Goal: Transaction & Acquisition: Purchase product/service

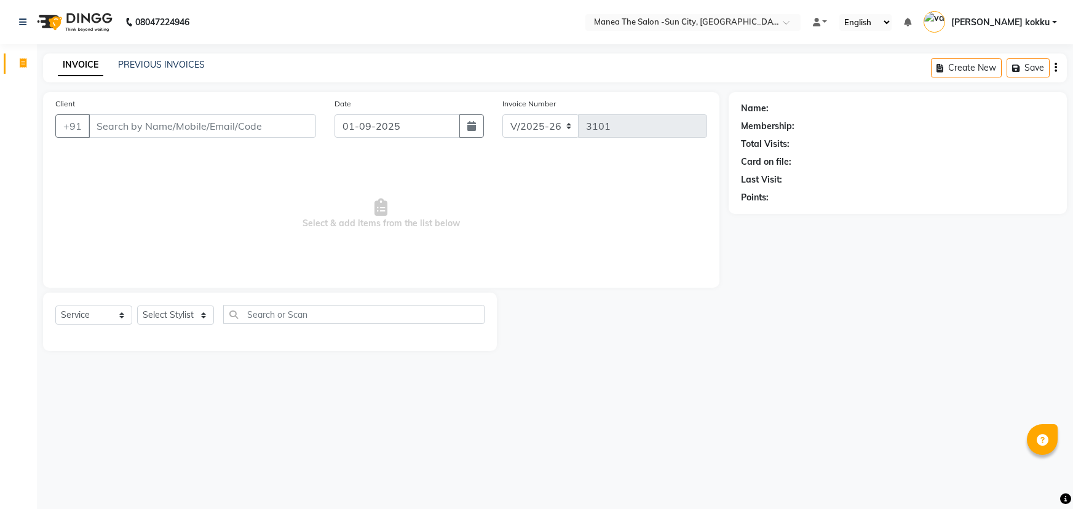
select select "5822"
select select "service"
click at [171, 312] on select "Select Stylist [PERSON_NAME] [PERSON_NAME] [PERSON_NAME] Ikrar [PERSON_NAME] K …" at bounding box center [175, 315] width 77 height 19
click at [137, 306] on select "Select Stylist [PERSON_NAME] [PERSON_NAME] [PERSON_NAME] Ikrar [PERSON_NAME] K …" at bounding box center [175, 315] width 77 height 19
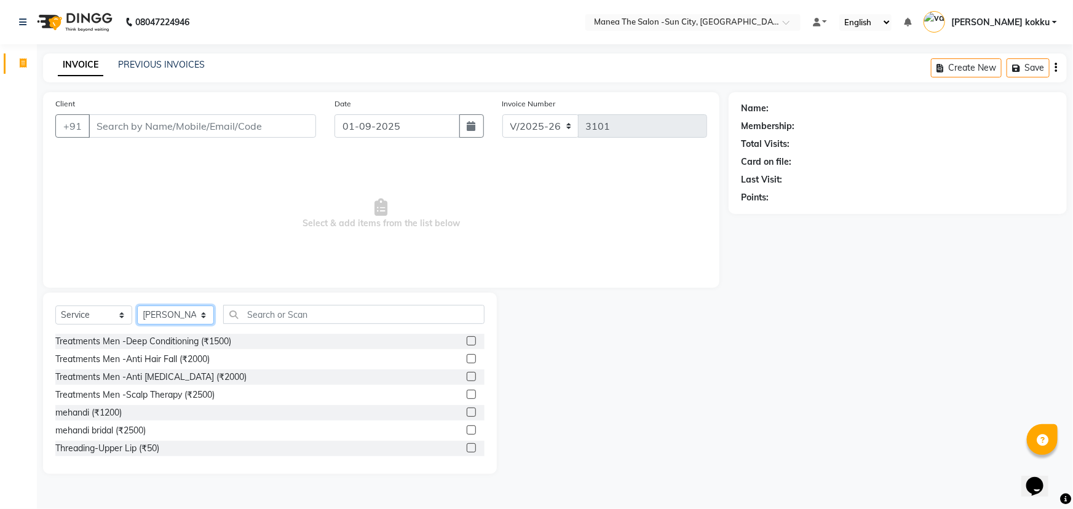
click at [189, 315] on select "Select Stylist [PERSON_NAME] [PERSON_NAME] [PERSON_NAME] Ikrar [PERSON_NAME] K …" at bounding box center [175, 315] width 77 height 19
select select "82226"
click at [137, 306] on select "Select Stylist [PERSON_NAME] [PERSON_NAME] [PERSON_NAME] Ikrar [PERSON_NAME] K …" at bounding box center [175, 315] width 77 height 19
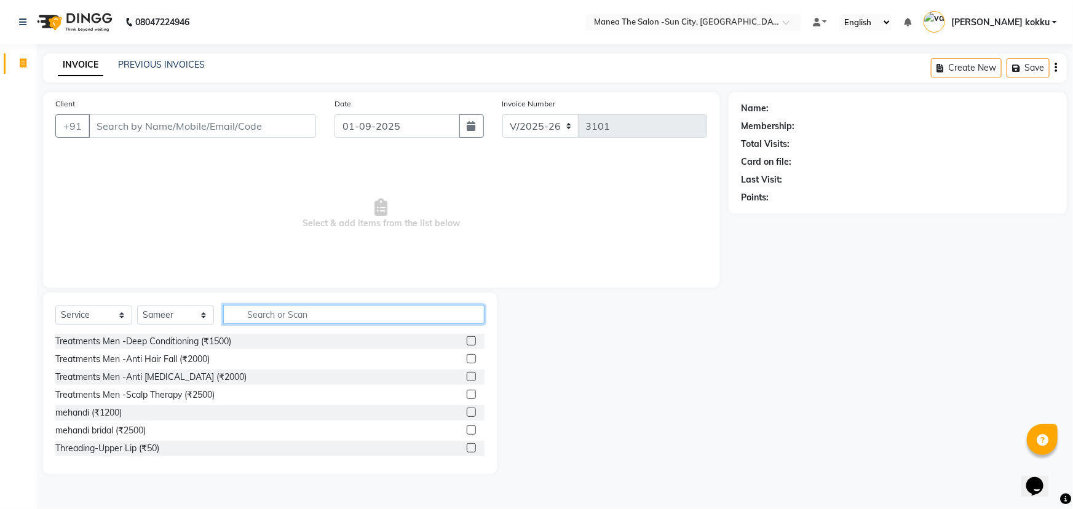
click at [275, 316] on input "text" at bounding box center [353, 314] width 261 height 19
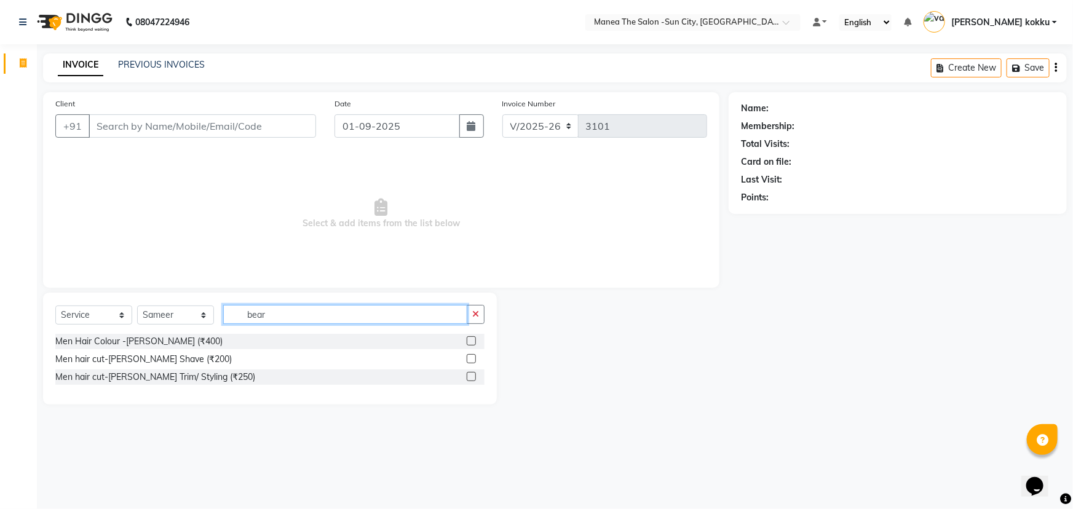
type input "bear"
click at [467, 375] on label at bounding box center [471, 376] width 9 height 9
click at [467, 375] on input "checkbox" at bounding box center [471, 377] width 8 height 8
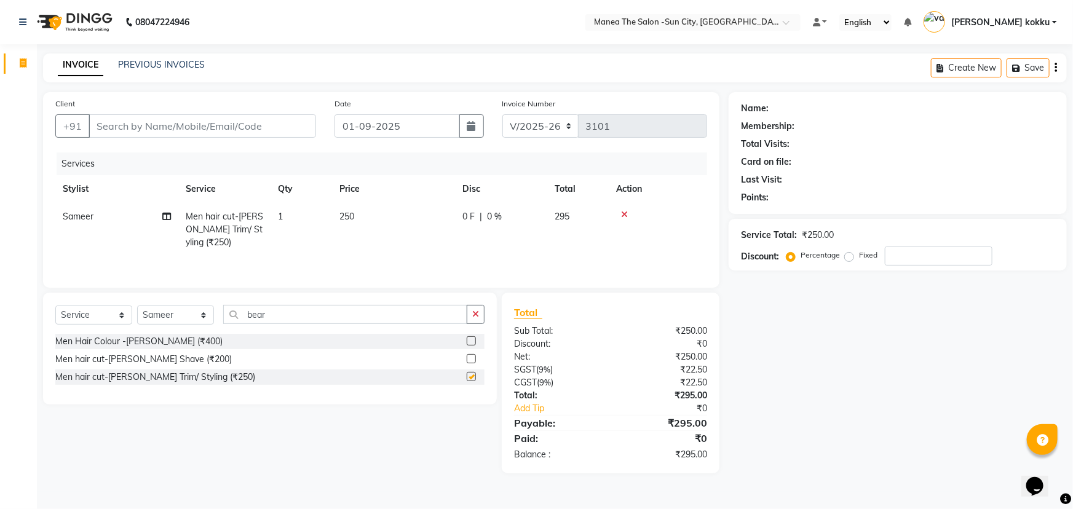
checkbox input "false"
click at [320, 314] on input "bear" at bounding box center [345, 314] width 244 height 19
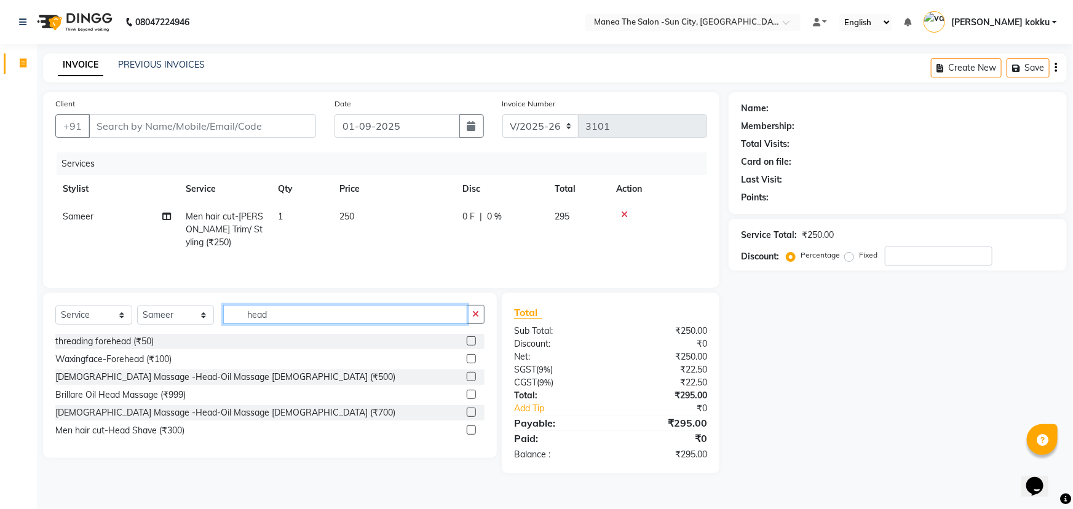
type input "head"
click at [474, 375] on label at bounding box center [471, 376] width 9 height 9
click at [474, 375] on input "checkbox" at bounding box center [471, 377] width 8 height 8
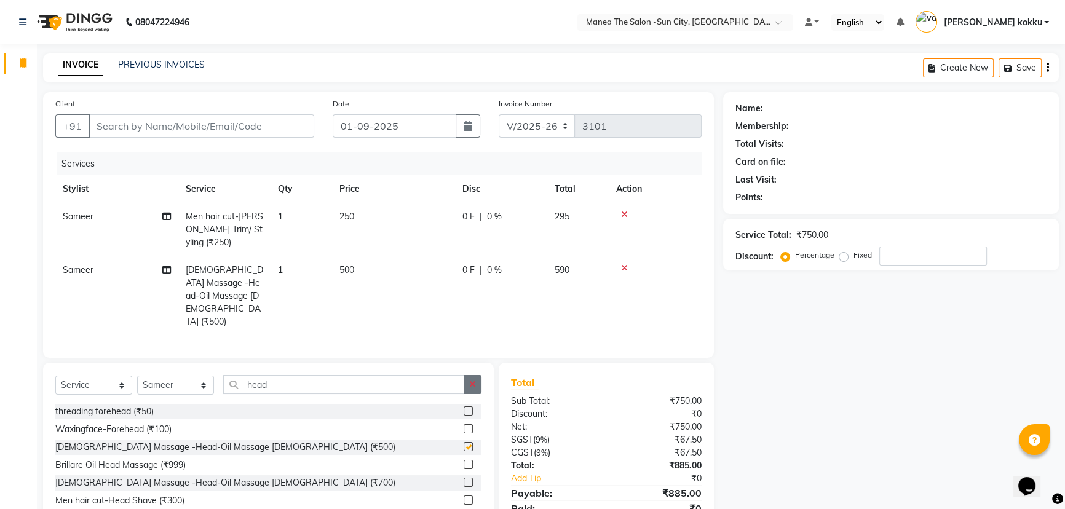
checkbox input "false"
click at [473, 380] on icon "button" at bounding box center [472, 384] width 7 height 9
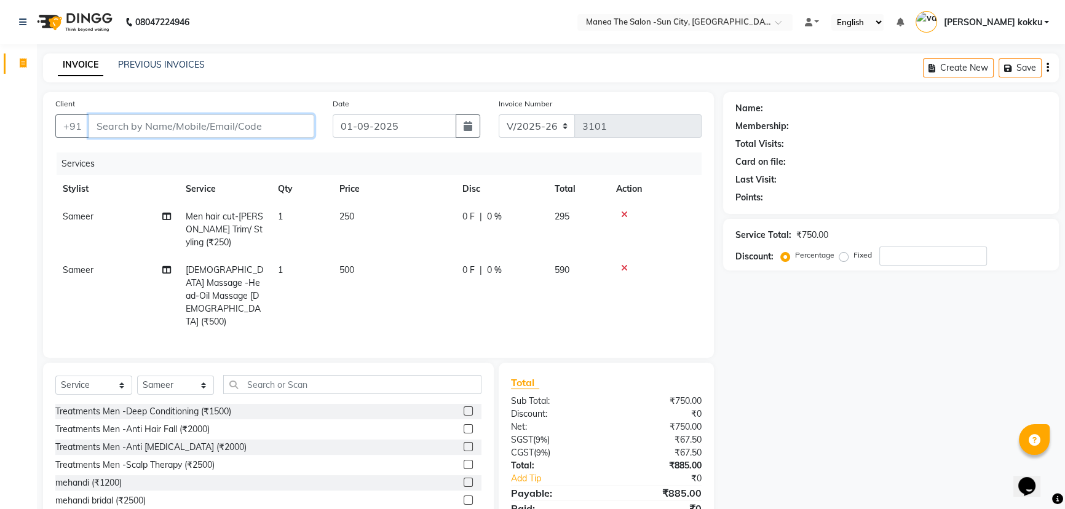
click at [227, 125] on input "Client" at bounding box center [202, 125] width 226 height 23
type input "7"
type input "0"
type input "7780787327"
click at [285, 124] on span "Add Client" at bounding box center [282, 126] width 49 height 12
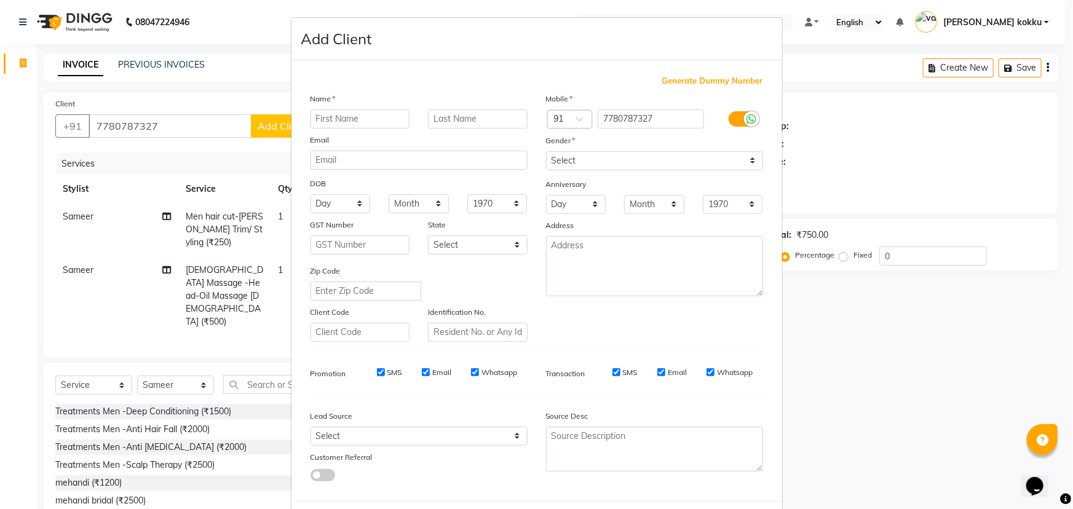
type input "j"
type input "JP"
click at [631, 156] on select "Select Male Female Other Prefer Not To Say" at bounding box center [654, 160] width 217 height 19
select select "male"
click at [546, 151] on select "Select Male Female Other Prefer Not To Say" at bounding box center [654, 160] width 217 height 19
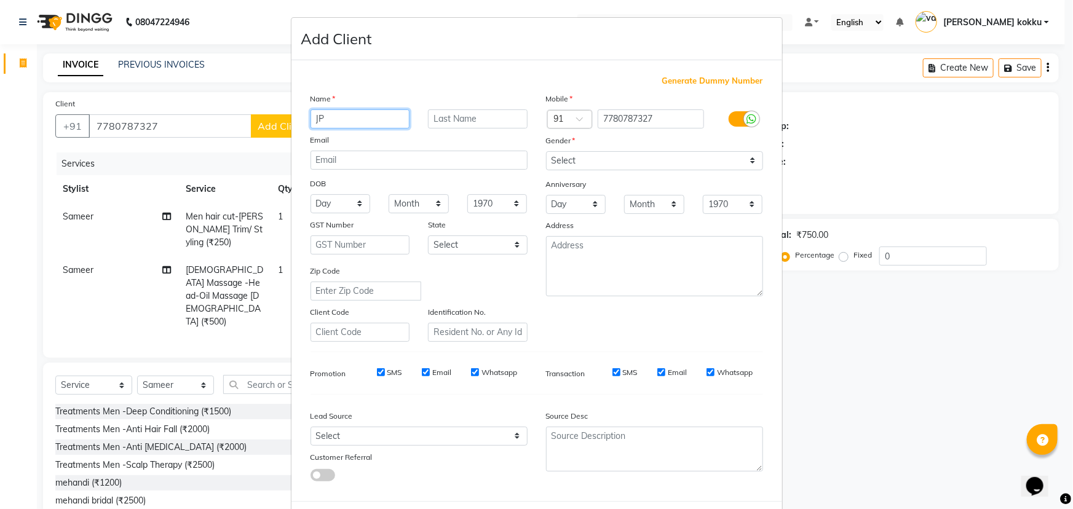
click at [362, 119] on input "JP" at bounding box center [360, 118] width 100 height 19
click at [612, 159] on select "Select Male Female Other Prefer Not To Say" at bounding box center [654, 160] width 217 height 19
click at [366, 122] on input "JP bilder" at bounding box center [360, 118] width 100 height 19
type input "JP"
click at [608, 163] on select "Select Male Female Other Prefer Not To Say" at bounding box center [654, 160] width 217 height 19
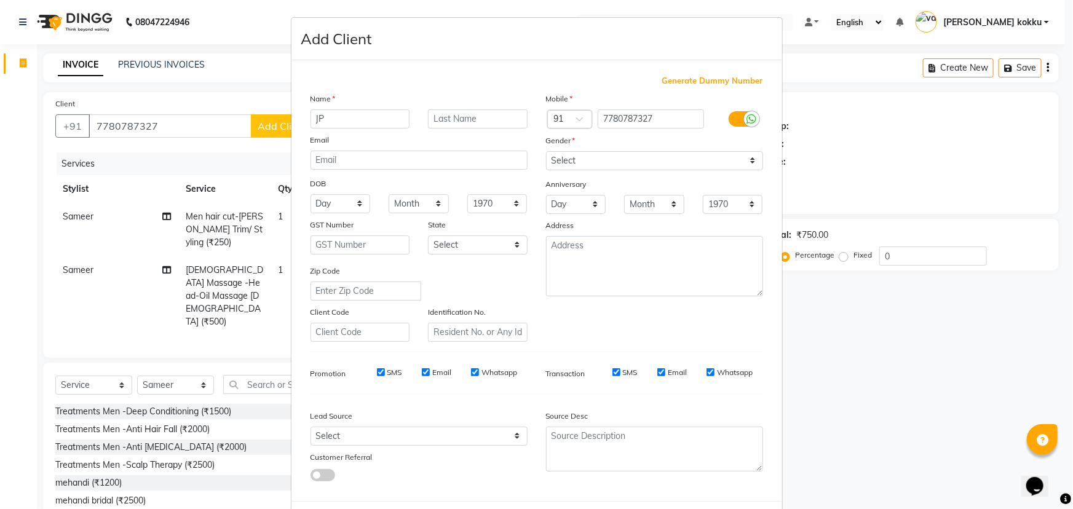
click at [899, 352] on ngb-modal-window "Add Client Generate Dummy Number Name JP Email DOB Day 01 02 03 04 05 06 07 08 …" at bounding box center [536, 254] width 1073 height 509
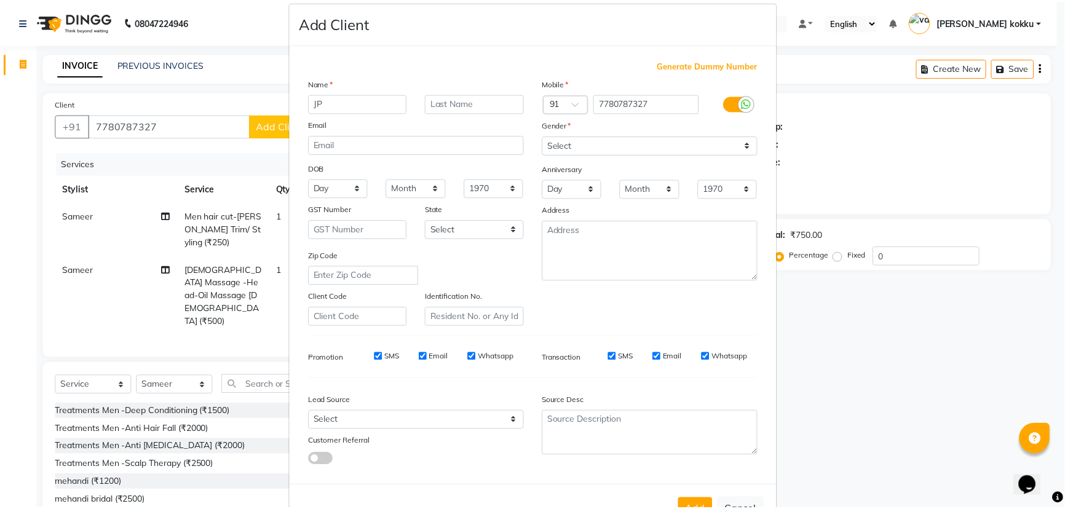
scroll to position [61, 0]
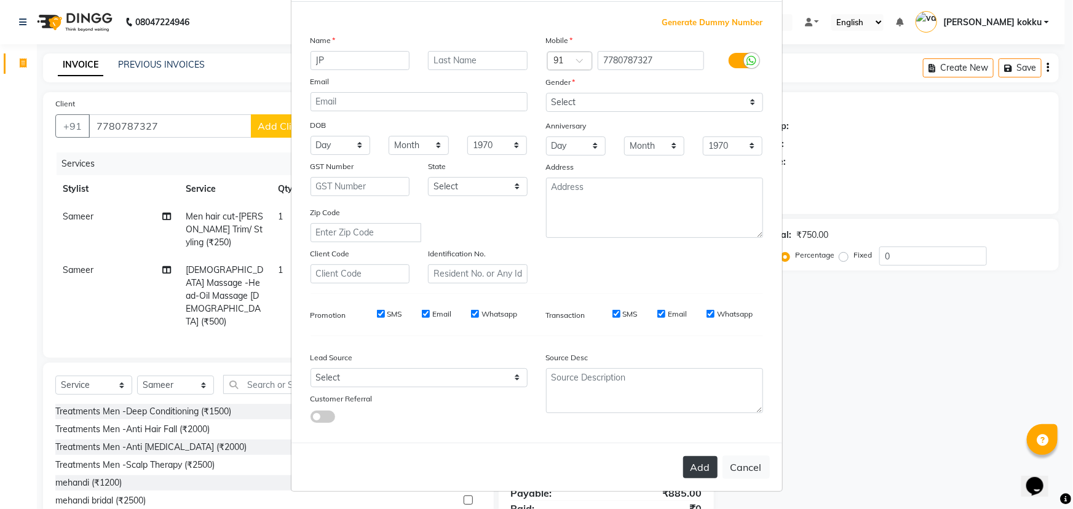
click at [711, 459] on button "Add" at bounding box center [700, 467] width 34 height 22
type input "77******27"
select select
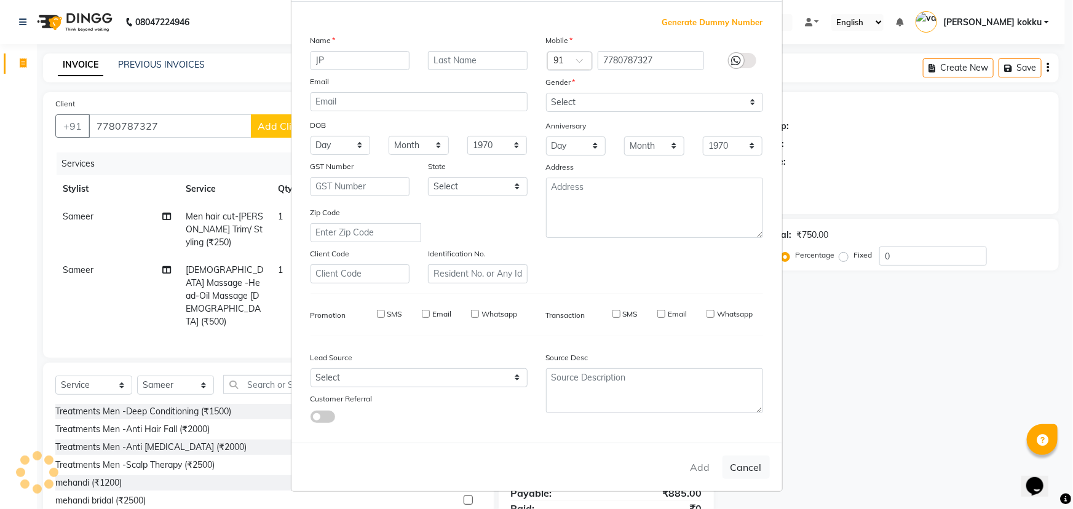
select select
checkbox input "false"
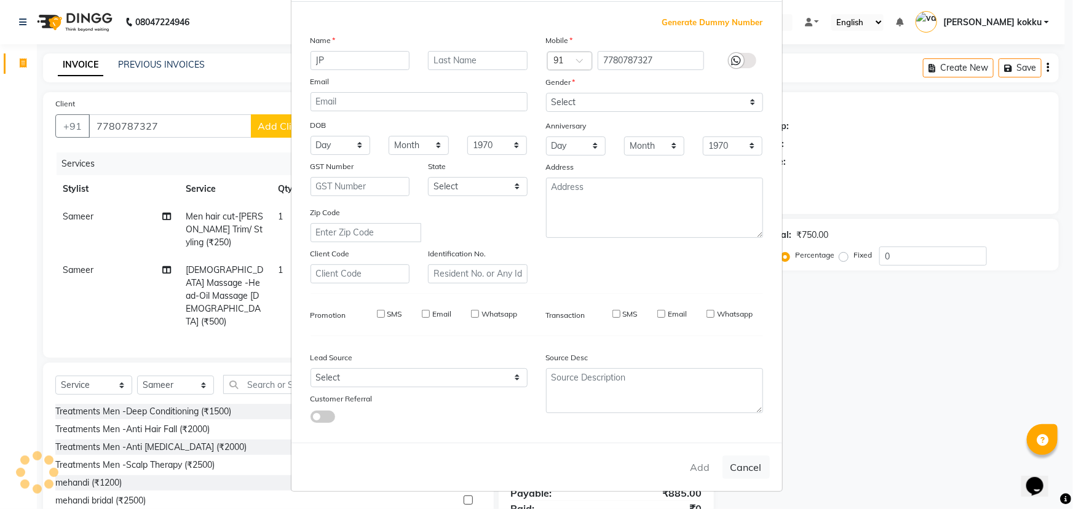
checkbox input "false"
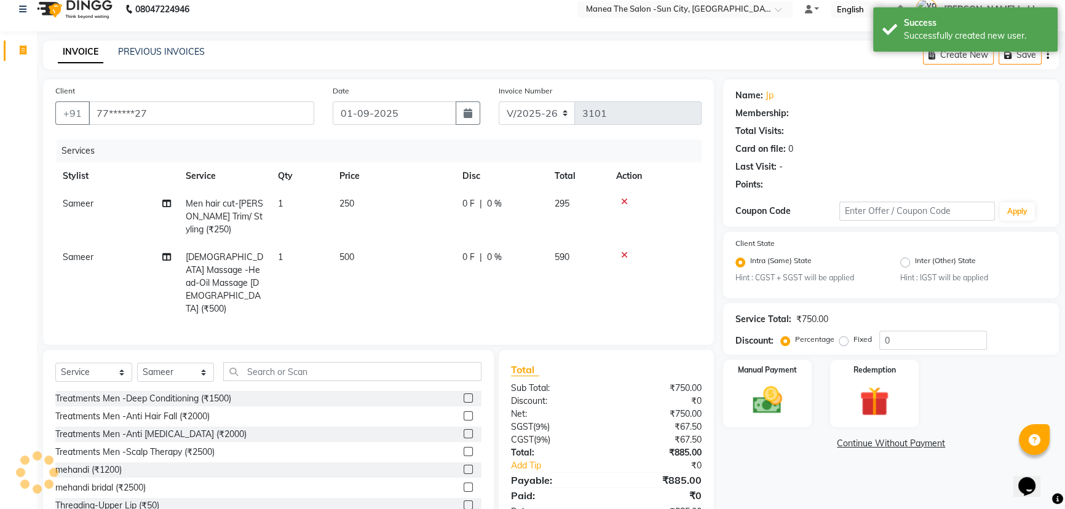
scroll to position [36, 0]
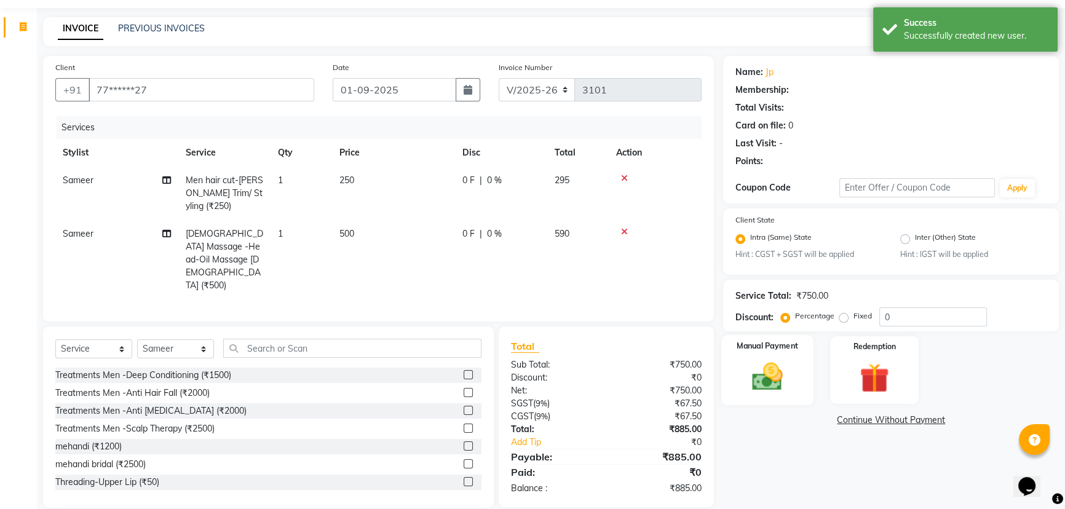
click at [774, 381] on img at bounding box center [768, 377] width 50 height 35
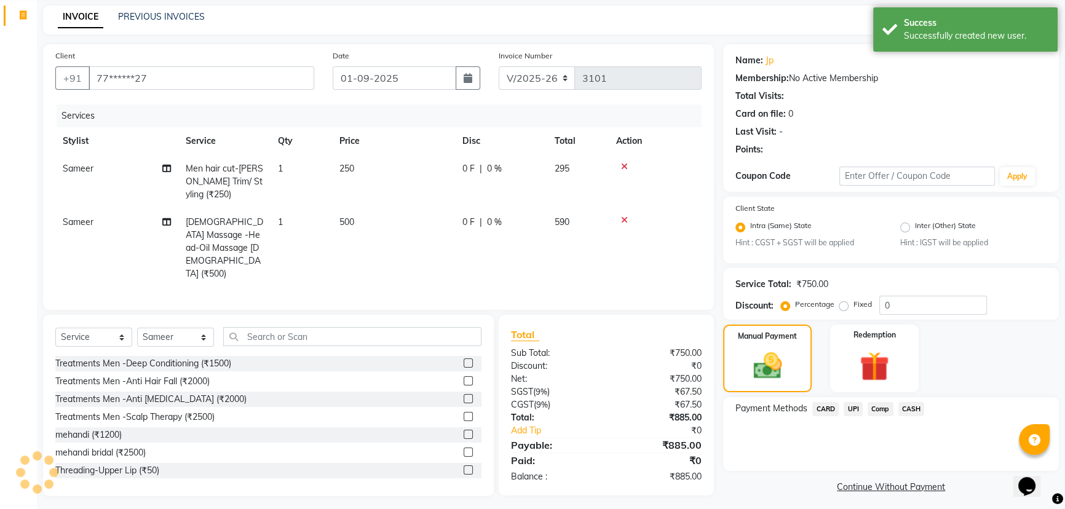
scroll to position [54, 0]
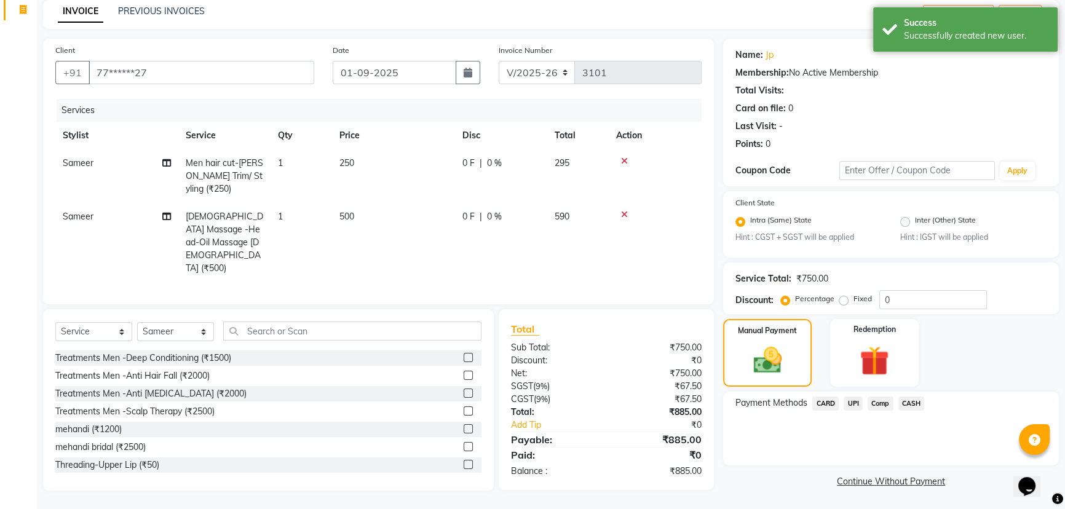
click at [850, 403] on span "UPI" at bounding box center [853, 404] width 19 height 14
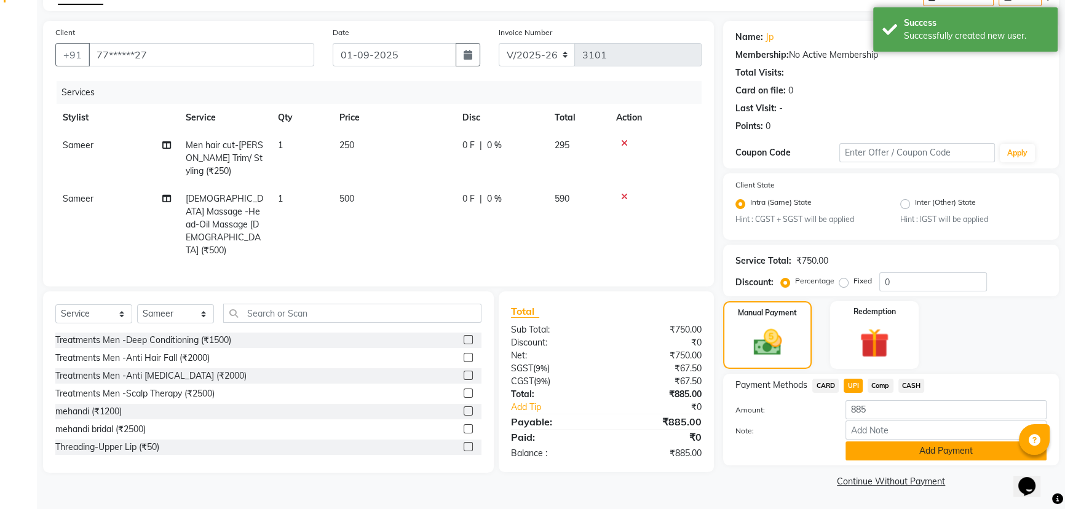
click at [869, 451] on button "Add Payment" at bounding box center [945, 450] width 201 height 19
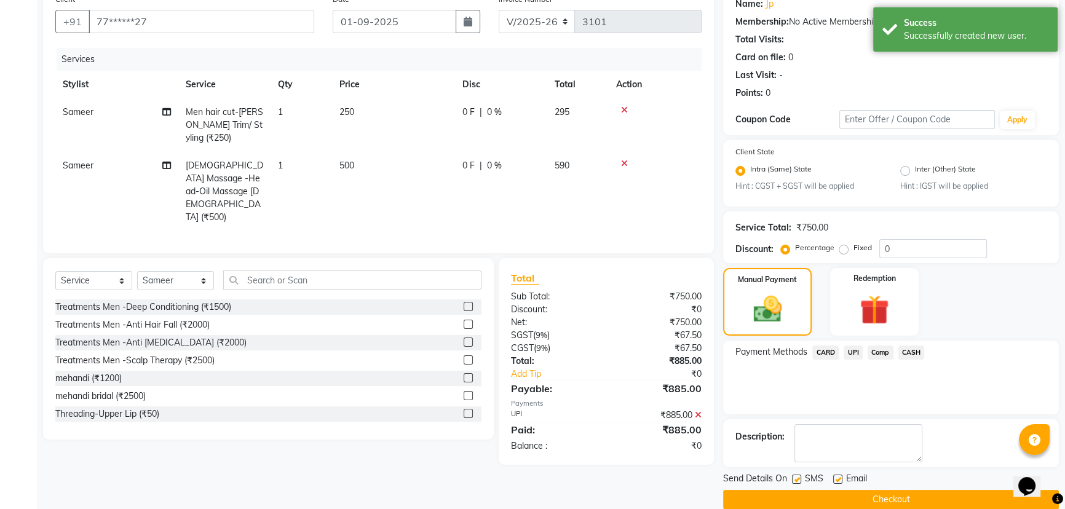
scroll to position [123, 0]
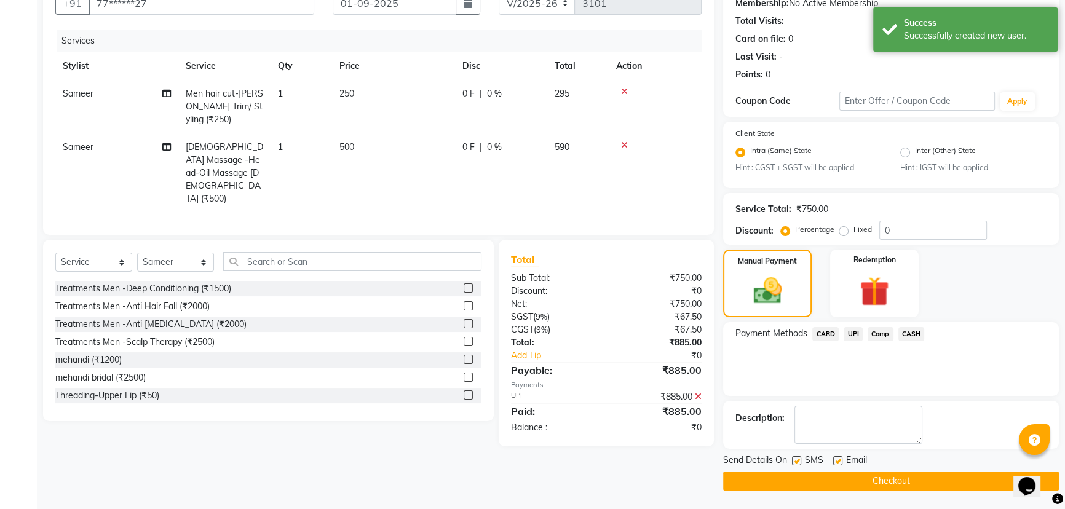
drag, startPoint x: 793, startPoint y: 459, endPoint x: 819, endPoint y: 477, distance: 31.7
click at [794, 459] on label at bounding box center [796, 460] width 9 height 9
click at [794, 459] on input "checkbox" at bounding box center [796, 461] width 8 height 8
checkbox input "false"
click at [820, 477] on button "Checkout" at bounding box center [891, 481] width 336 height 19
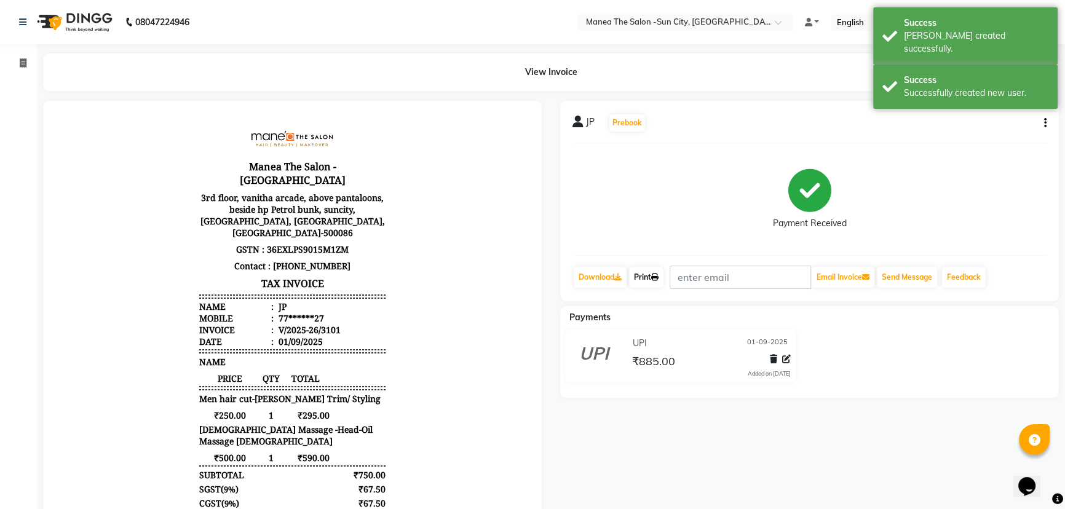
click at [653, 279] on link "Print" at bounding box center [646, 277] width 34 height 21
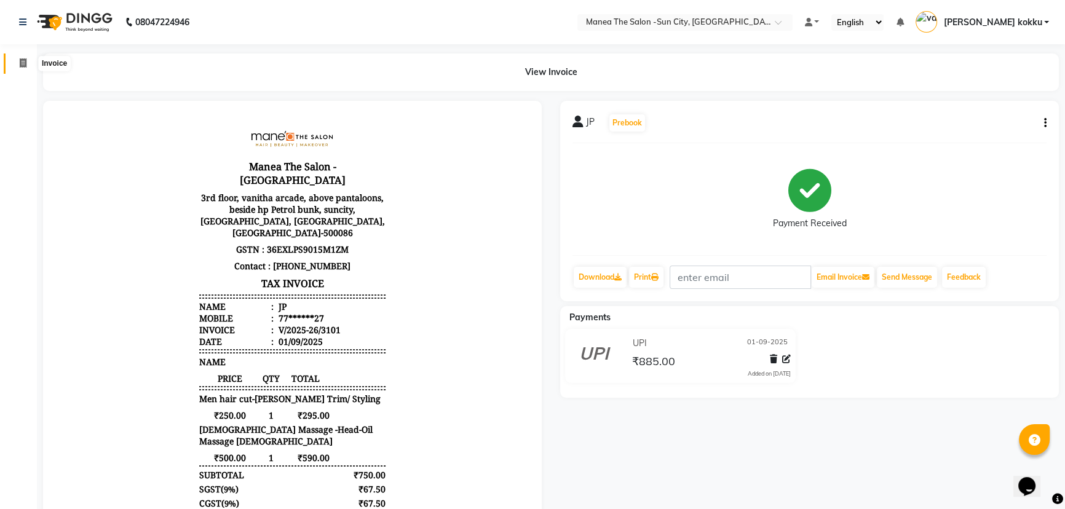
click at [23, 63] on icon at bounding box center [23, 62] width 7 height 9
select select "service"
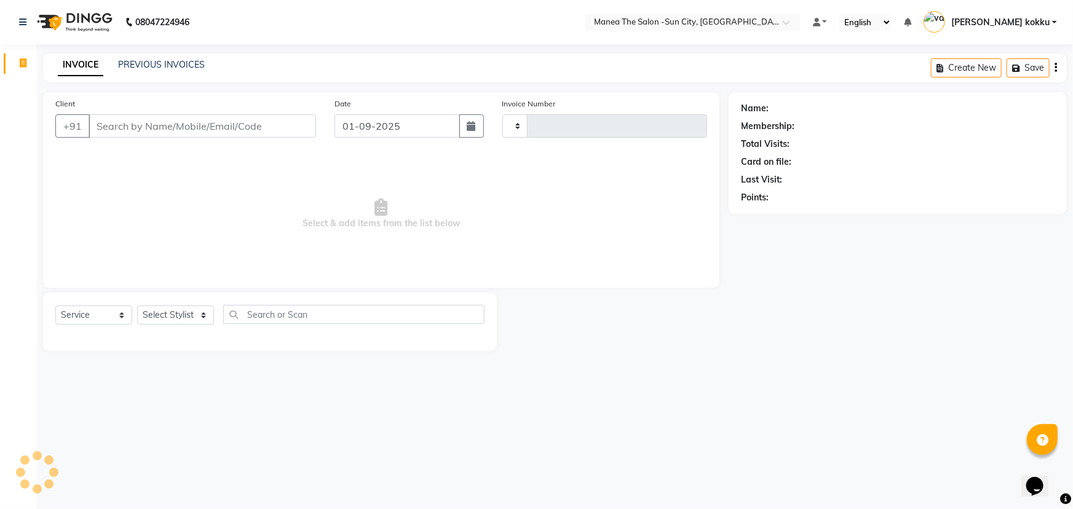
type input "3102"
select select "5822"
click at [170, 314] on select "Select Stylist [PERSON_NAME] [PERSON_NAME] [PERSON_NAME] Ikrar [PERSON_NAME] K …" at bounding box center [175, 315] width 77 height 19
select select "85914"
click at [137, 306] on select "Select Stylist [PERSON_NAME] [PERSON_NAME] [PERSON_NAME] Ikrar [PERSON_NAME] K …" at bounding box center [175, 315] width 77 height 19
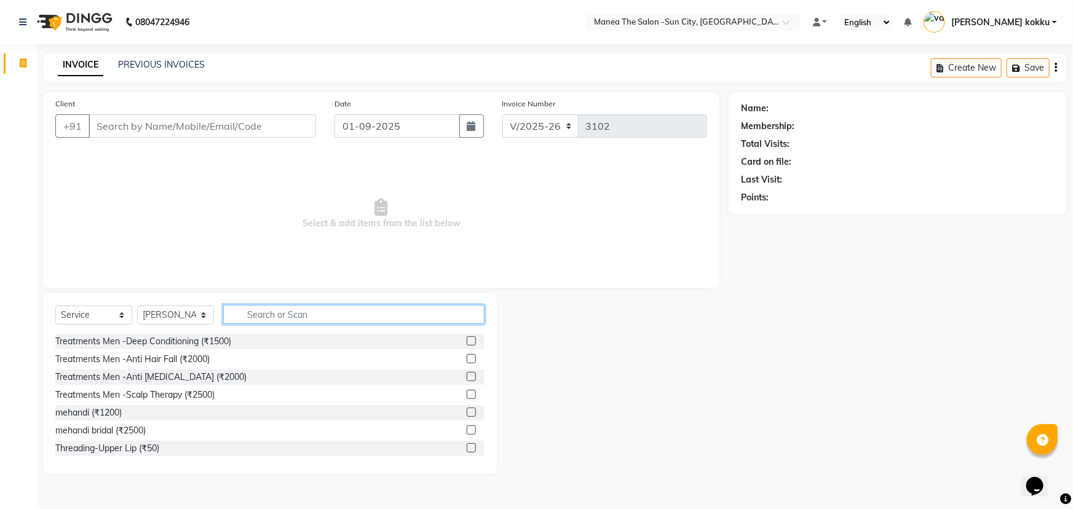
click at [314, 309] on input "text" at bounding box center [353, 314] width 261 height 19
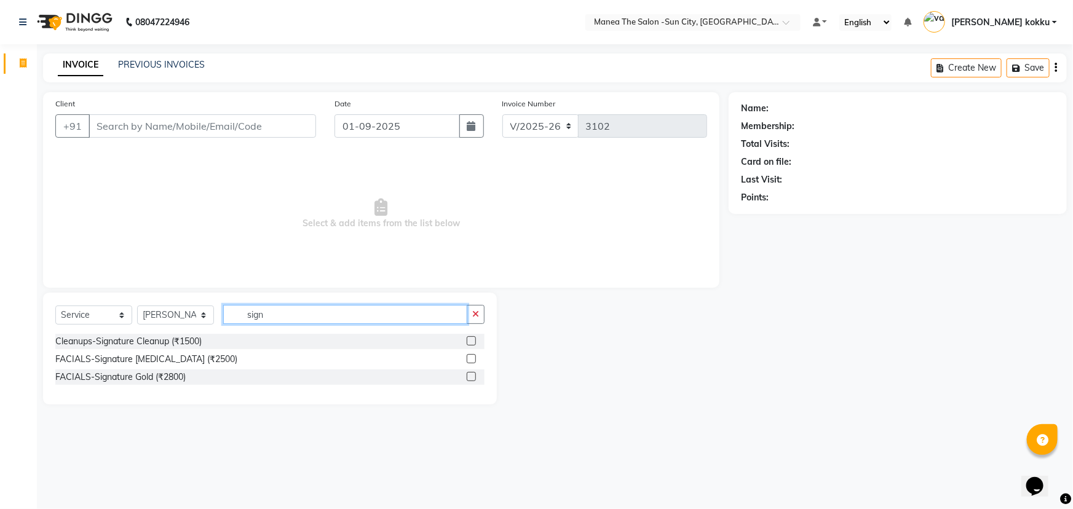
type input "sign"
click at [472, 341] on label at bounding box center [471, 340] width 9 height 9
click at [472, 341] on input "checkbox" at bounding box center [471, 342] width 8 height 8
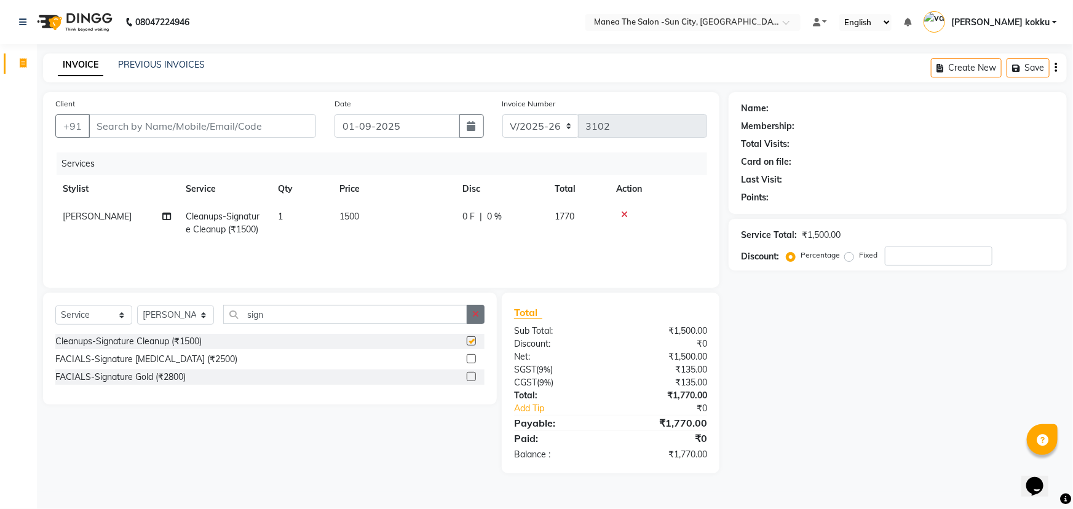
checkbox input "false"
click at [473, 314] on icon "button" at bounding box center [475, 314] width 7 height 9
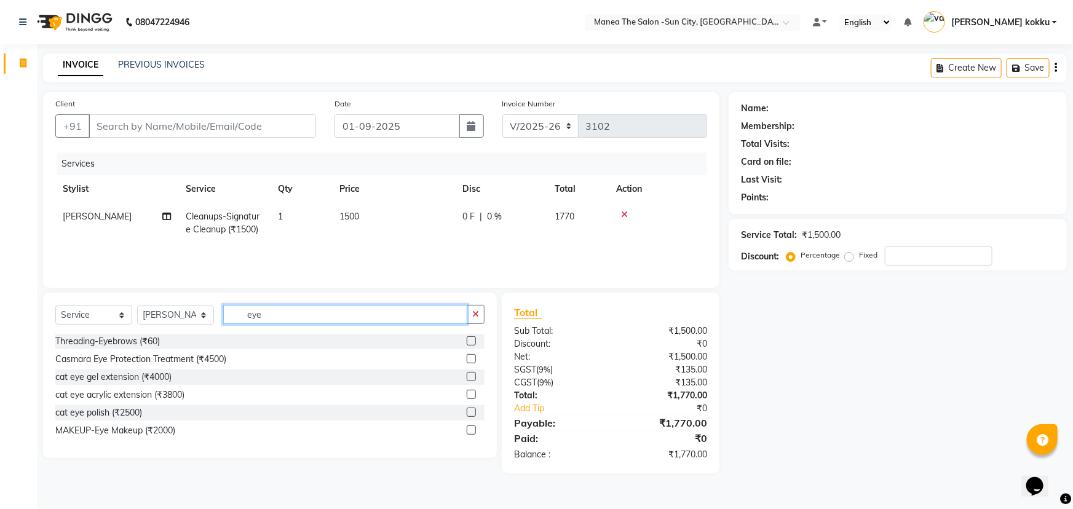
type input "eye"
click at [470, 338] on label at bounding box center [471, 340] width 9 height 9
click at [470, 338] on input "checkbox" at bounding box center [471, 342] width 8 height 8
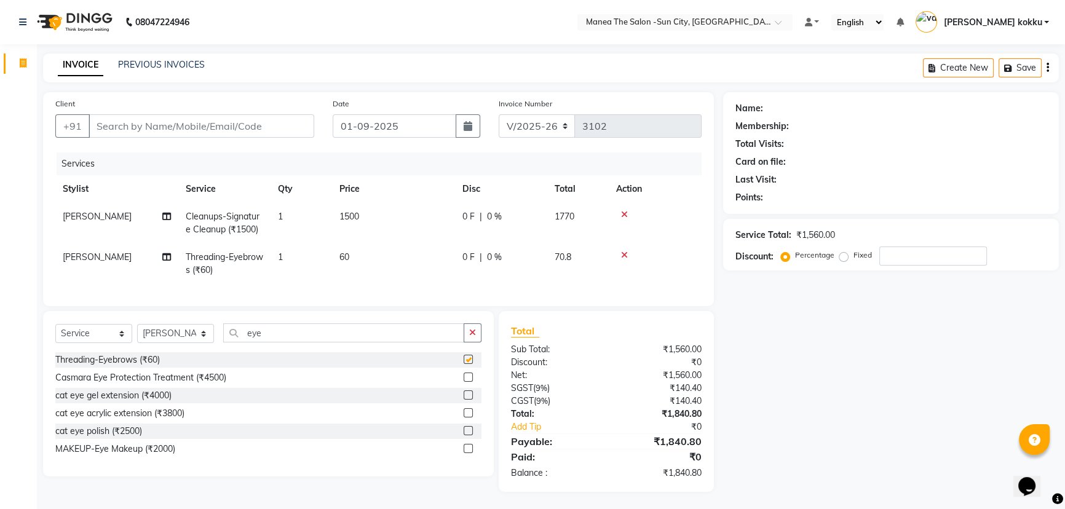
checkbox input "false"
click at [178, 127] on input "Client" at bounding box center [202, 125] width 226 height 23
type input "7"
type input "0"
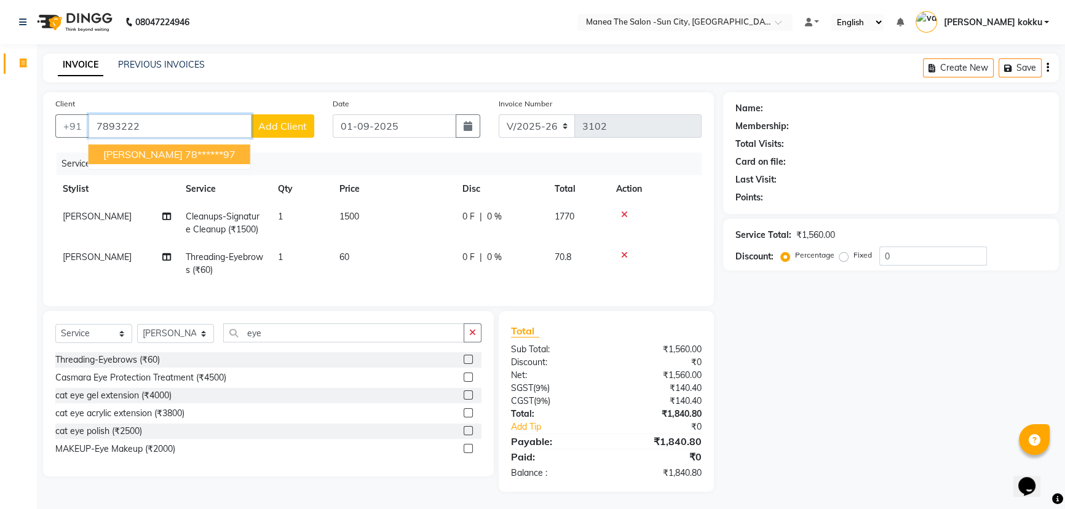
click at [185, 151] on ngb-highlight "78******97" at bounding box center [210, 154] width 50 height 12
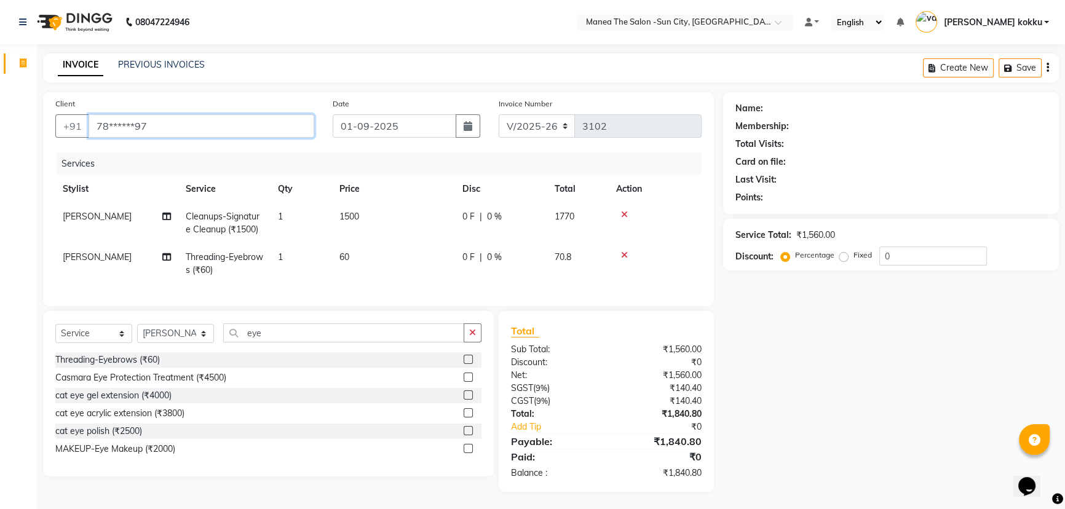
type input "78******97"
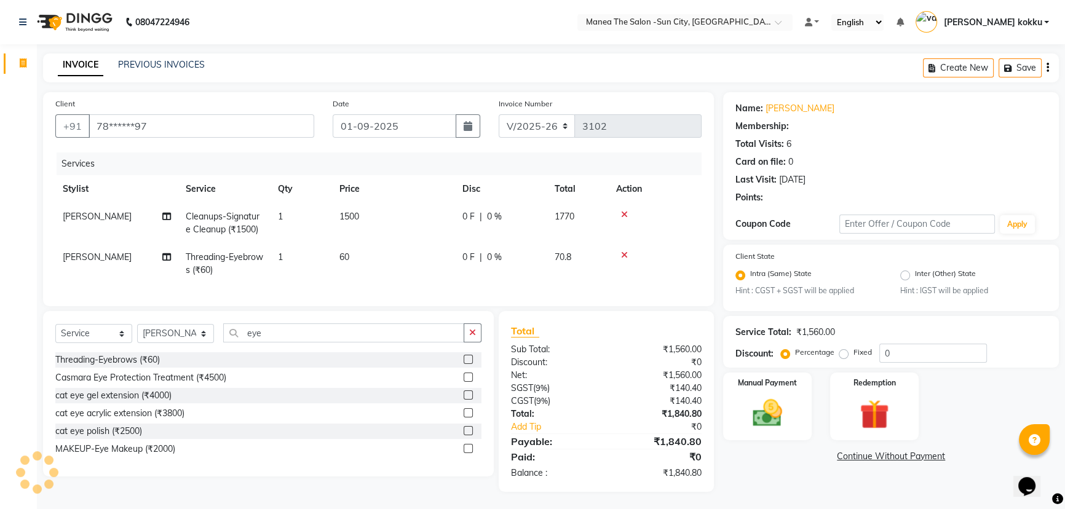
select select "1: Object"
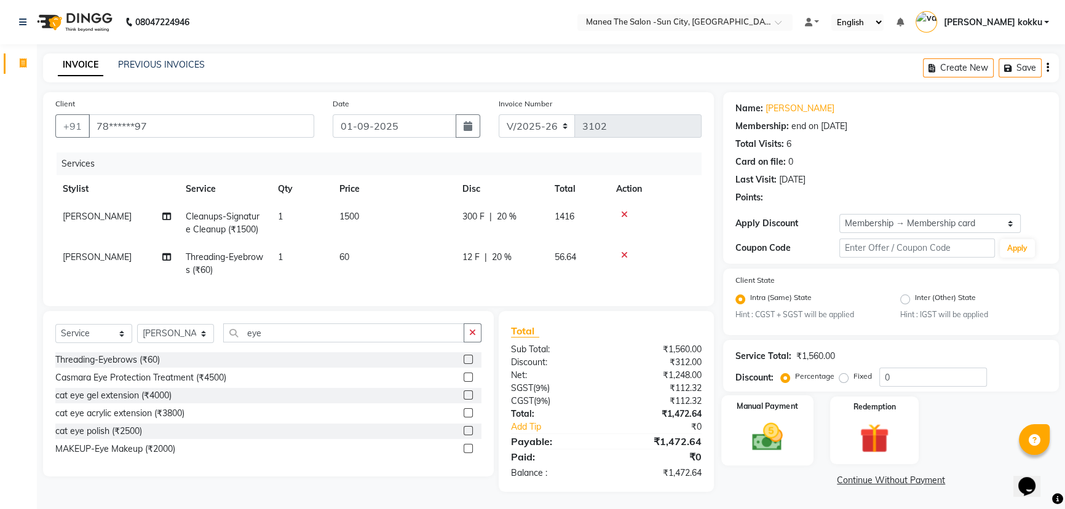
type input "20"
click at [761, 440] on img at bounding box center [768, 437] width 50 height 35
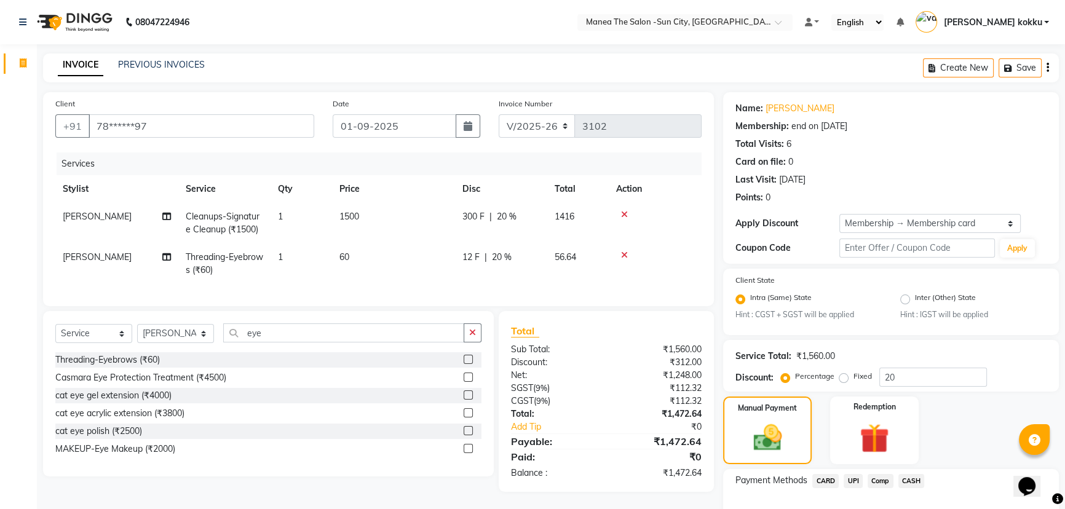
click at [853, 483] on span "UPI" at bounding box center [853, 481] width 19 height 14
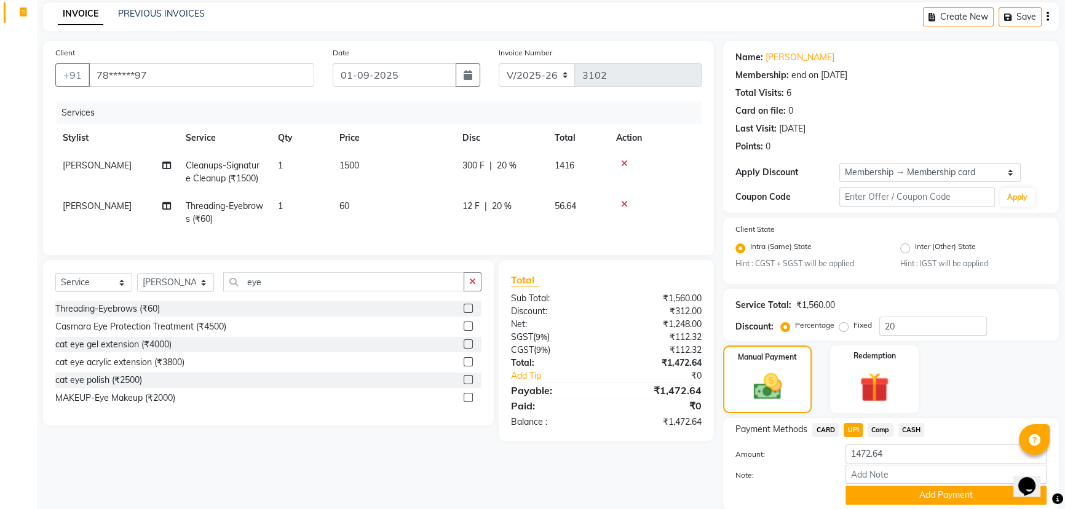
scroll to position [96, 0]
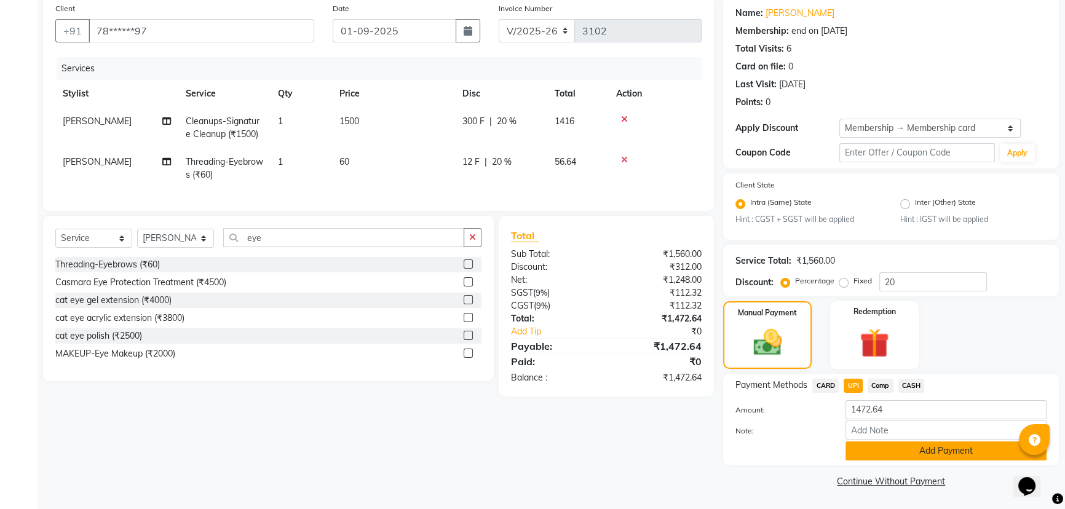
click at [873, 449] on button "Add Payment" at bounding box center [945, 450] width 201 height 19
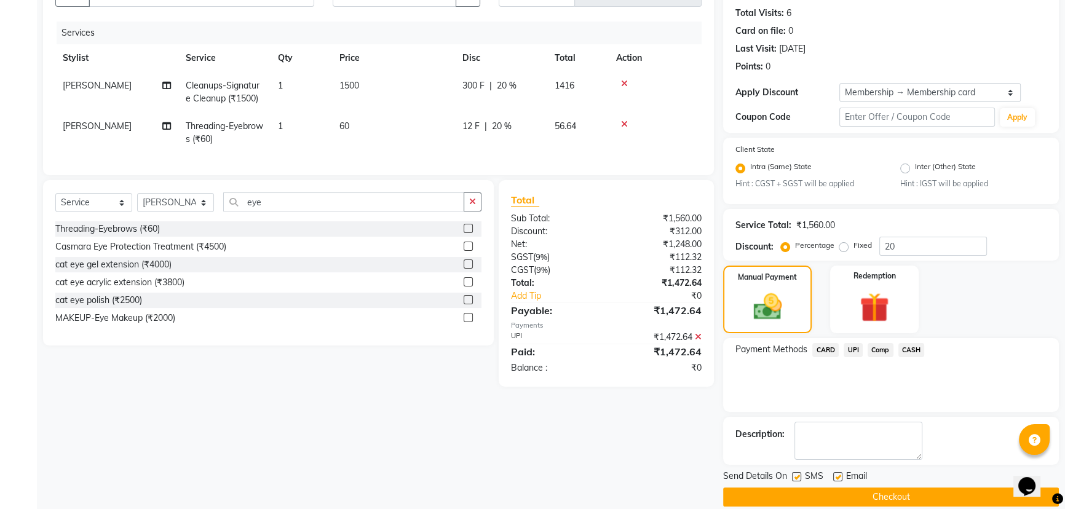
scroll to position [147, 0]
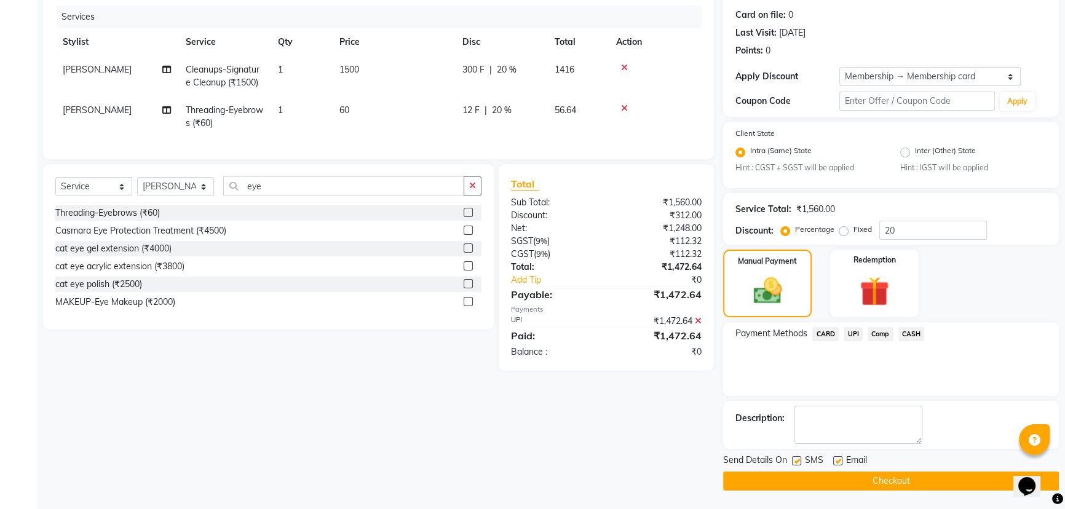
click at [793, 461] on label at bounding box center [796, 460] width 9 height 9
click at [793, 461] on input "checkbox" at bounding box center [796, 461] width 8 height 8
checkbox input "false"
click at [850, 484] on button "Checkout" at bounding box center [891, 481] width 336 height 19
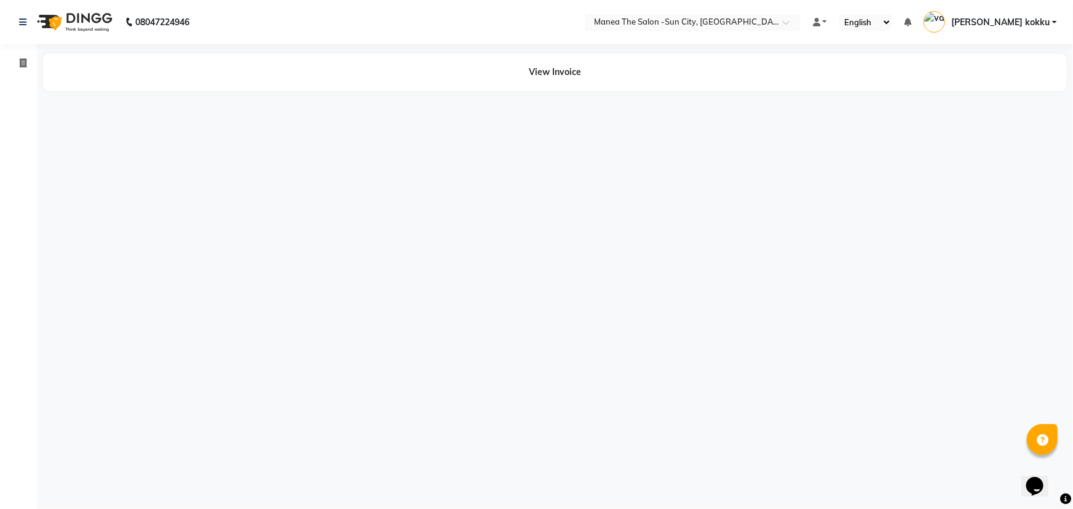
click at [565, 70] on div "View Invoice" at bounding box center [555, 72] width 1024 height 38
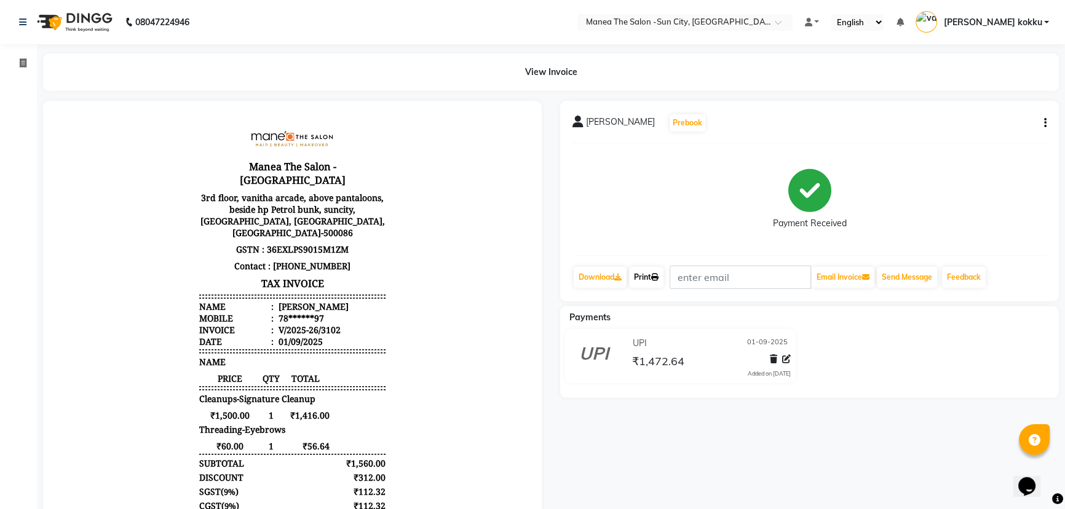
click at [647, 276] on link "Print" at bounding box center [646, 277] width 34 height 21
click at [21, 61] on icon at bounding box center [23, 62] width 7 height 9
select select "5822"
select select "service"
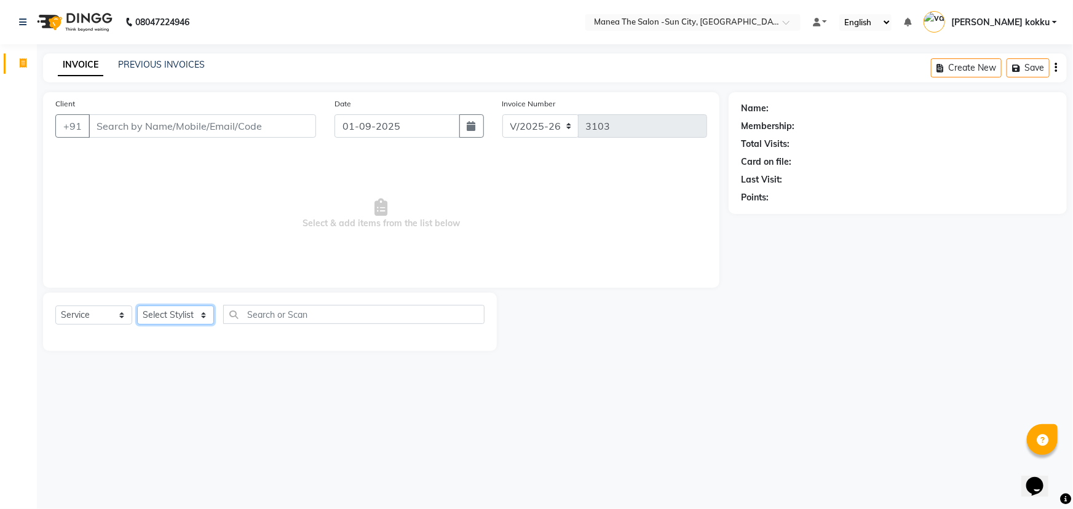
click at [179, 319] on select "Select Stylist [PERSON_NAME] [PERSON_NAME] [PERSON_NAME] Ikrar [PERSON_NAME] K …" at bounding box center [175, 315] width 77 height 19
select select "60026"
click at [137, 306] on select "Select Stylist [PERSON_NAME] [PERSON_NAME] [PERSON_NAME] Ikrar [PERSON_NAME] K …" at bounding box center [175, 315] width 77 height 19
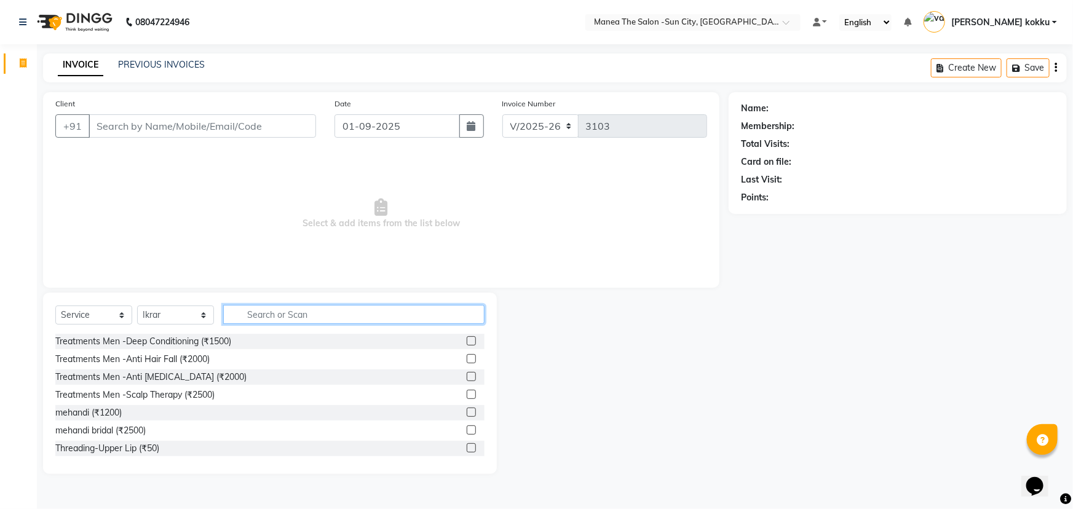
click at [263, 313] on input "text" at bounding box center [353, 314] width 261 height 19
type input "hair cut"
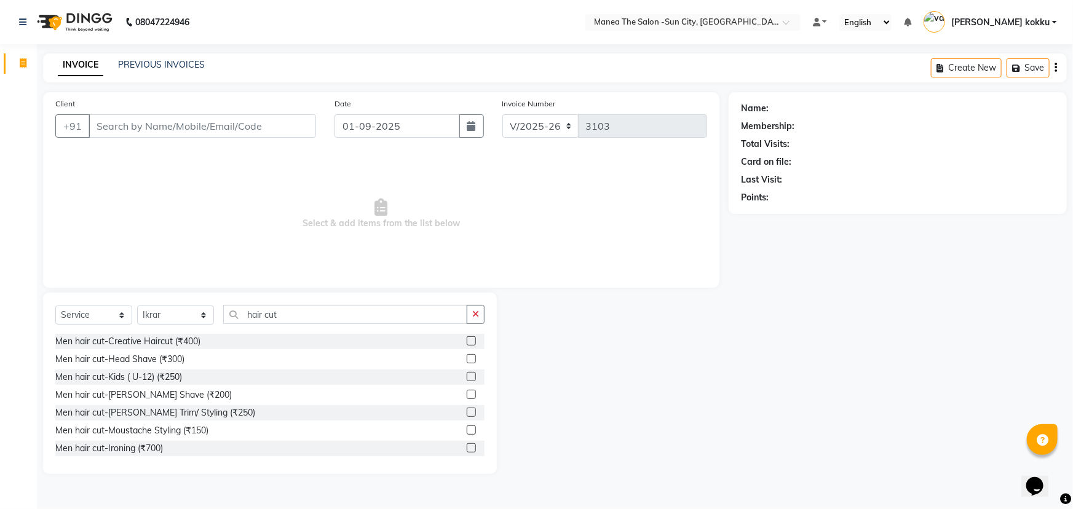
click at [467, 342] on label at bounding box center [471, 340] width 9 height 9
click at [467, 342] on input "checkbox" at bounding box center [471, 342] width 8 height 8
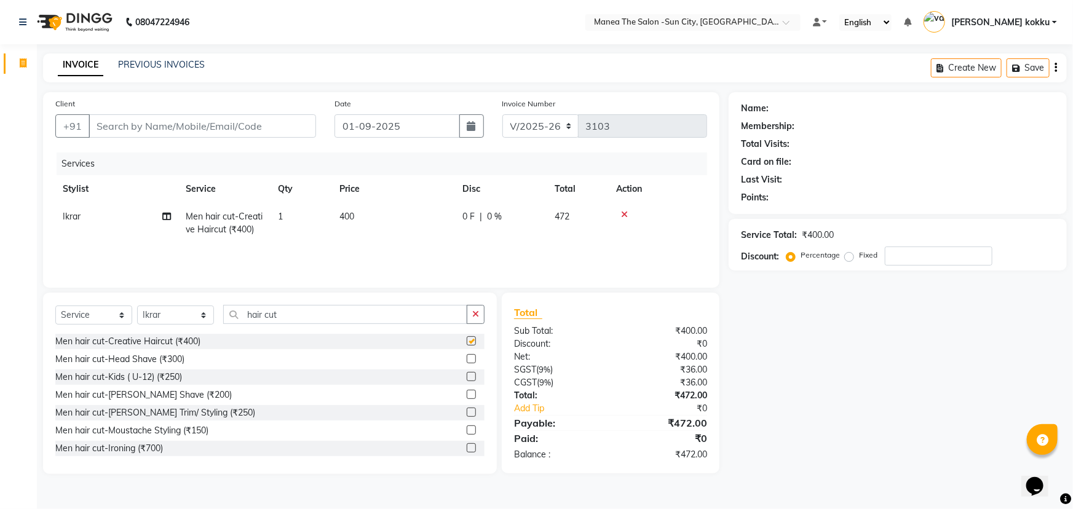
checkbox input "false"
click at [156, 320] on select "Select Stylist [PERSON_NAME] [PERSON_NAME] [PERSON_NAME] Ikrar [PERSON_NAME] K …" at bounding box center [175, 315] width 77 height 19
select select "89893"
click at [137, 306] on select "Select Stylist [PERSON_NAME] [PERSON_NAME] [PERSON_NAME] Ikrar [PERSON_NAME] K …" at bounding box center [175, 315] width 77 height 19
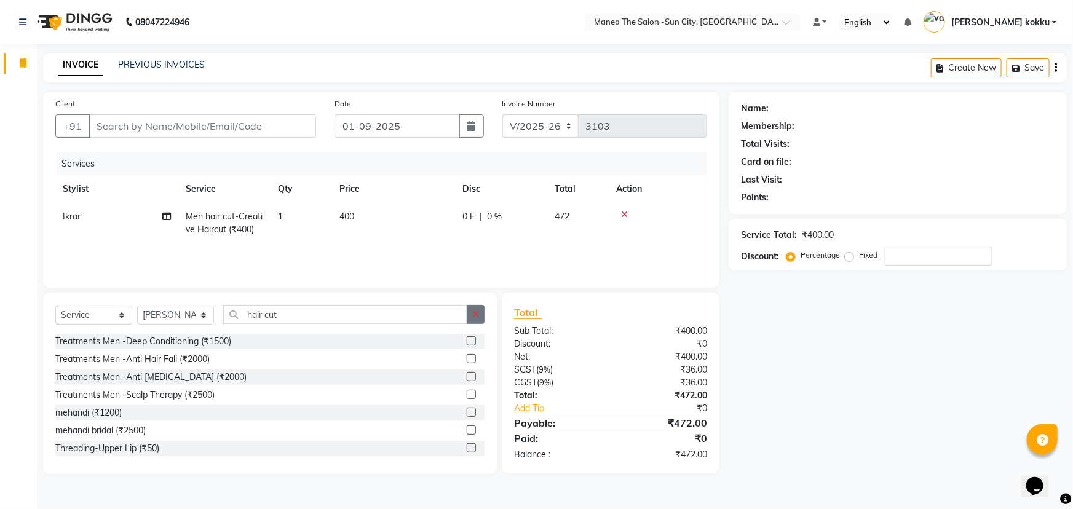
click at [476, 307] on button "button" at bounding box center [476, 314] width 18 height 19
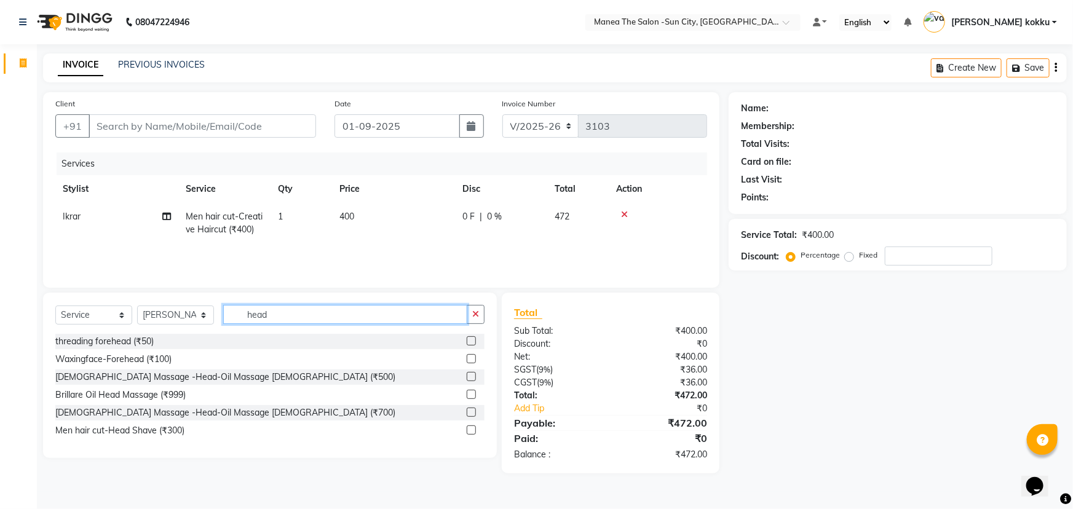
type input "head"
click at [470, 376] on label at bounding box center [471, 376] width 9 height 9
click at [470, 376] on input "checkbox" at bounding box center [471, 377] width 8 height 8
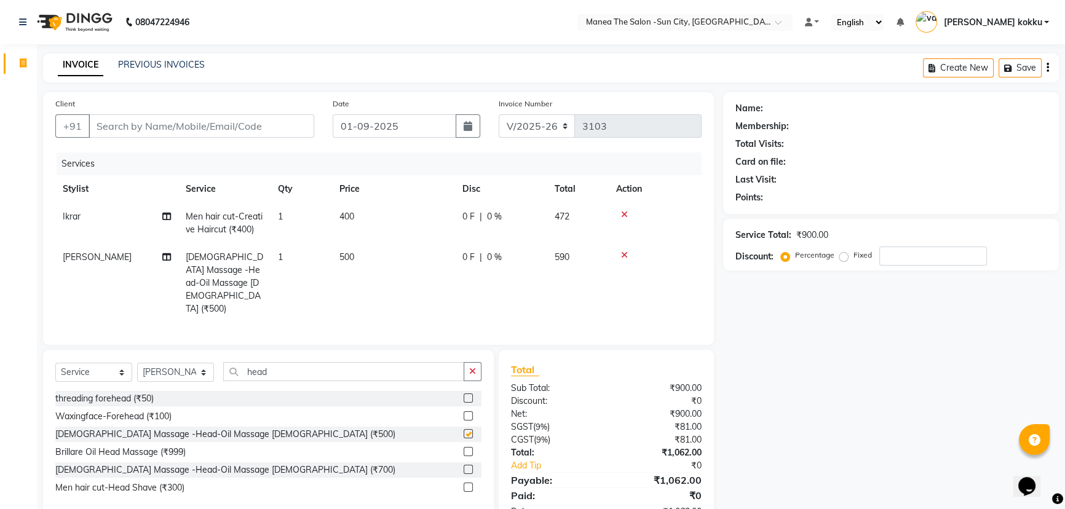
checkbox input "false"
click at [181, 129] on input "Client" at bounding box center [202, 125] width 226 height 23
click at [130, 126] on input "Client" at bounding box center [202, 125] width 226 height 23
click at [137, 122] on input "Client" at bounding box center [202, 125] width 226 height 23
type input "9"
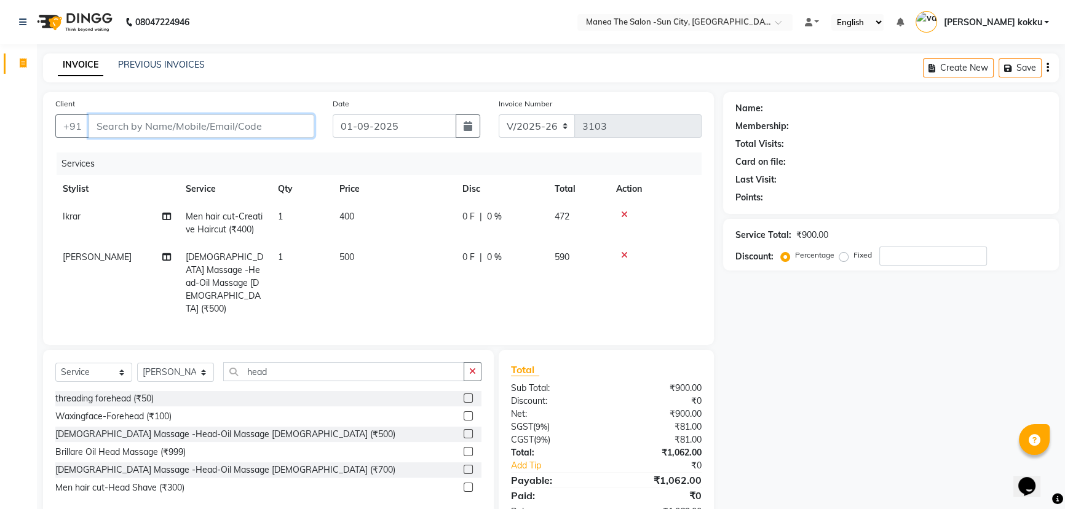
type input "0"
click at [143, 128] on input "9930030" at bounding box center [170, 125] width 163 height 23
type input "9930030231"
click at [274, 123] on span "Add Client" at bounding box center [282, 126] width 49 height 12
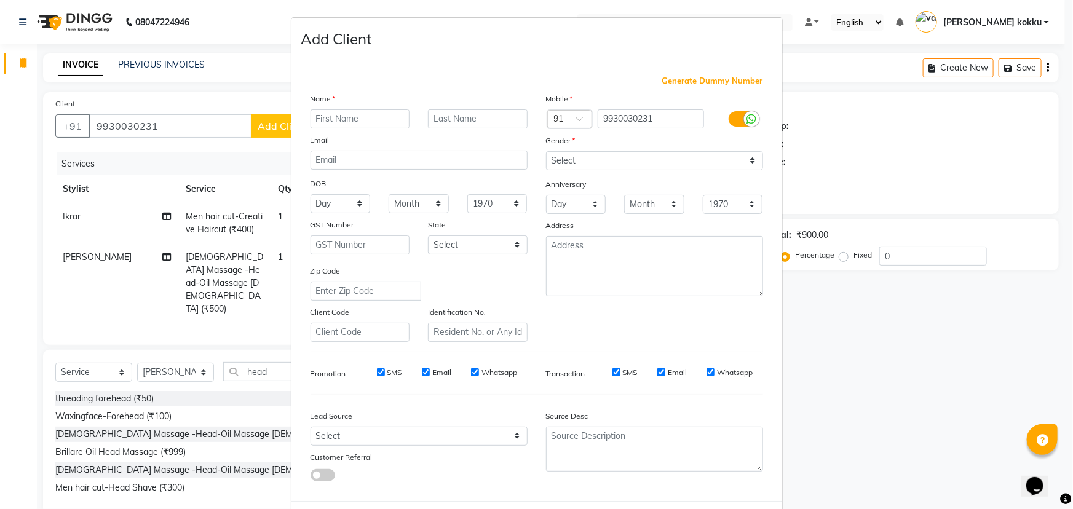
click at [326, 119] on input "text" at bounding box center [360, 118] width 100 height 19
type input "Adhitya"
click at [563, 155] on select "Select Male Female Other Prefer Not To Say" at bounding box center [654, 160] width 217 height 19
select select "male"
click at [546, 151] on select "Select Male Female Other Prefer Not To Say" at bounding box center [654, 160] width 217 height 19
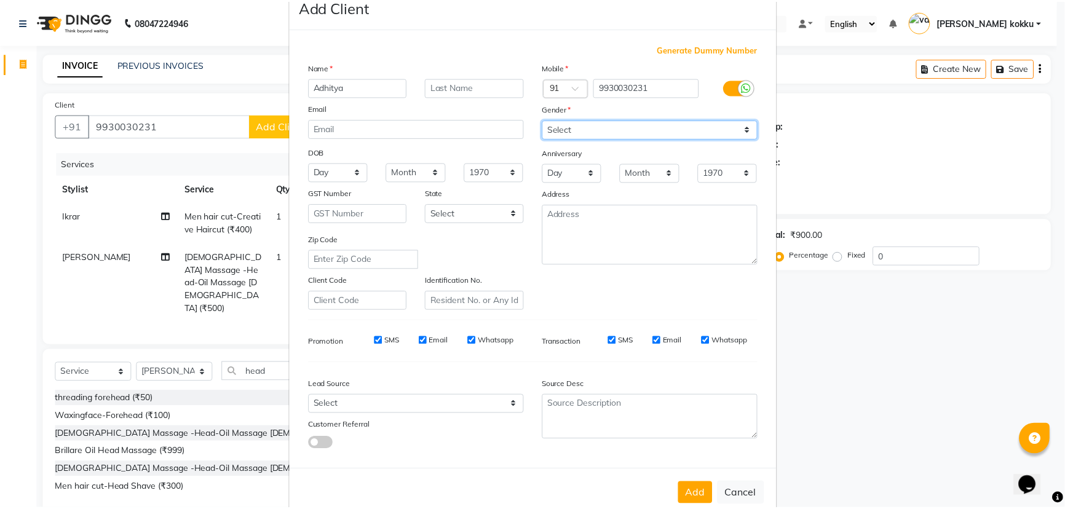
scroll to position [61, 0]
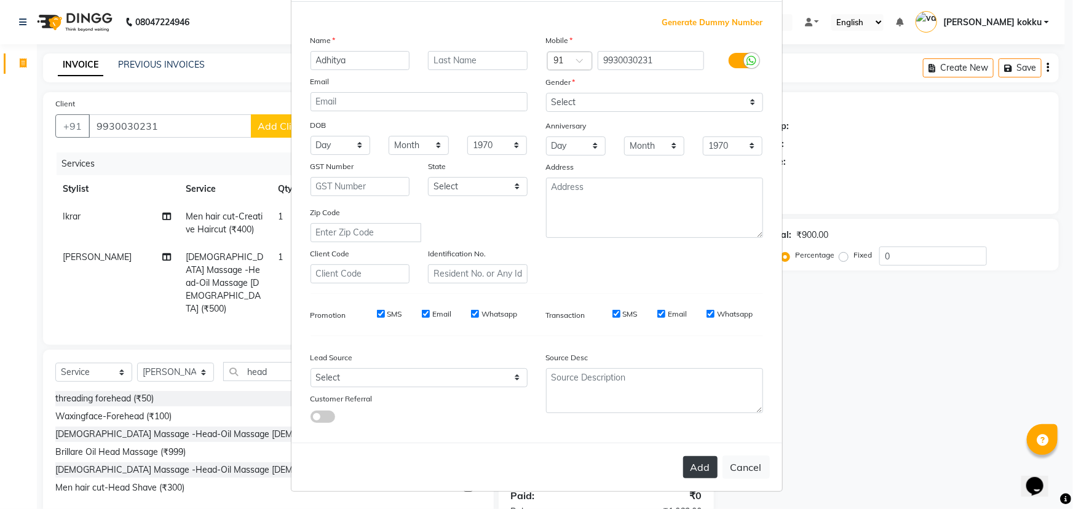
click at [697, 472] on button "Add" at bounding box center [700, 467] width 34 height 22
type input "99******31"
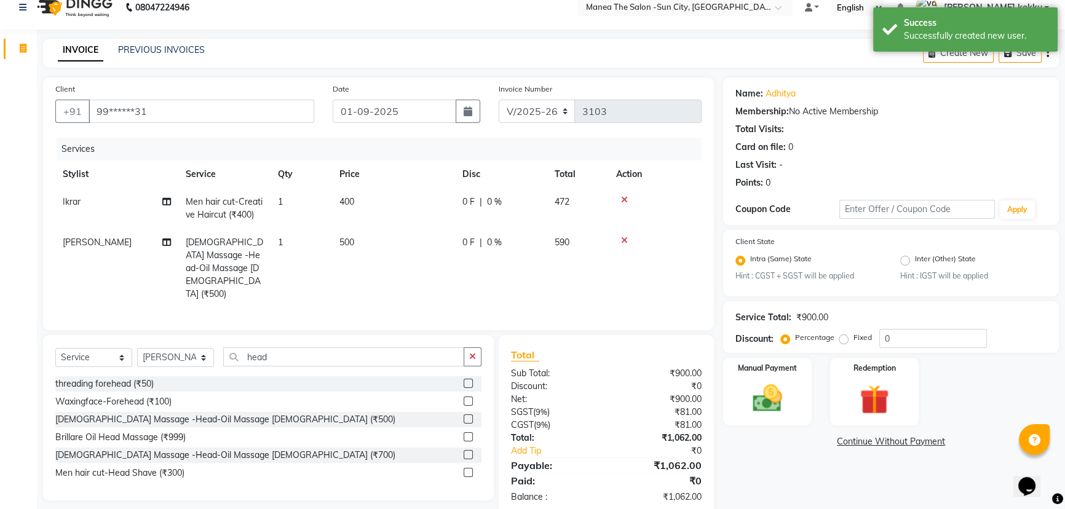
scroll to position [23, 0]
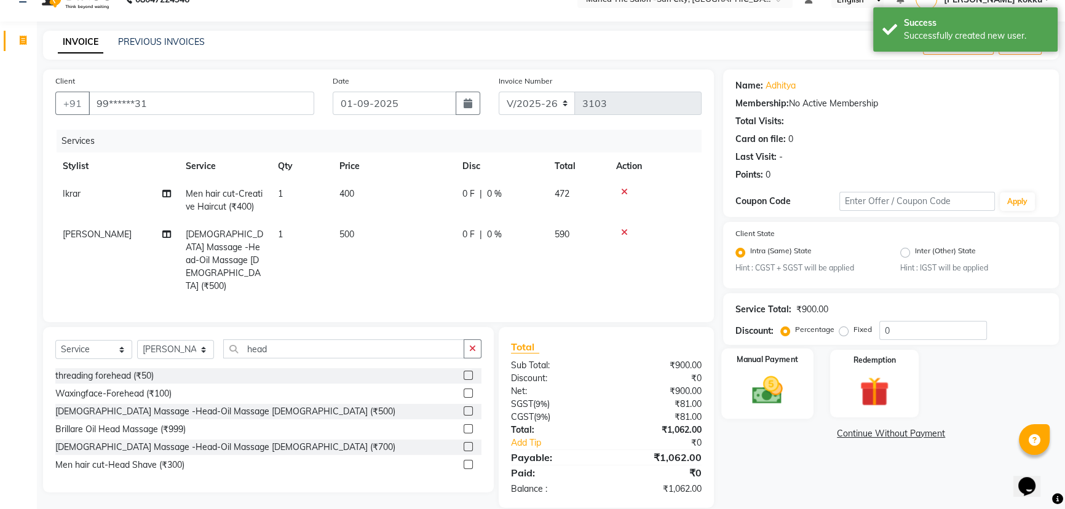
click at [769, 390] on img at bounding box center [768, 390] width 50 height 35
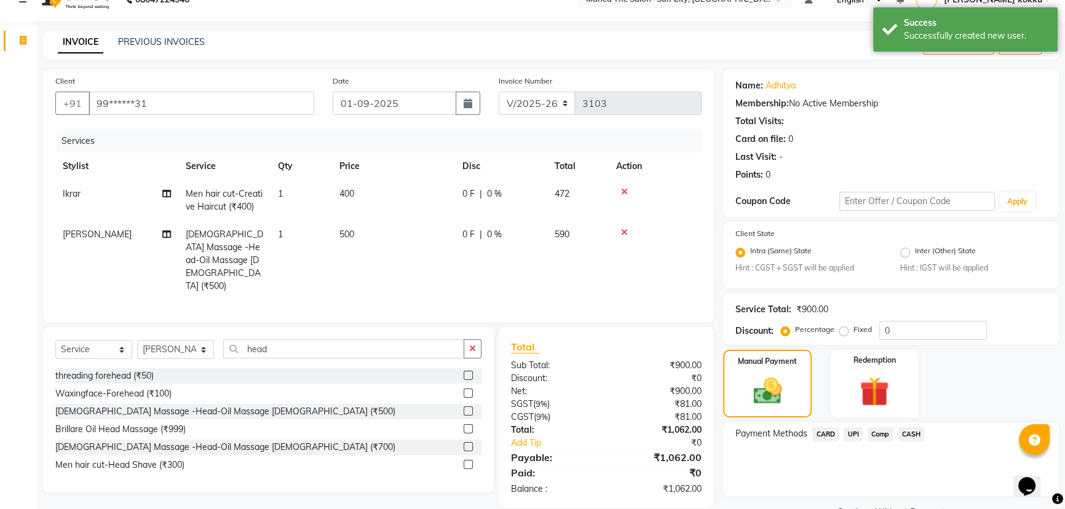
click at [854, 433] on span "UPI" at bounding box center [853, 434] width 19 height 14
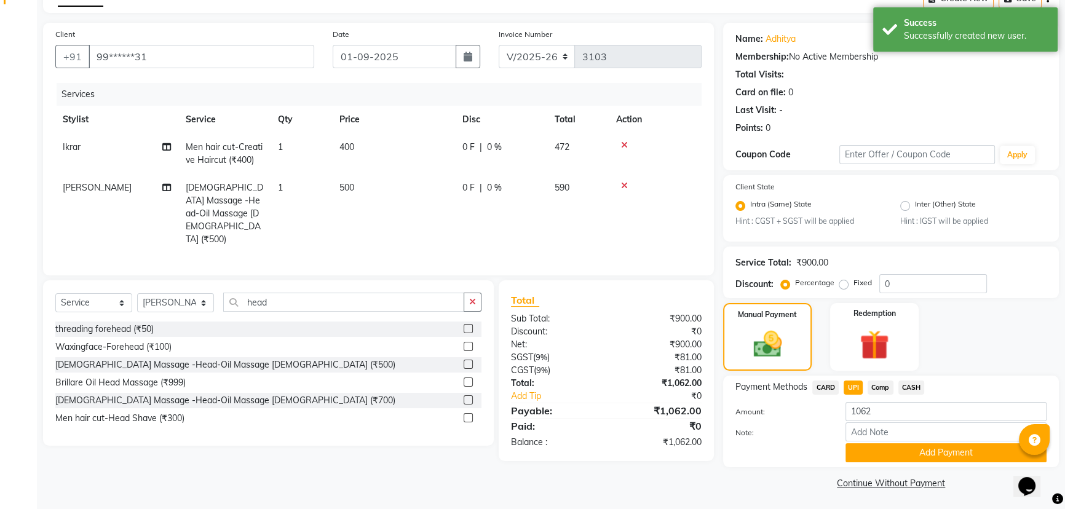
scroll to position [72, 0]
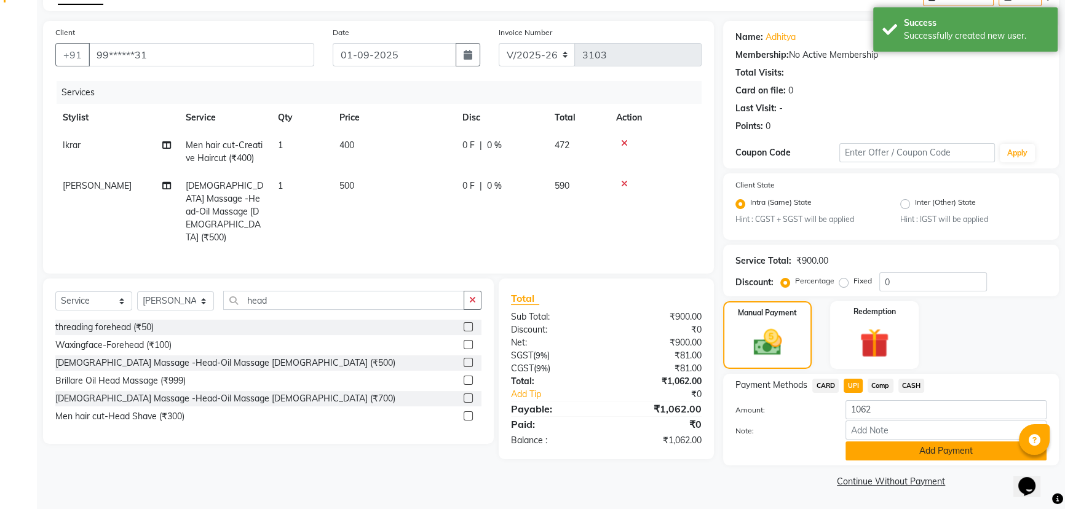
click at [898, 449] on button "Add Payment" at bounding box center [945, 450] width 201 height 19
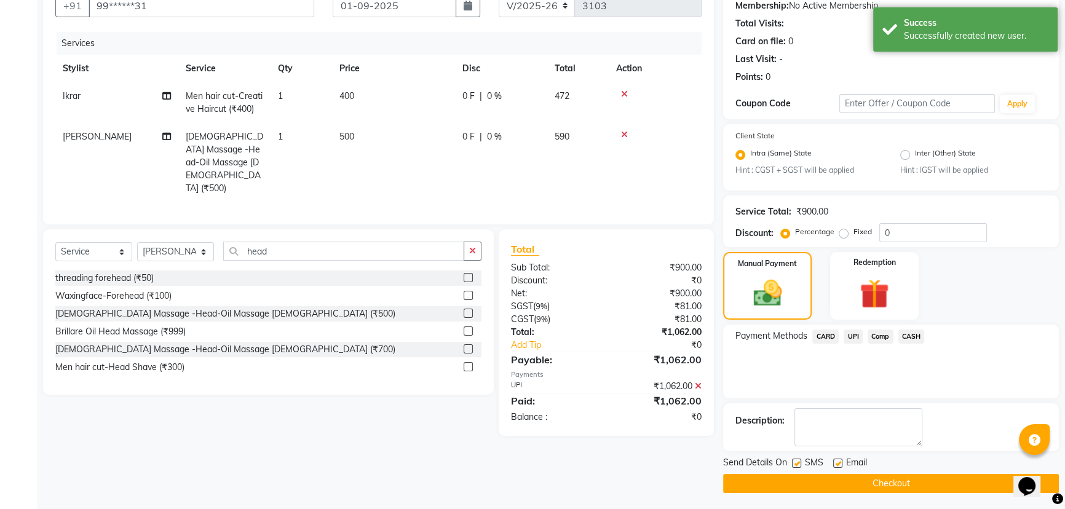
scroll to position [123, 0]
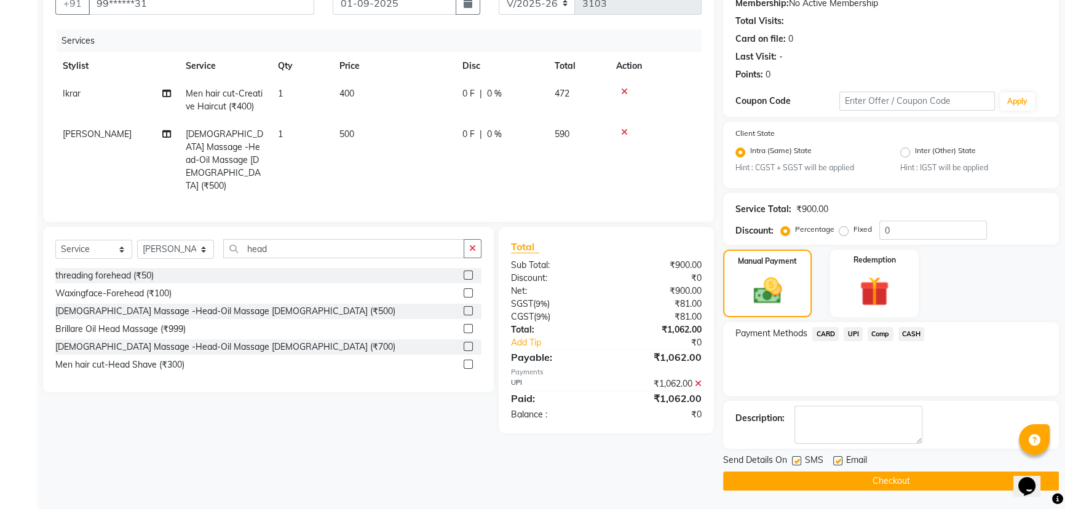
click at [801, 458] on label at bounding box center [796, 460] width 9 height 9
click at [800, 458] on input "checkbox" at bounding box center [796, 461] width 8 height 8
checkbox input "false"
click at [847, 470] on div "Send Details On SMS Email Checkout" at bounding box center [891, 472] width 336 height 37
click at [853, 477] on button "Checkout" at bounding box center [891, 481] width 336 height 19
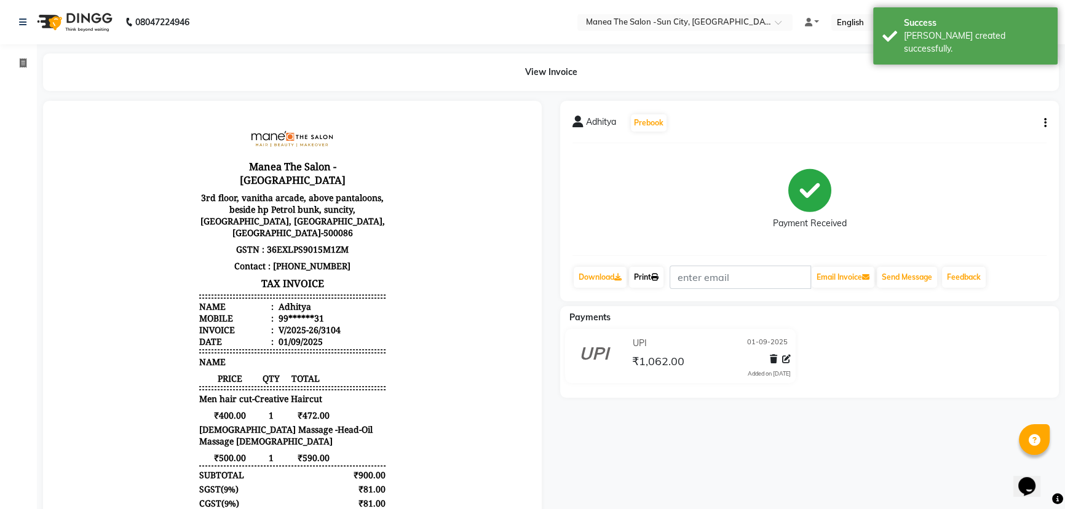
click at [646, 276] on link "Print" at bounding box center [646, 277] width 34 height 21
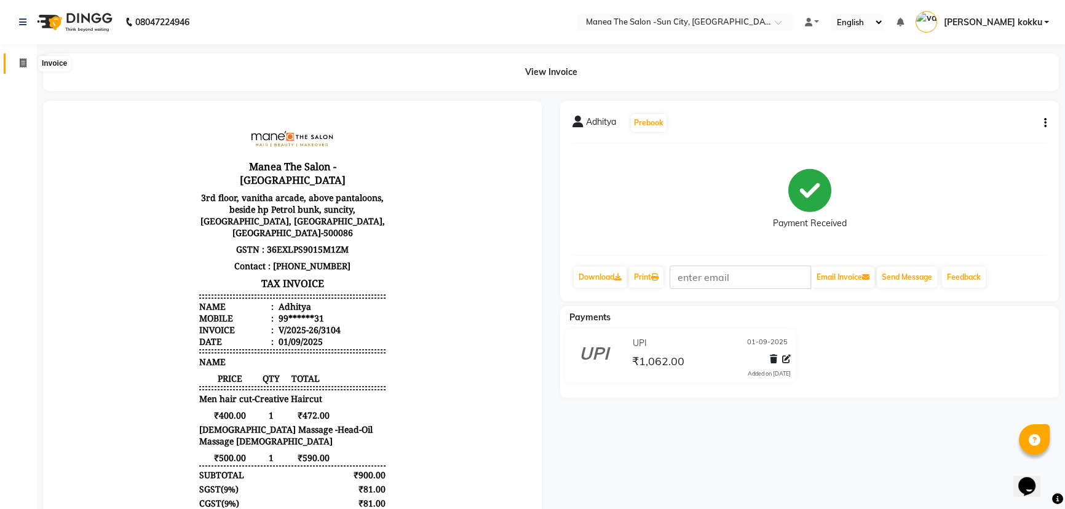
click at [18, 60] on span at bounding box center [23, 64] width 22 height 14
select select "service"
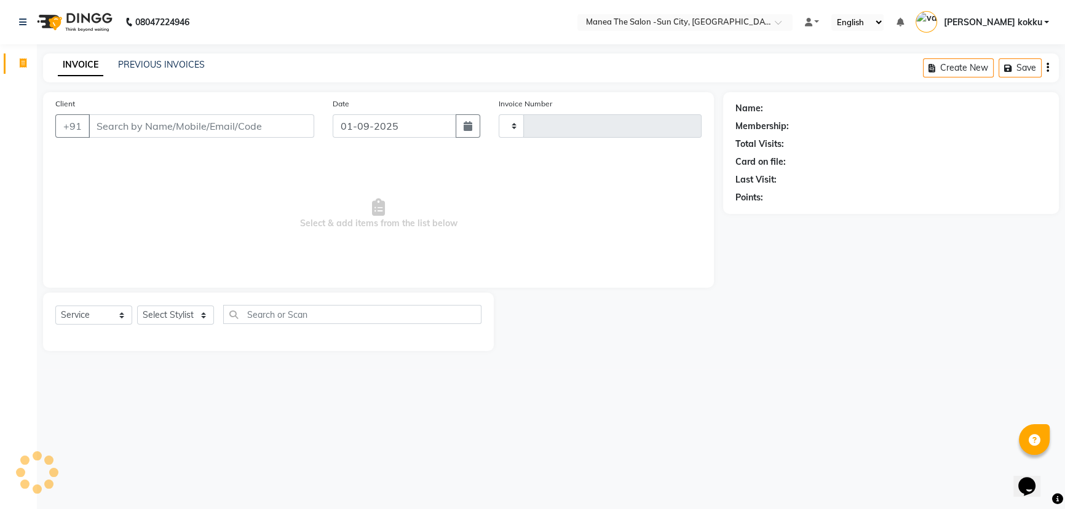
type input "3105"
select select "5822"
click at [167, 314] on select "Select Stylist [PERSON_NAME] [PERSON_NAME] [PERSON_NAME] Ikrar [PERSON_NAME] K …" at bounding box center [175, 315] width 77 height 19
select select "82226"
click at [137, 306] on select "Select Stylist [PERSON_NAME] [PERSON_NAME] [PERSON_NAME] Ikrar [PERSON_NAME] K …" at bounding box center [175, 315] width 77 height 19
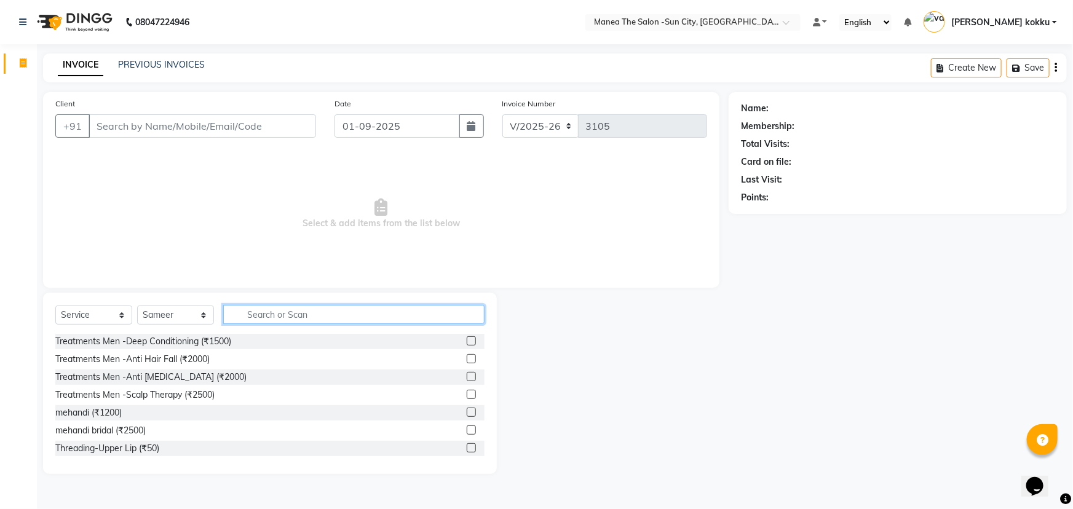
click at [276, 311] on input "text" at bounding box center [353, 314] width 261 height 19
type input "hair cut"
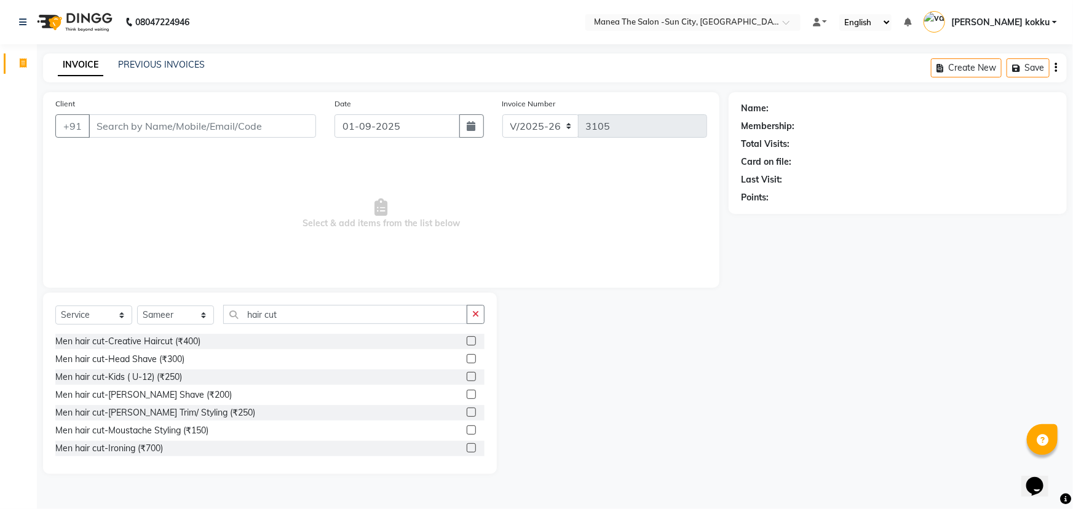
click at [467, 340] on label at bounding box center [471, 340] width 9 height 9
click at [467, 340] on input "checkbox" at bounding box center [471, 342] width 8 height 8
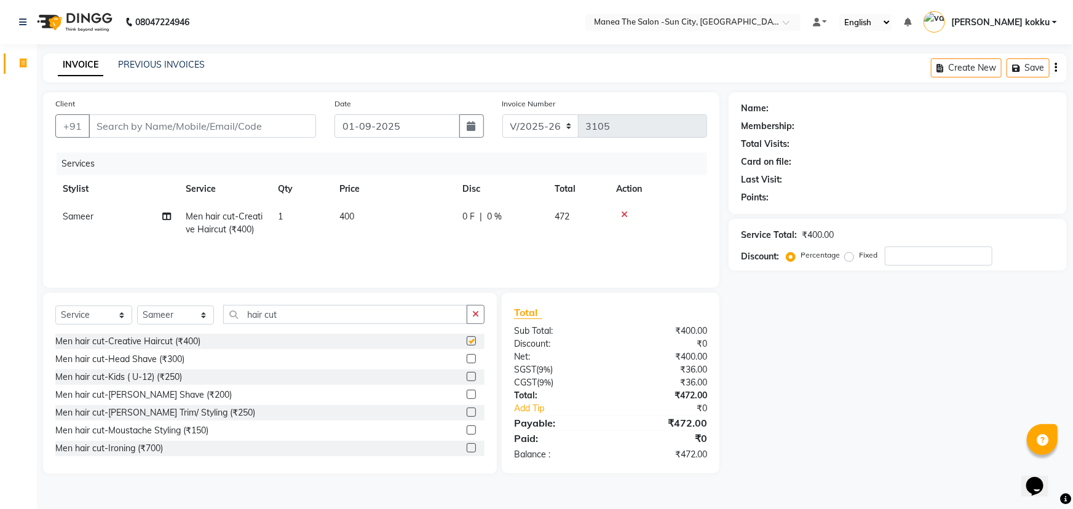
checkbox input "false"
click at [205, 114] on input "Client" at bounding box center [202, 125] width 227 height 23
type input "6"
type input "0"
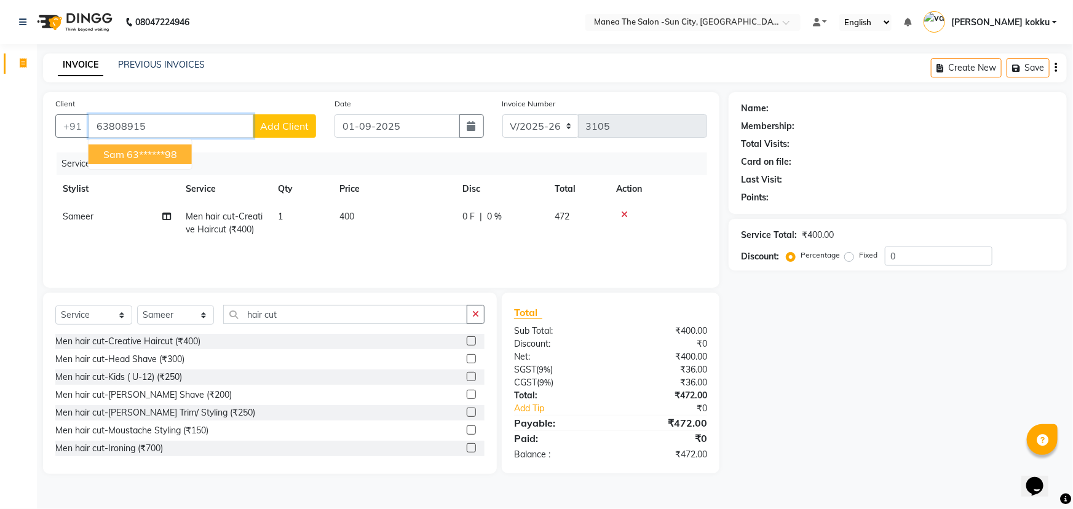
click at [141, 153] on ngb-highlight "63******98" at bounding box center [152, 154] width 50 height 12
type input "63******98"
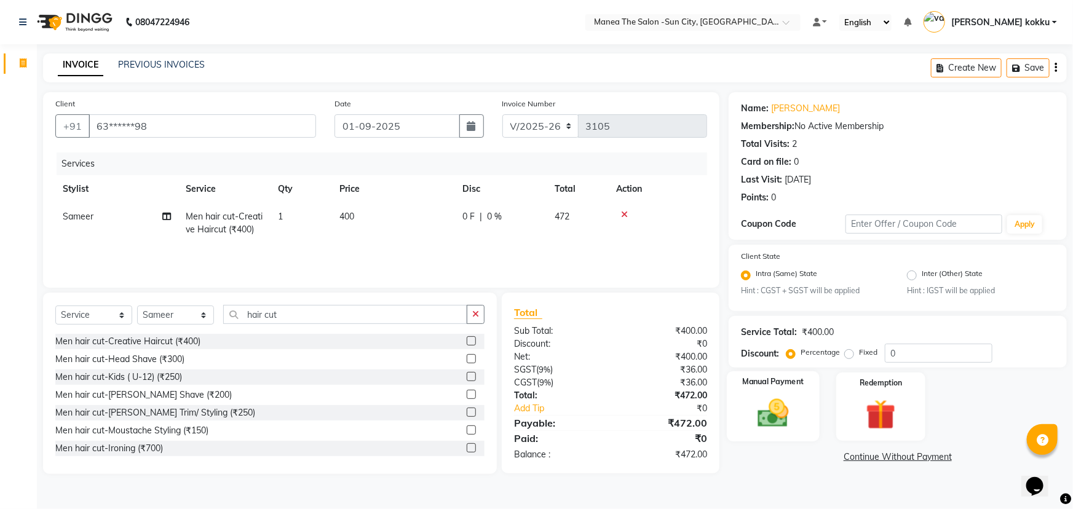
click at [788, 419] on img at bounding box center [773, 414] width 50 height 36
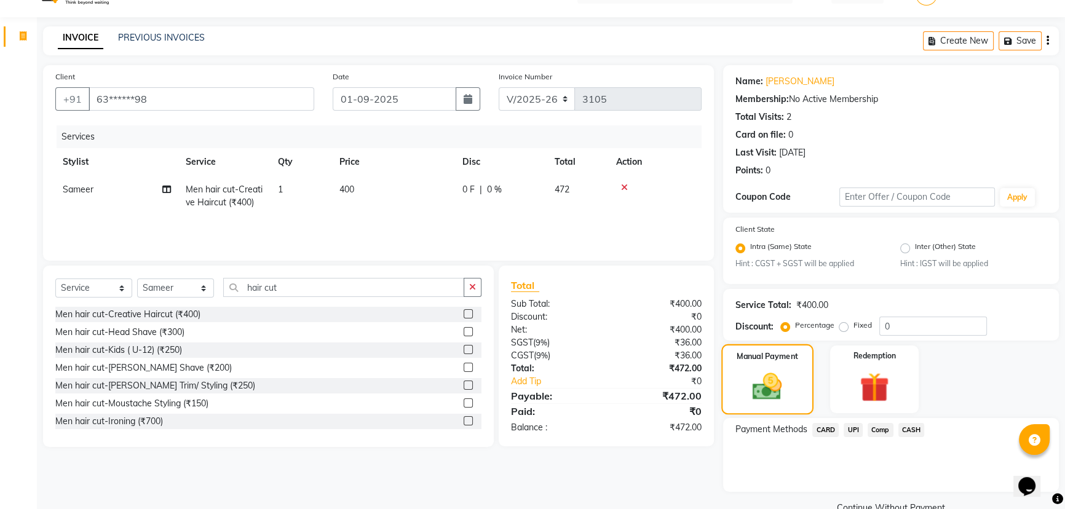
scroll to position [54, 0]
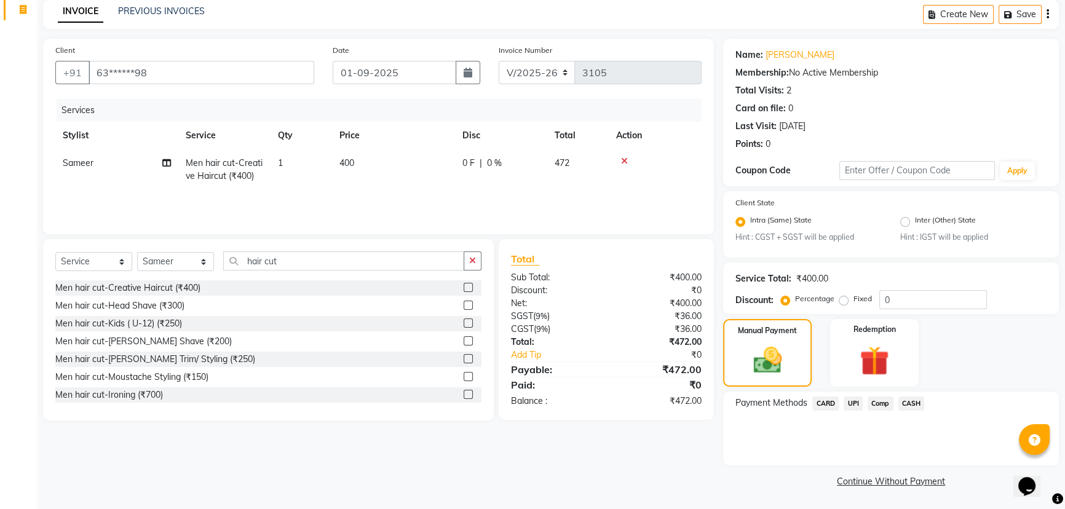
click at [852, 404] on span "UPI" at bounding box center [853, 404] width 19 height 14
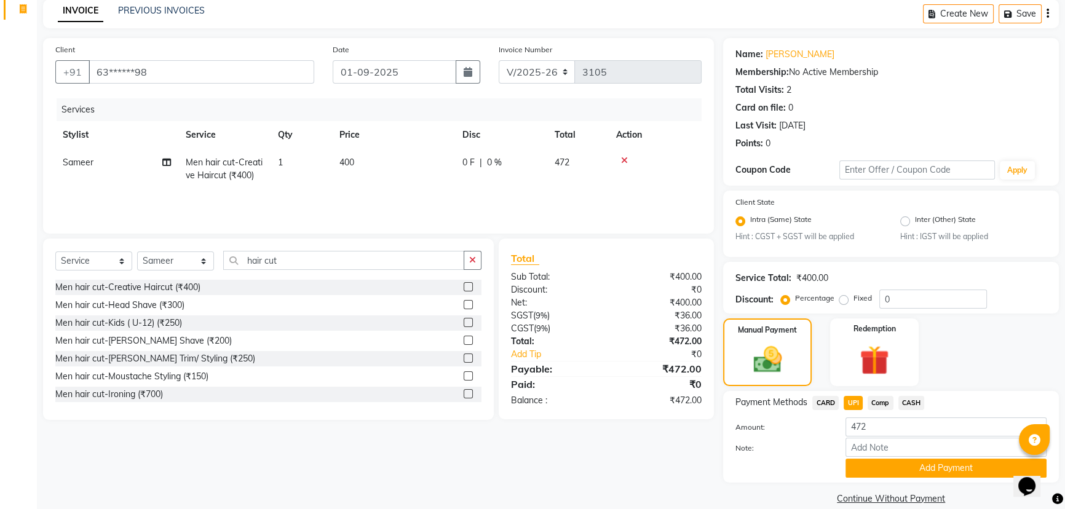
scroll to position [72, 0]
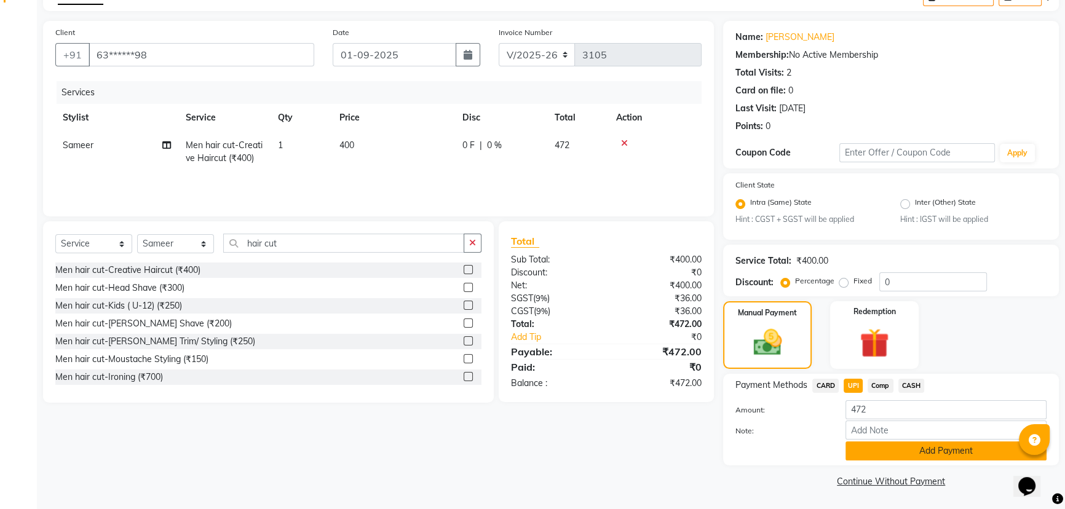
click at [879, 444] on button "Add Payment" at bounding box center [945, 450] width 201 height 19
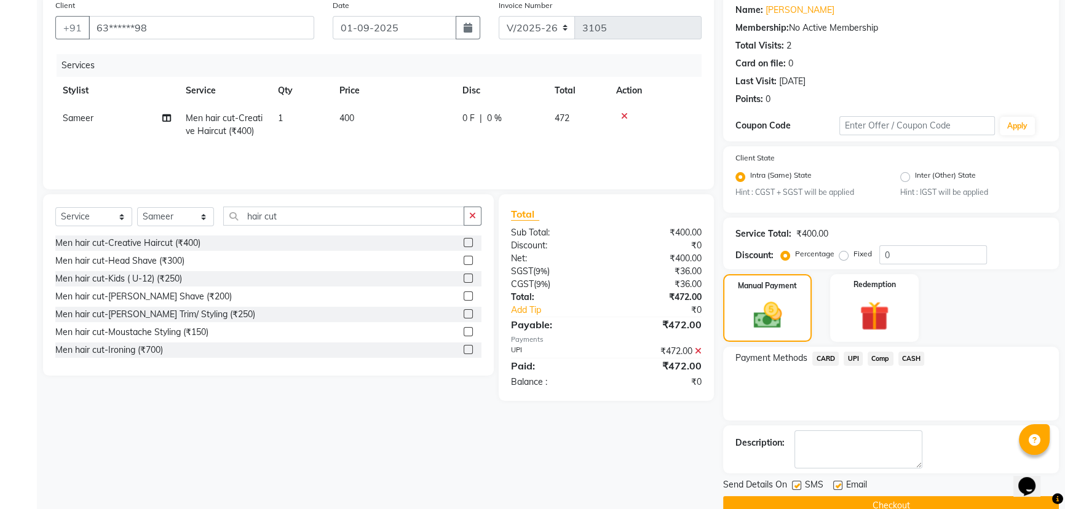
scroll to position [123, 0]
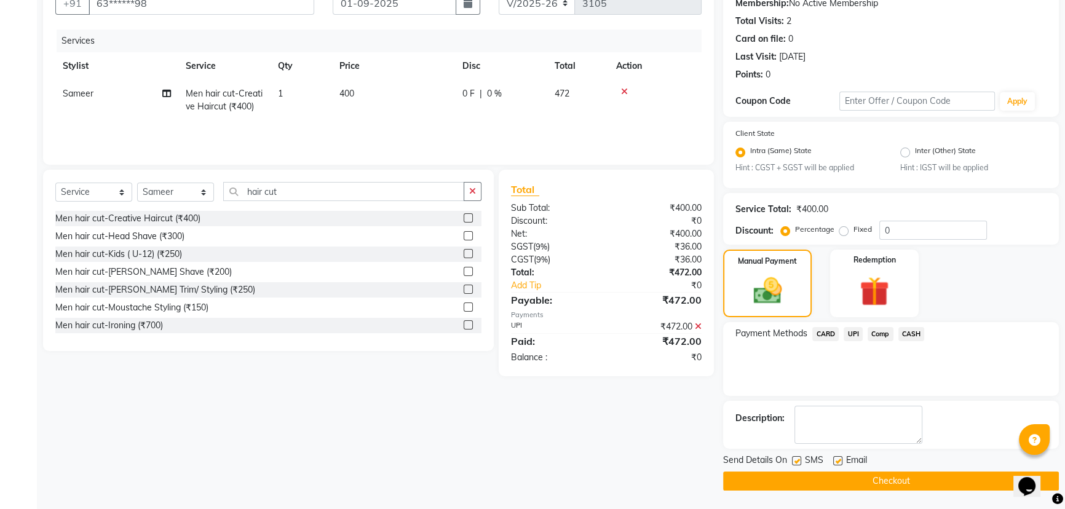
click at [796, 460] on label at bounding box center [796, 460] width 9 height 9
click at [796, 460] on input "checkbox" at bounding box center [796, 461] width 8 height 8
checkbox input "false"
click at [815, 473] on button "Checkout" at bounding box center [891, 481] width 336 height 19
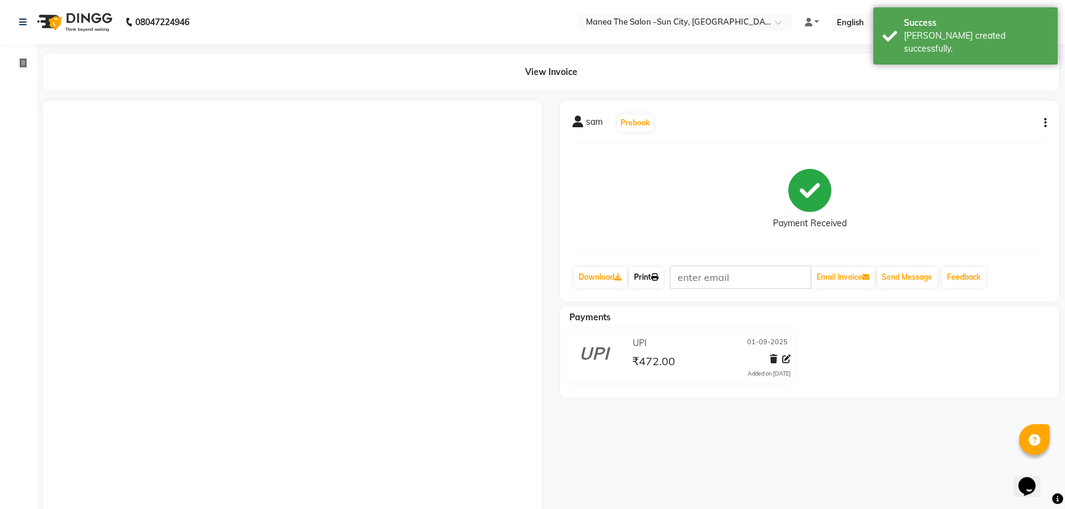
click at [645, 278] on link "Print" at bounding box center [646, 277] width 34 height 21
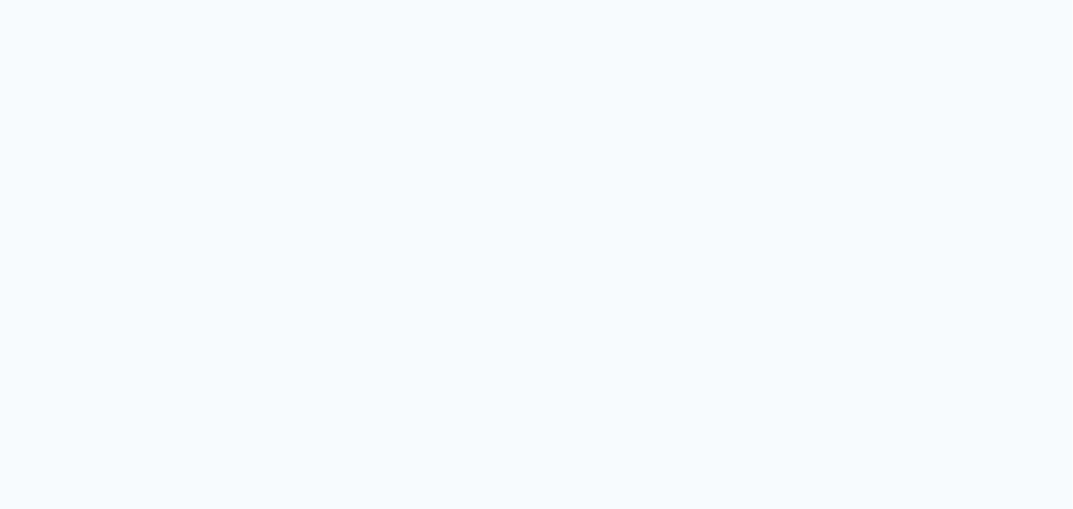
select select "5822"
select select "service"
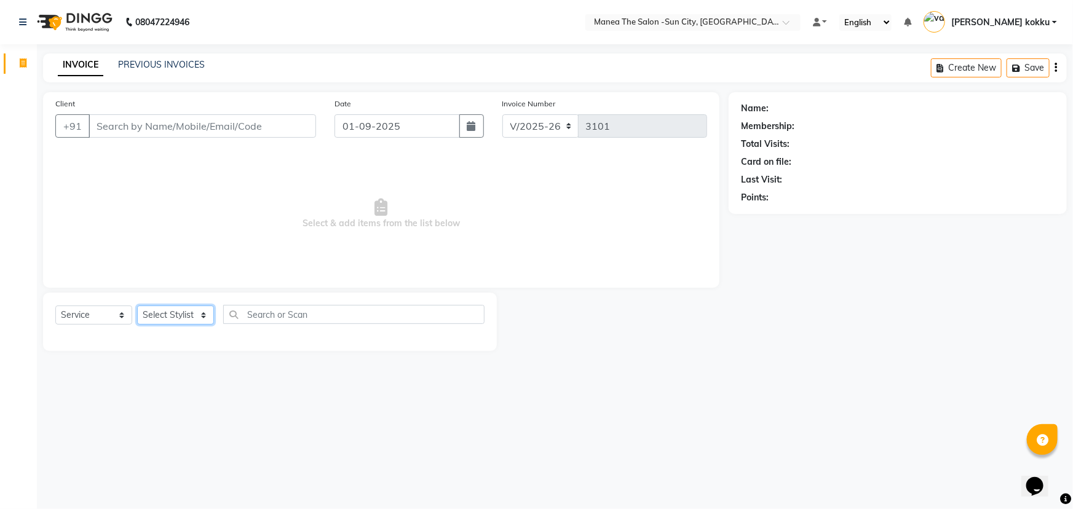
click at [173, 320] on select "Select Stylist [PERSON_NAME] [PERSON_NAME] [PERSON_NAME] Ikrar [PERSON_NAME] K …" at bounding box center [175, 315] width 77 height 19
select select "60026"
click at [137, 306] on select "Select Stylist [PERSON_NAME] [PERSON_NAME] [PERSON_NAME] Ikrar [PERSON_NAME] K …" at bounding box center [175, 315] width 77 height 19
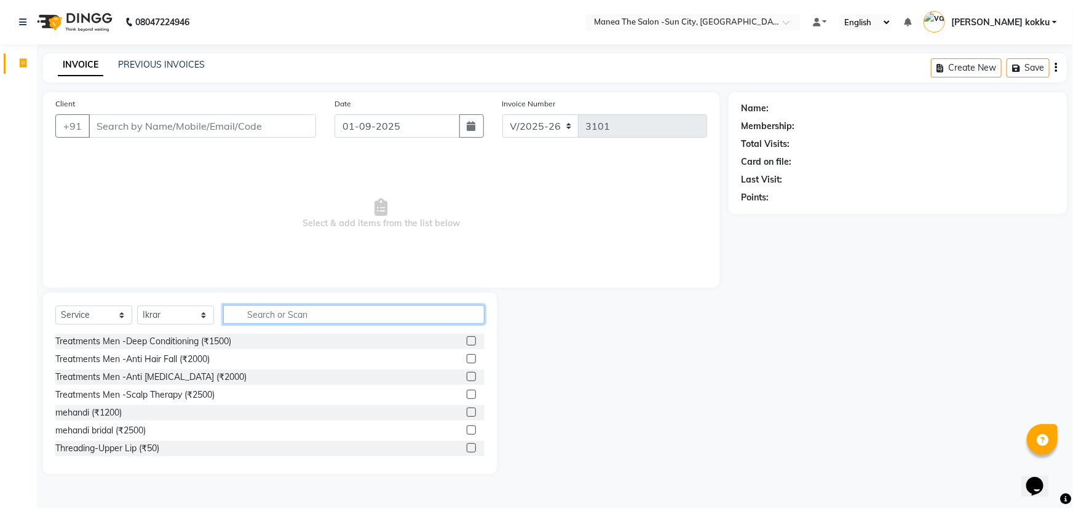
click at [295, 312] on input "text" at bounding box center [353, 314] width 261 height 19
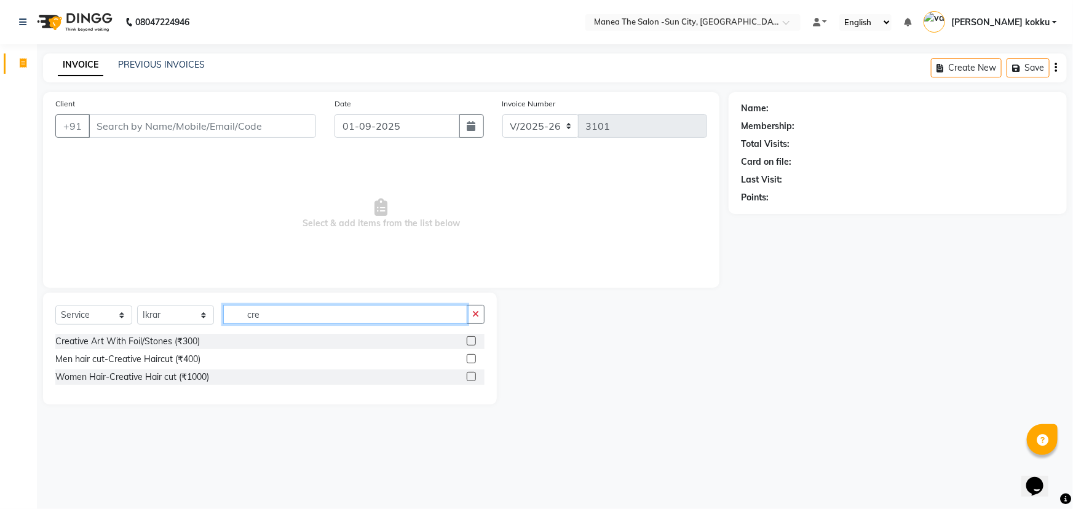
type input "cre"
click at [473, 360] on label at bounding box center [471, 358] width 9 height 9
click at [473, 360] on input "checkbox" at bounding box center [471, 359] width 8 height 8
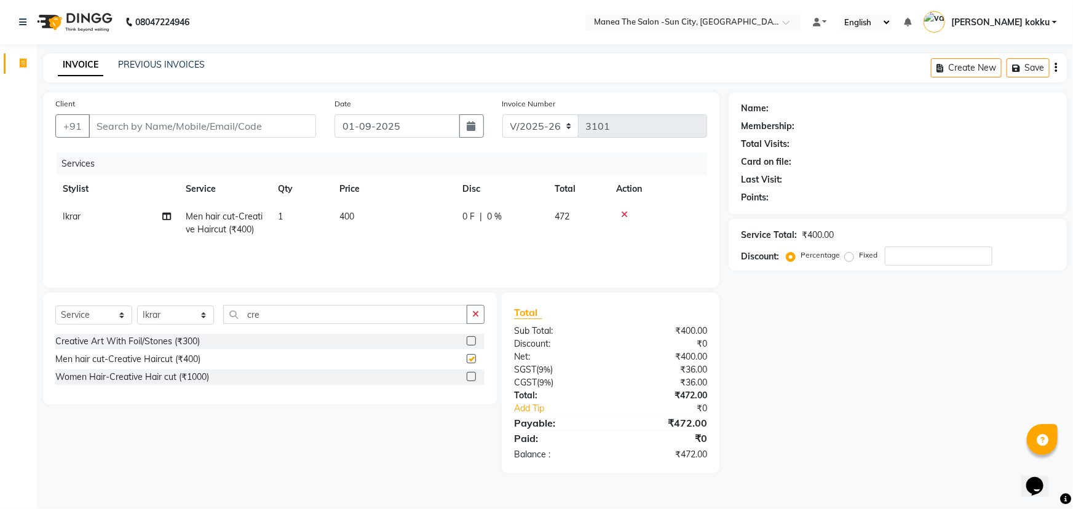
checkbox input "false"
click at [470, 311] on button "button" at bounding box center [476, 314] width 18 height 19
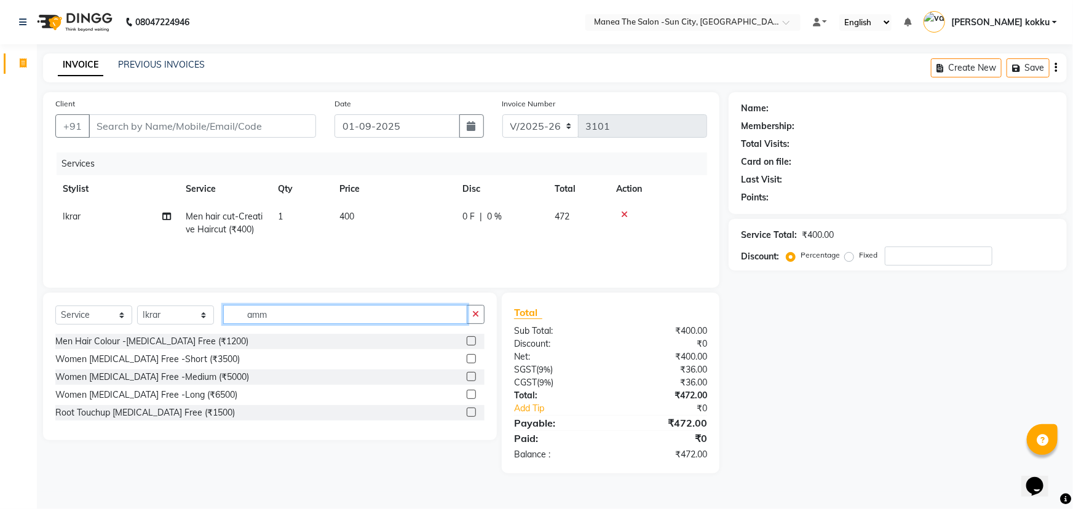
type input "amm"
click at [473, 343] on label at bounding box center [471, 340] width 9 height 9
click at [473, 343] on input "checkbox" at bounding box center [471, 342] width 8 height 8
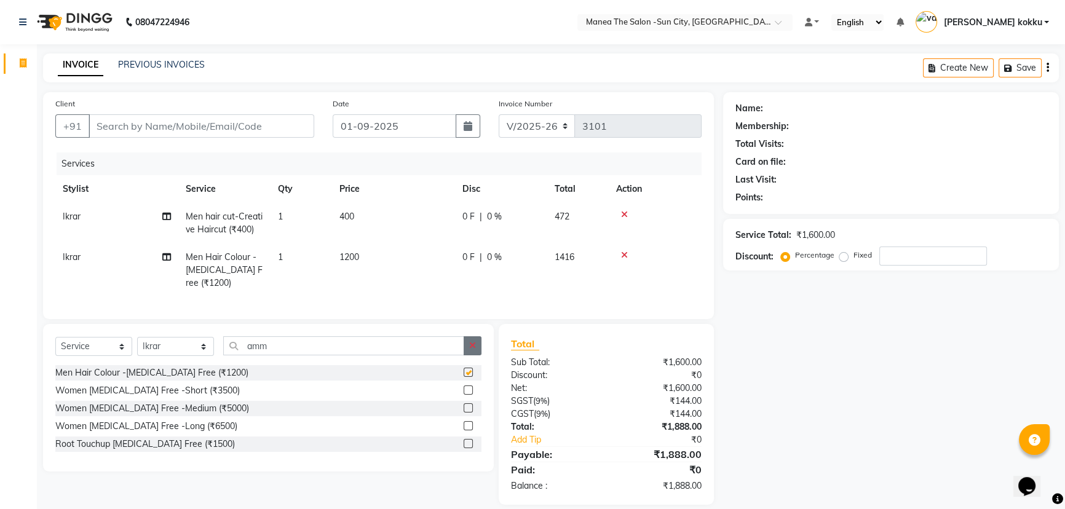
checkbox input "false"
click at [477, 354] on button "button" at bounding box center [473, 345] width 18 height 19
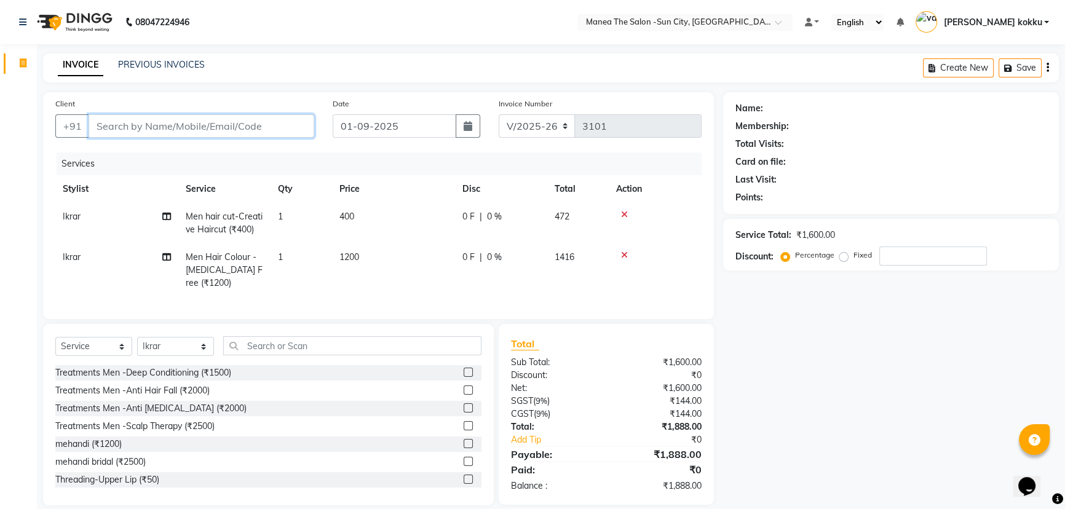
click at [176, 127] on input "Client" at bounding box center [202, 125] width 226 height 23
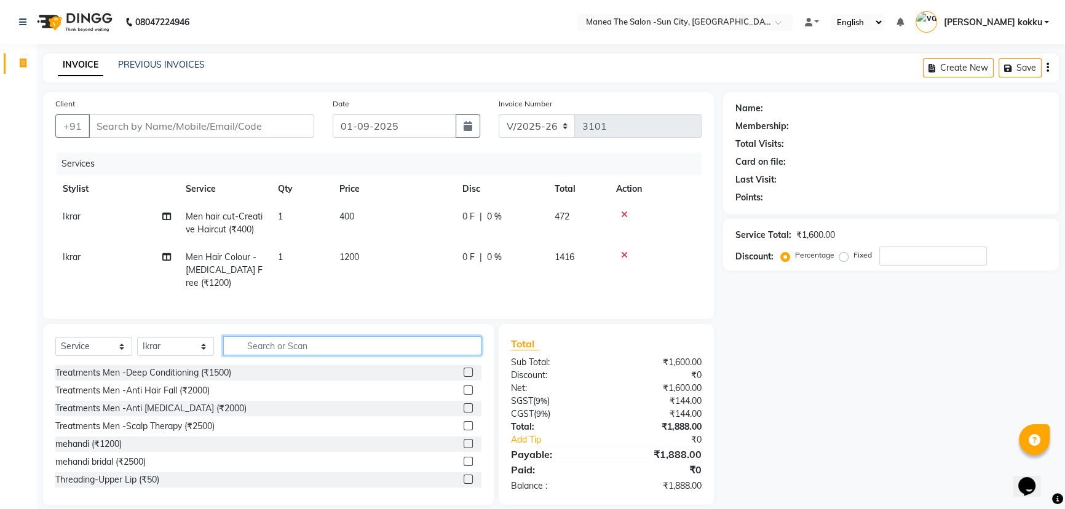
click at [381, 355] on input "text" at bounding box center [352, 345] width 258 height 19
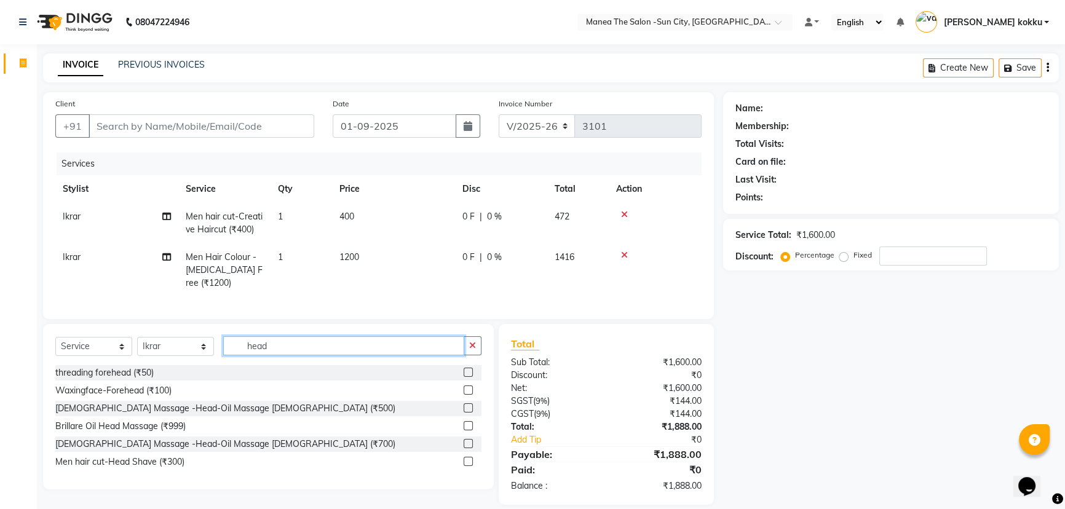
type input "head"
click at [467, 413] on label at bounding box center [468, 407] width 9 height 9
click at [467, 413] on input "checkbox" at bounding box center [468, 409] width 8 height 8
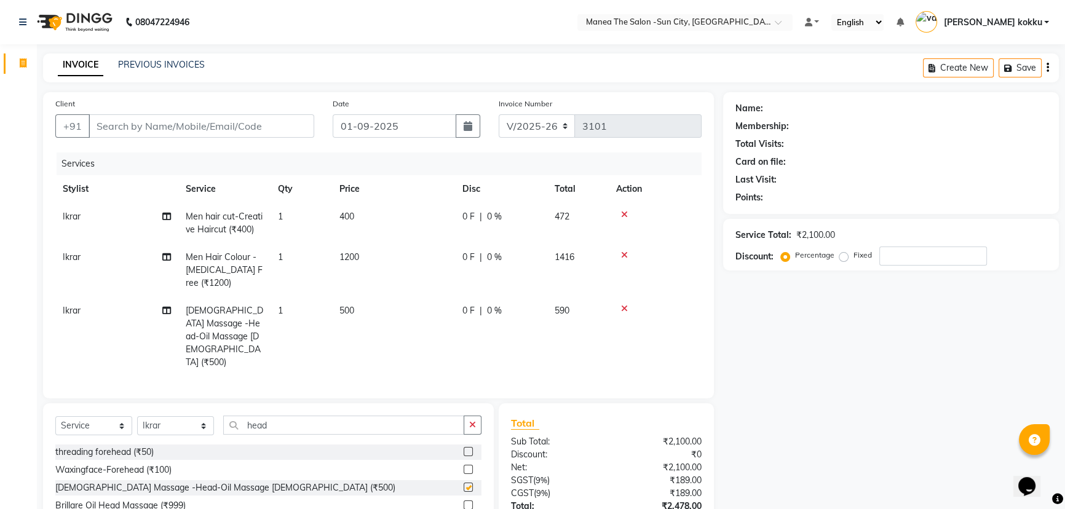
checkbox input "false"
click at [178, 125] on input "Client" at bounding box center [202, 125] width 226 height 23
type input "9"
type input "0"
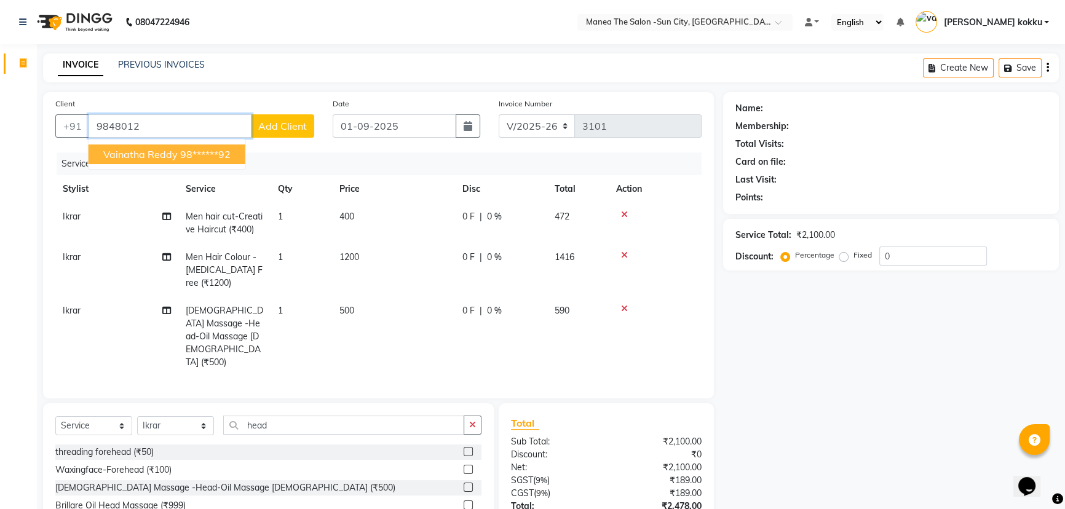
click at [180, 155] on ngb-highlight "98******92" at bounding box center [205, 154] width 50 height 12
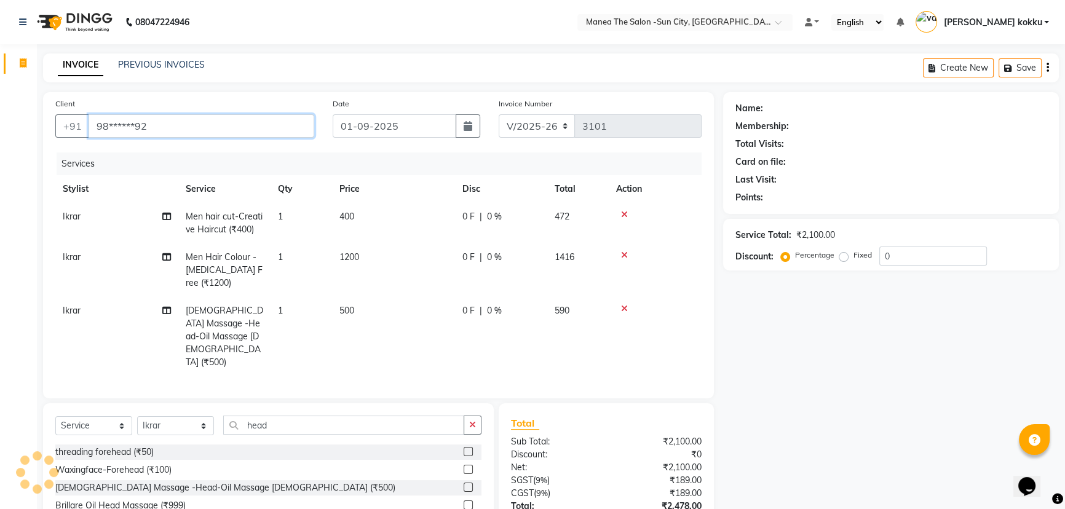
type input "98******92"
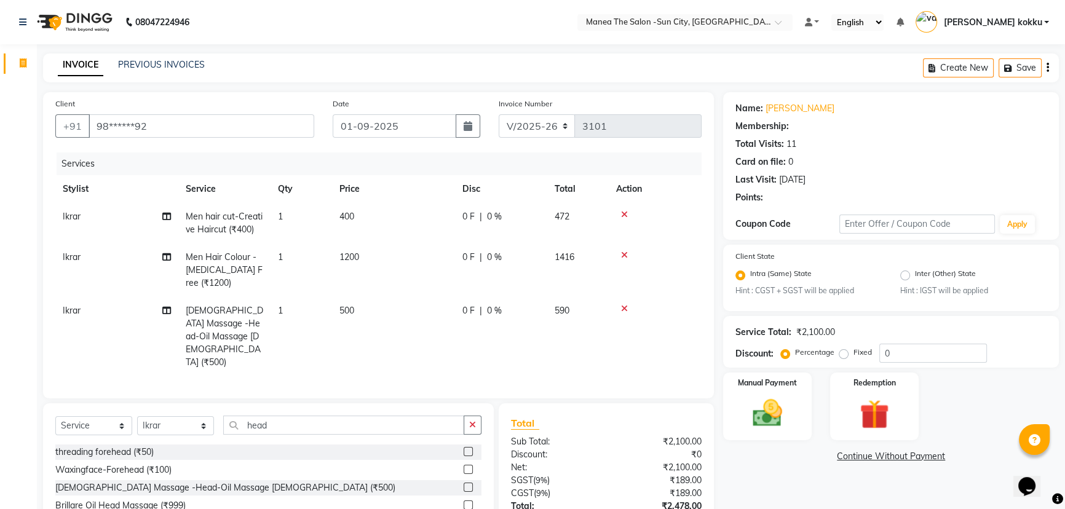
select select "1: Object"
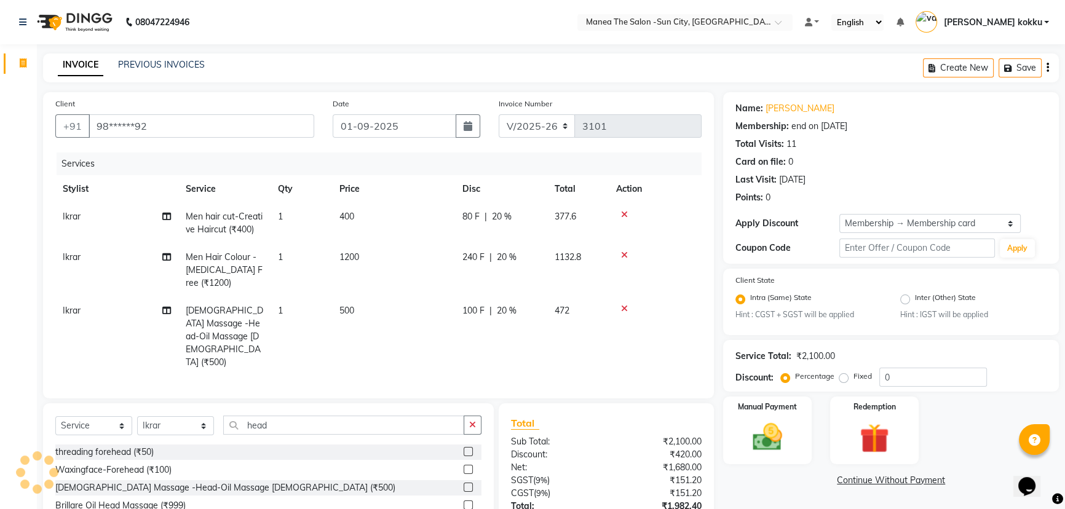
type input "20"
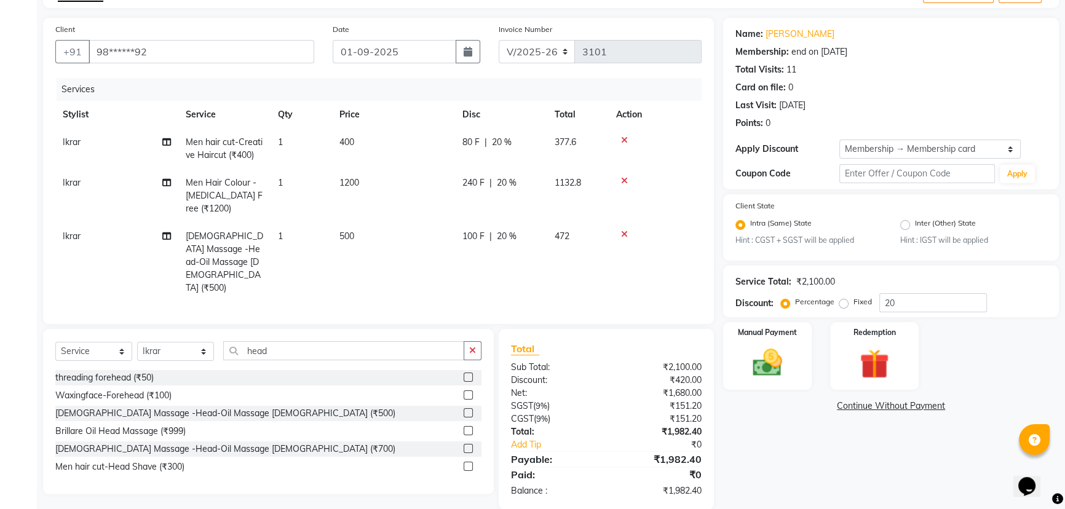
scroll to position [76, 0]
click at [473, 344] on icon "button" at bounding box center [472, 348] width 7 height 9
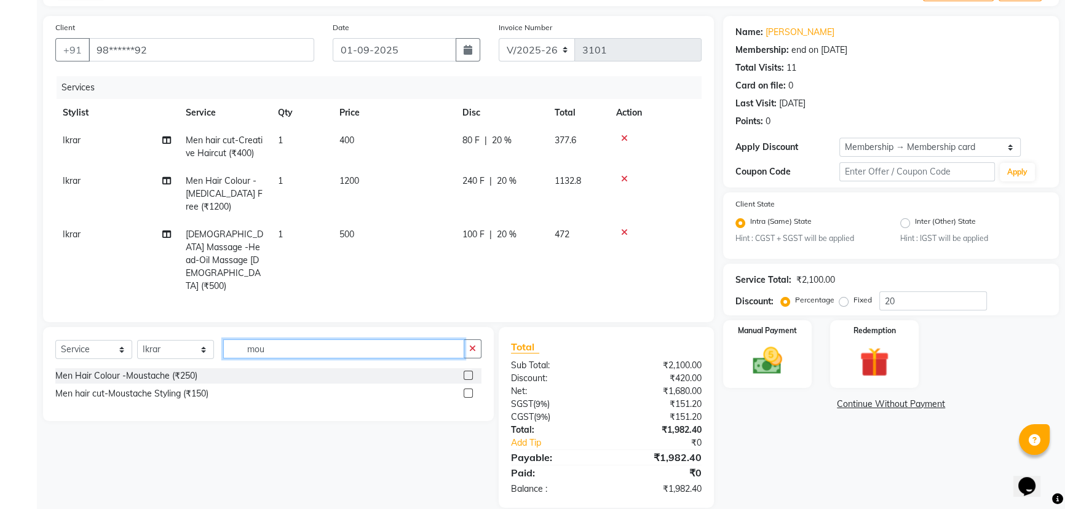
type input "mou"
click at [465, 371] on label at bounding box center [468, 375] width 9 height 9
click at [465, 372] on input "checkbox" at bounding box center [468, 376] width 8 height 8
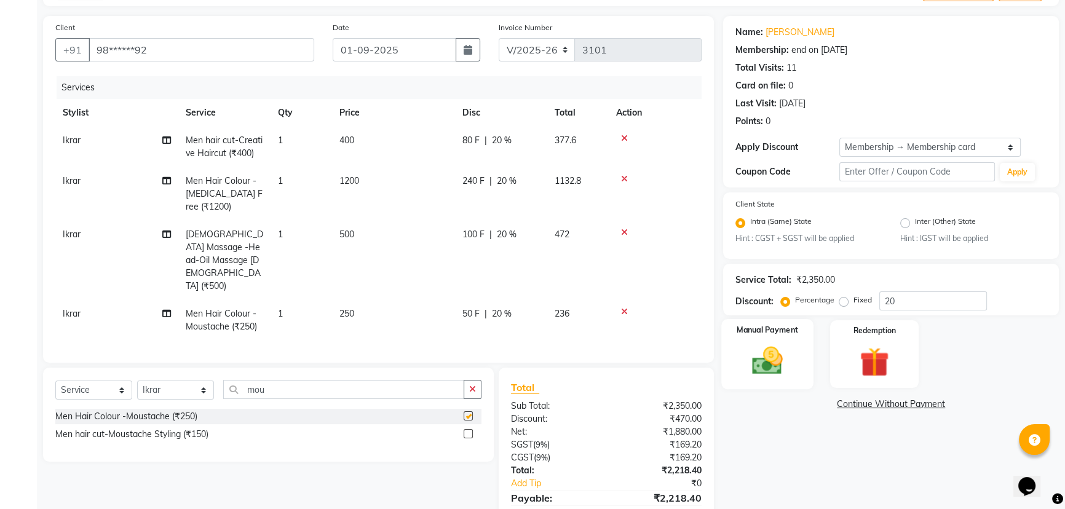
checkbox input "false"
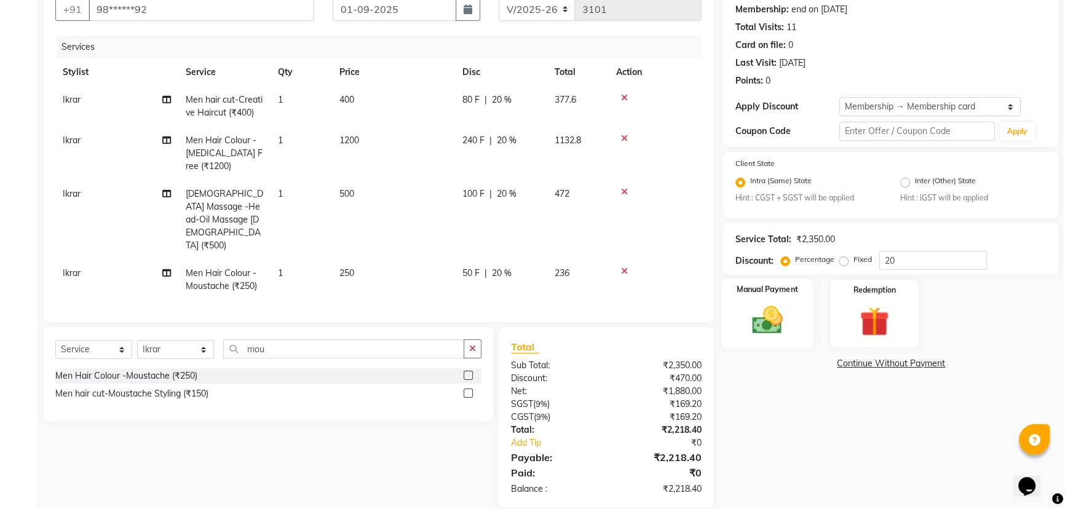
click at [771, 323] on img at bounding box center [768, 320] width 50 height 35
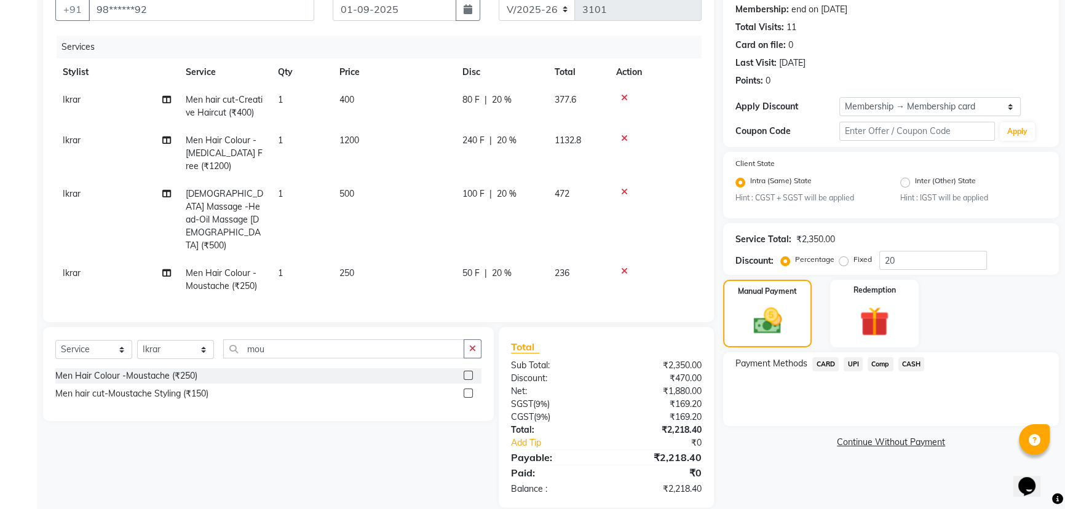
click at [850, 362] on span "UPI" at bounding box center [853, 364] width 19 height 14
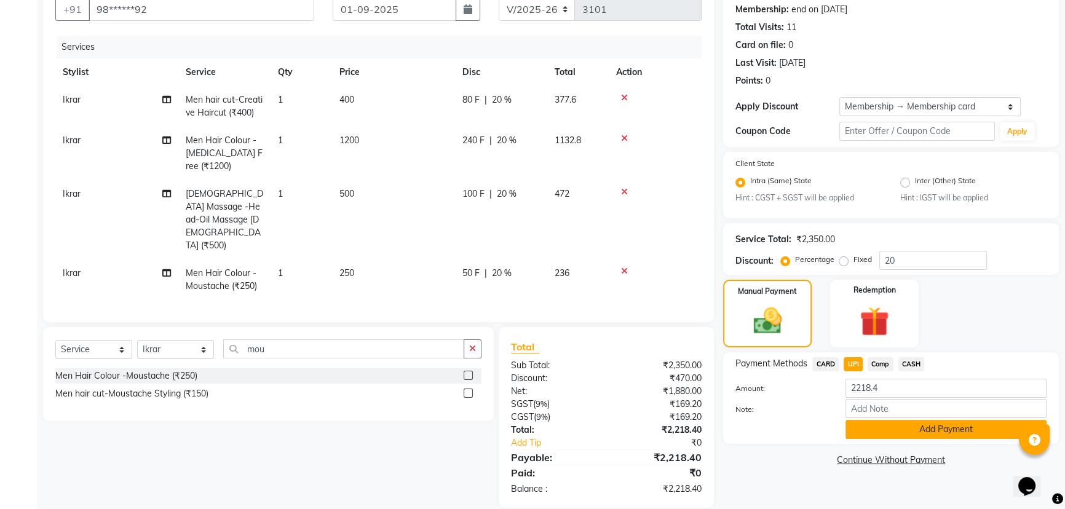
click at [884, 437] on button "Add Payment" at bounding box center [945, 429] width 201 height 19
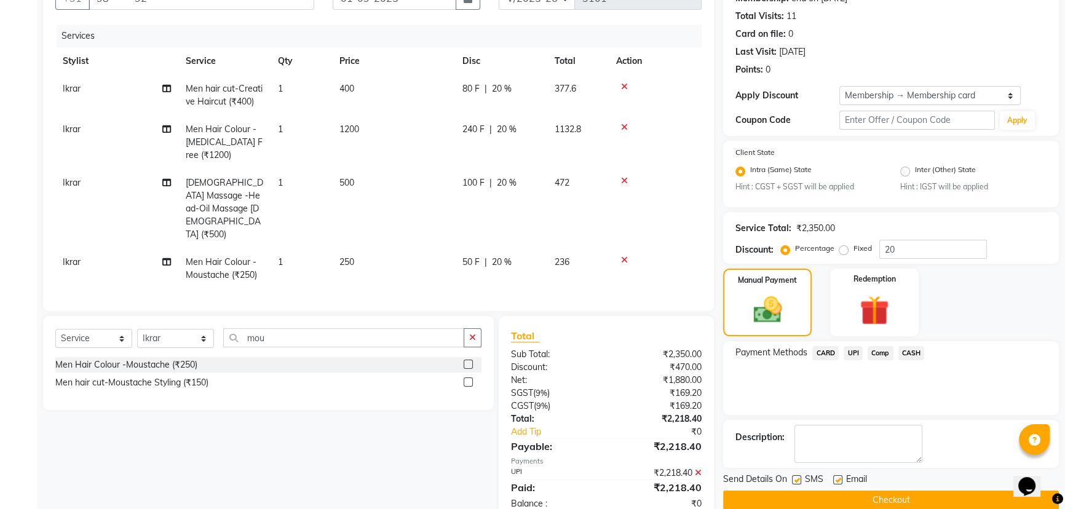
scroll to position [147, 0]
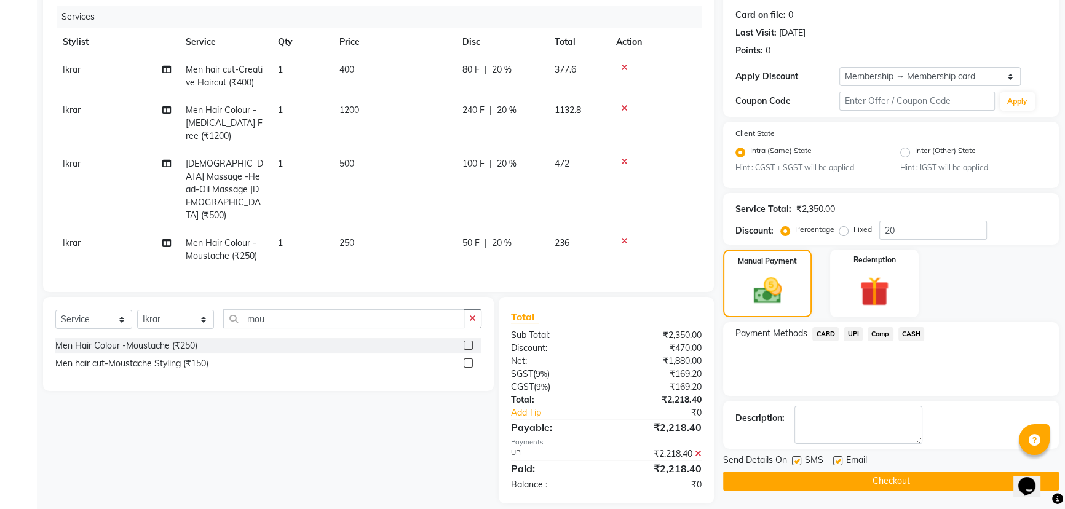
click at [793, 462] on label at bounding box center [796, 460] width 9 height 9
click at [793, 462] on input "checkbox" at bounding box center [796, 461] width 8 height 8
checkbox input "false"
click at [885, 480] on button "Checkout" at bounding box center [891, 481] width 336 height 19
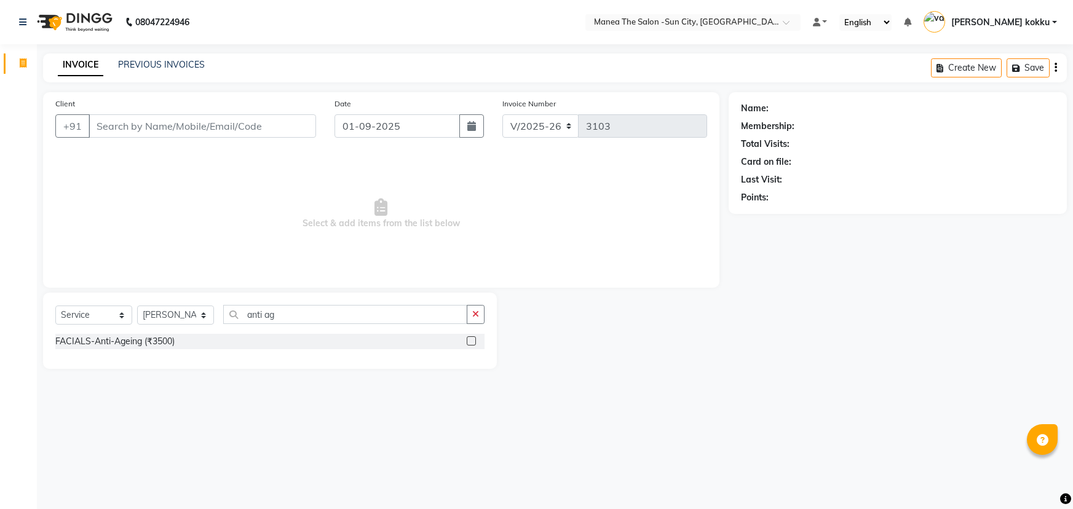
select select "5822"
select select "service"
select select "84191"
type input "anti ag"
click at [468, 341] on label at bounding box center [471, 340] width 9 height 9
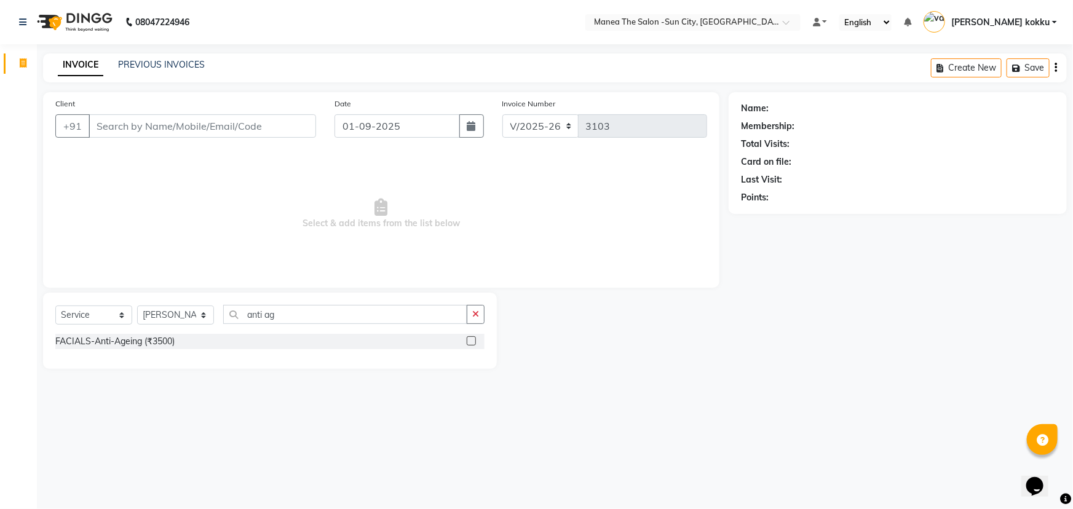
click at [468, 341] on input "checkbox" at bounding box center [471, 342] width 8 height 8
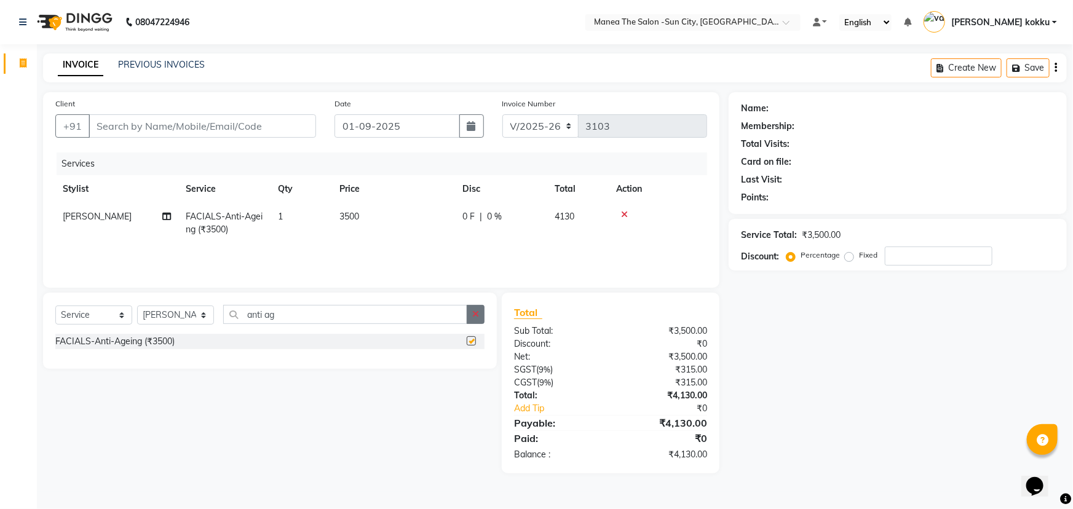
checkbox input "false"
click at [473, 309] on button "button" at bounding box center [476, 314] width 18 height 19
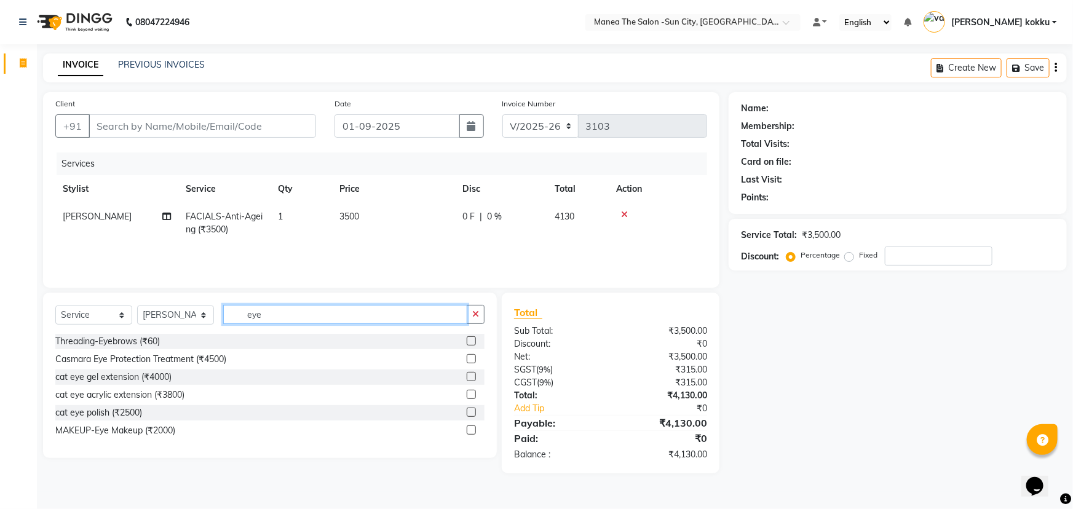
type input "eye"
click at [473, 340] on label at bounding box center [471, 340] width 9 height 9
click at [473, 340] on input "checkbox" at bounding box center [471, 342] width 8 height 8
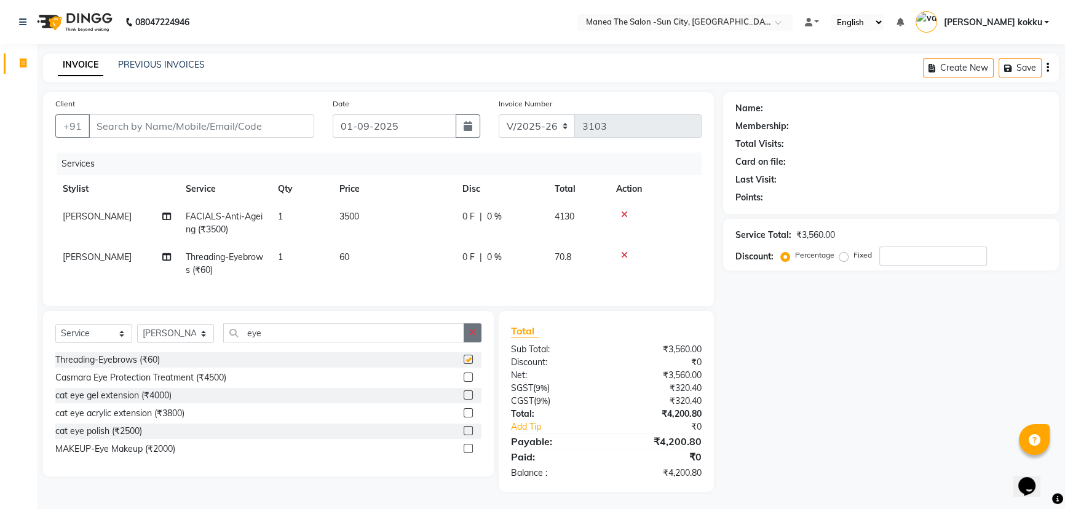
checkbox input "false"
click at [473, 337] on icon "button" at bounding box center [472, 332] width 7 height 9
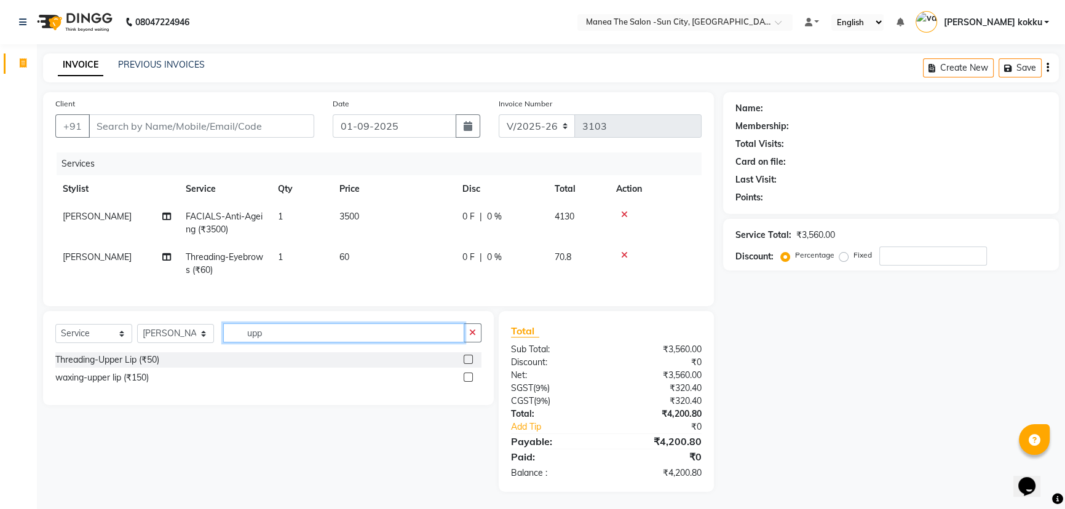
type input "upp"
click at [467, 364] on label at bounding box center [468, 359] width 9 height 9
click at [467, 364] on input "checkbox" at bounding box center [468, 360] width 8 height 8
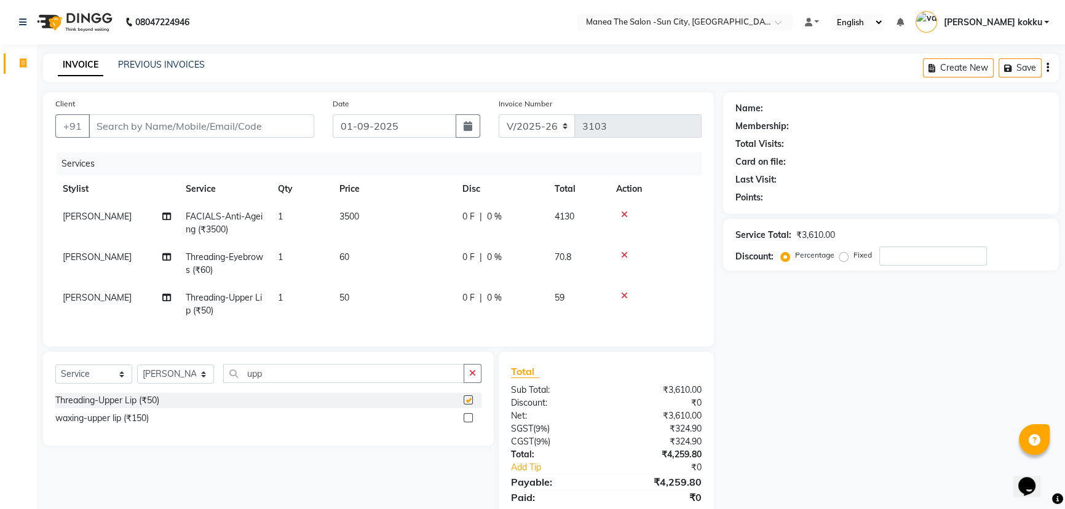
checkbox input "false"
click at [165, 380] on select "Select Stylist [PERSON_NAME] [PERSON_NAME] [PERSON_NAME] Ikrar [PERSON_NAME] K …" at bounding box center [175, 374] width 77 height 19
select select "85914"
click at [137, 373] on select "Select Stylist [PERSON_NAME] [PERSON_NAME] [PERSON_NAME] Ikrar [PERSON_NAME] K …" at bounding box center [175, 374] width 77 height 19
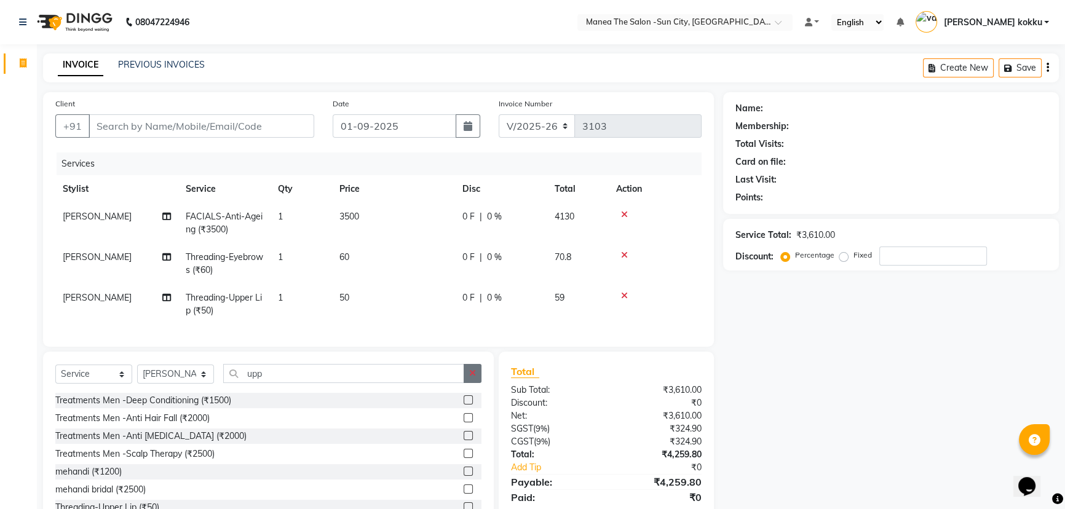
click at [472, 378] on icon "button" at bounding box center [472, 373] width 7 height 9
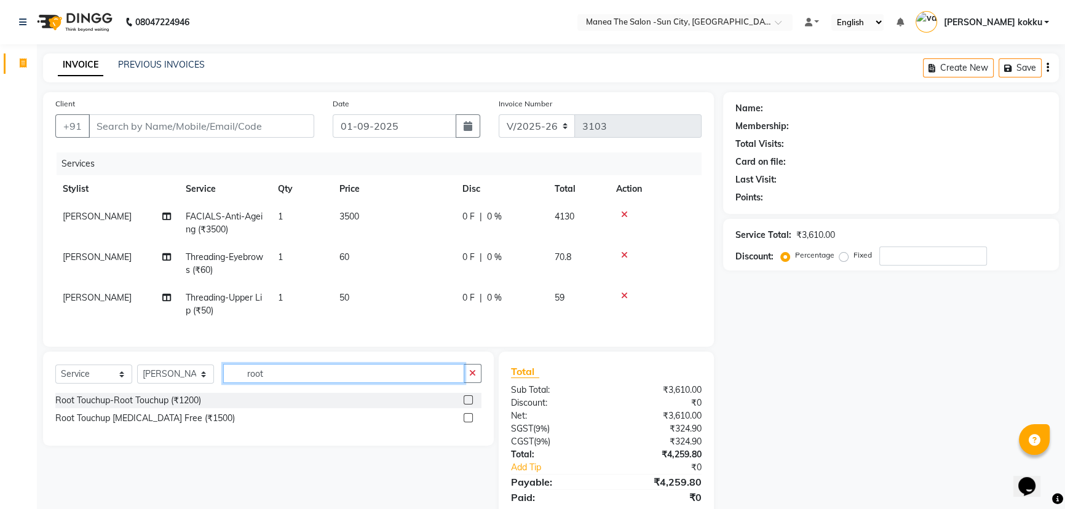
type input "root"
click at [467, 422] on label at bounding box center [468, 417] width 9 height 9
click at [467, 422] on input "checkbox" at bounding box center [468, 418] width 8 height 8
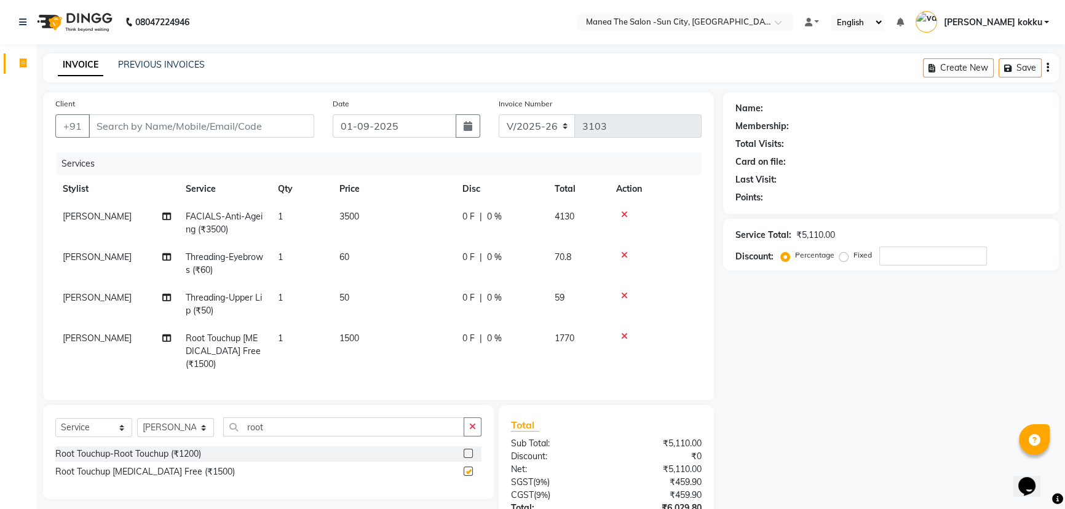
checkbox input "false"
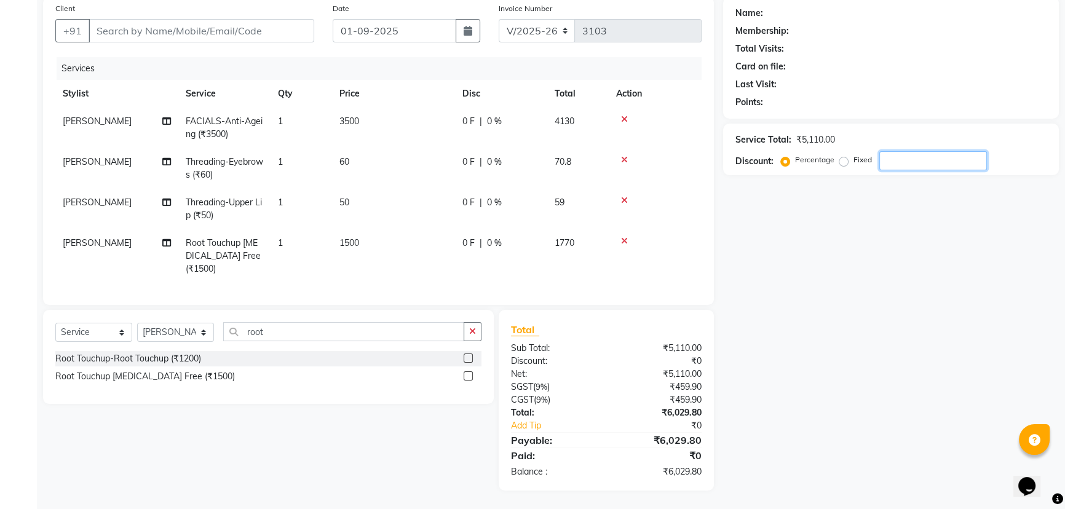
click at [908, 153] on input "number" at bounding box center [933, 160] width 108 height 19
type input "30"
click at [355, 116] on span "3500" at bounding box center [349, 121] width 20 height 11
select select "84191"
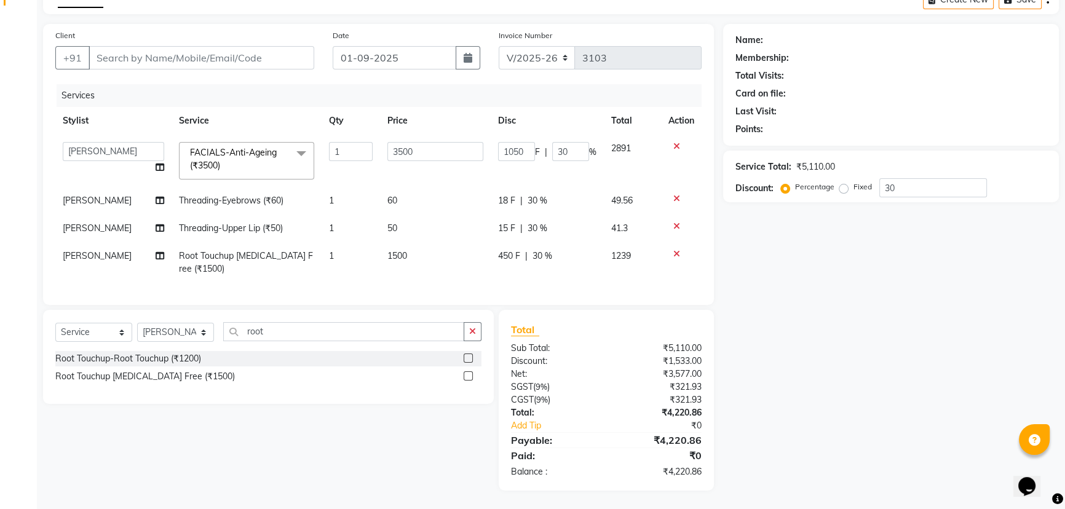
scroll to position [76, 0]
drag, startPoint x: 417, startPoint y: 143, endPoint x: 374, endPoint y: 151, distance: 43.7
click at [374, 151] on tr "basanth kumar BHURA KHAN Chandrika Ikrar Kavya K sai sruthi Lalitha RAJITHA ran…" at bounding box center [378, 161] width 646 height 52
type input "3200"
click at [796, 296] on div "Name: Membership: Total Visits: Card on file: Last Visit: Points: Service Total…" at bounding box center [895, 257] width 345 height 467
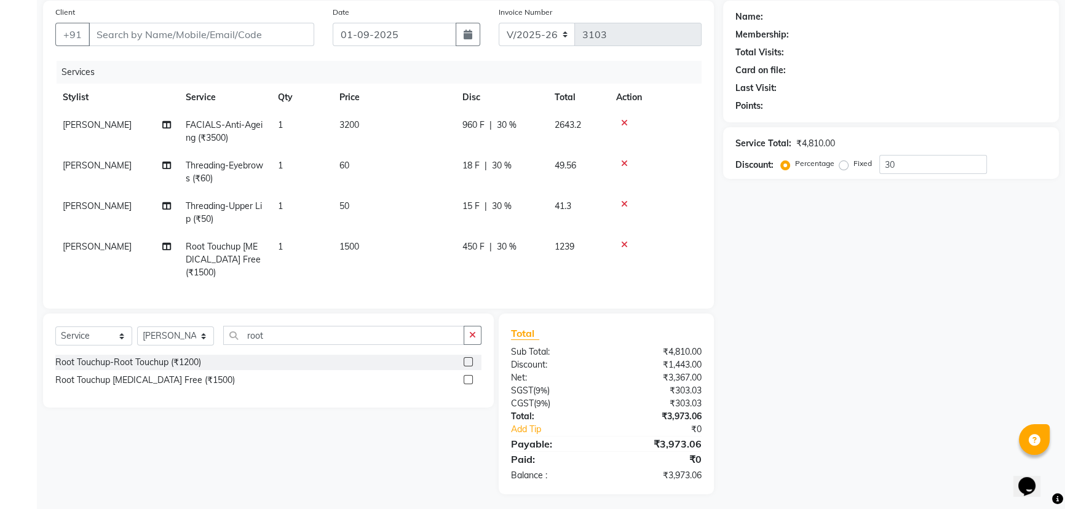
scroll to position [104, 0]
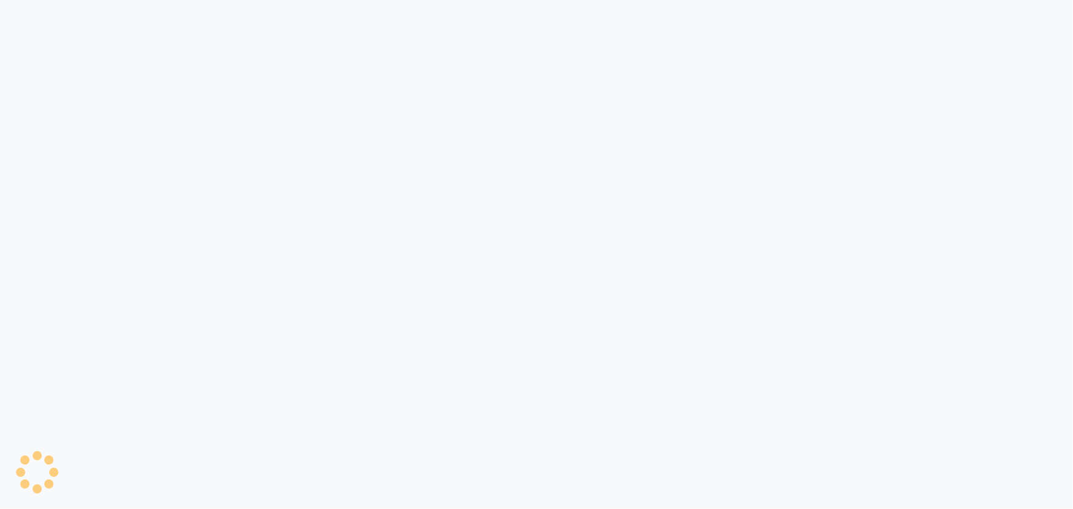
select select "service"
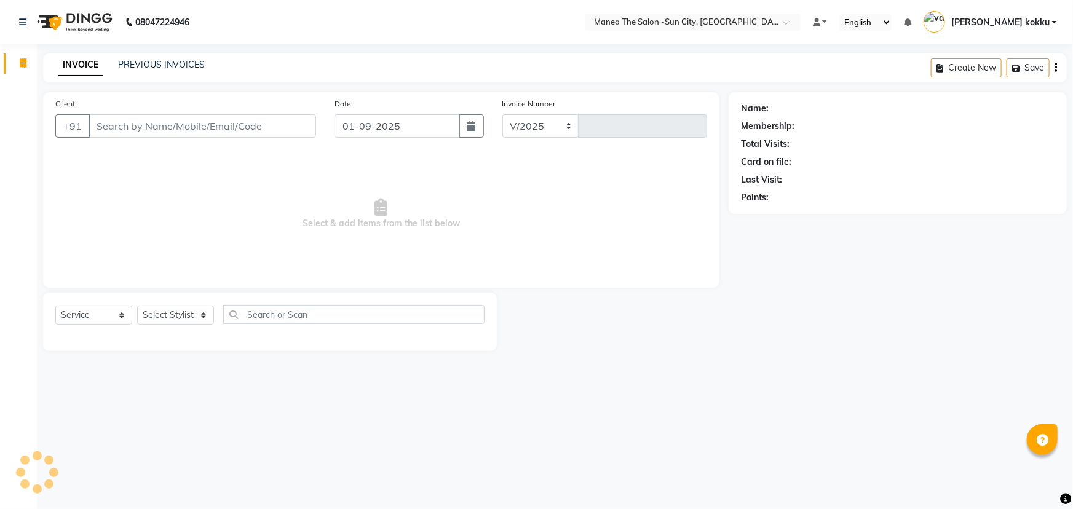
select select "5822"
type input "3103"
click at [170, 313] on select "Select Stylist" at bounding box center [175, 315] width 77 height 19
select select "82226"
click at [137, 306] on select "Select Stylist [PERSON_NAME] [PERSON_NAME] [PERSON_NAME] Ikrar [PERSON_NAME] K …" at bounding box center [175, 315] width 77 height 19
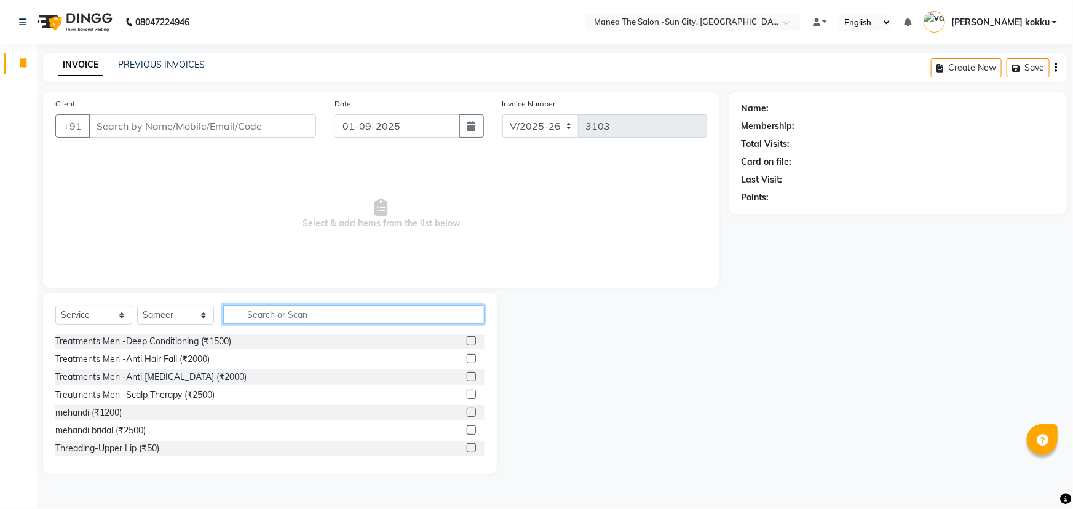
click at [290, 307] on input "text" at bounding box center [353, 314] width 261 height 19
type input "hair cut"
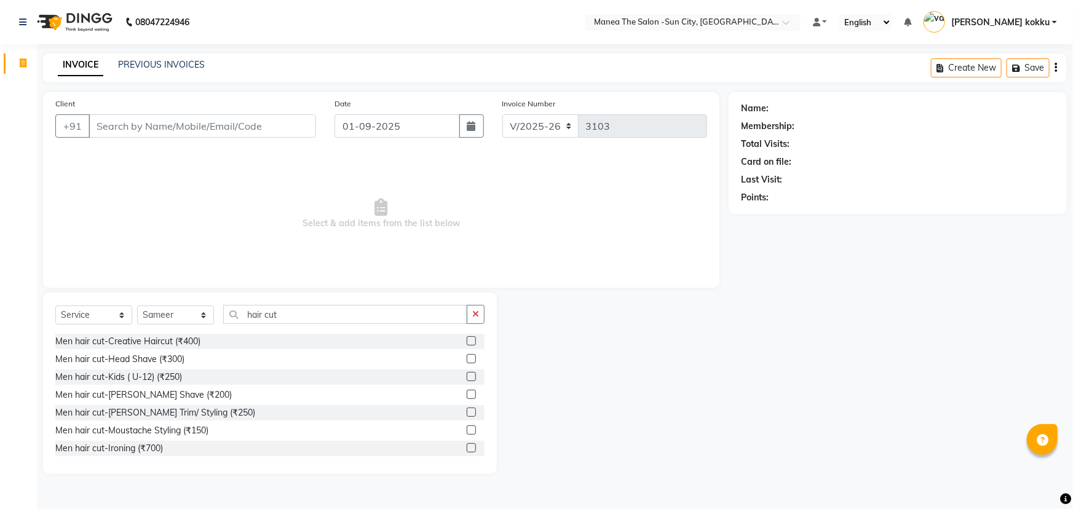
click at [467, 338] on label at bounding box center [471, 340] width 9 height 9
click at [467, 338] on input "checkbox" at bounding box center [471, 342] width 8 height 8
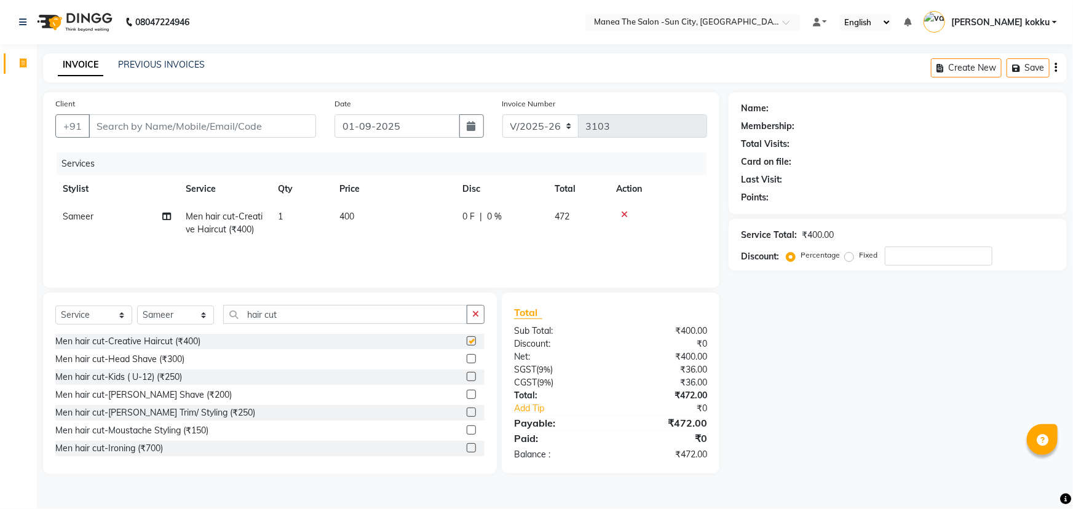
checkbox input "false"
click at [620, 213] on div at bounding box center [658, 214] width 84 height 9
click at [621, 216] on icon at bounding box center [624, 214] width 7 height 9
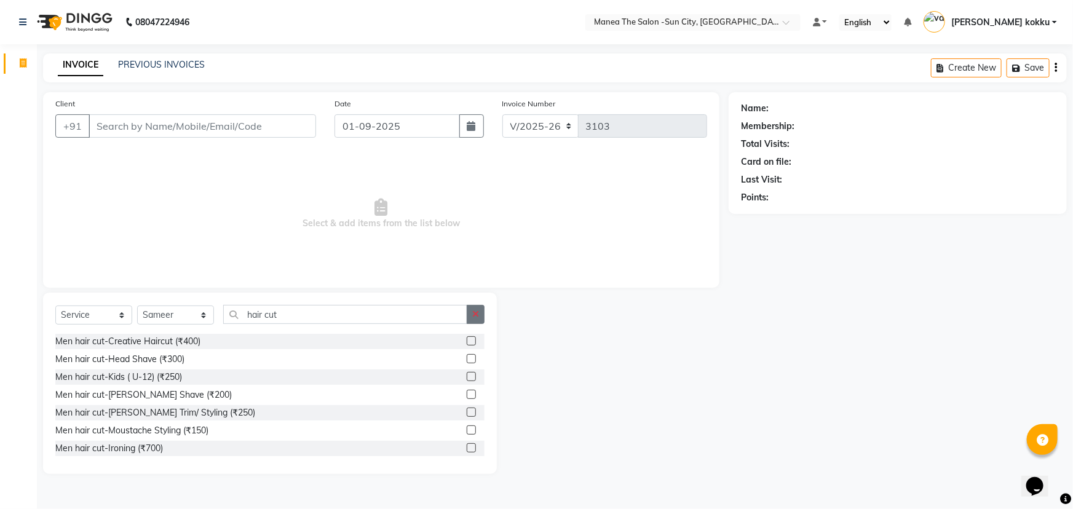
click at [475, 312] on icon "button" at bounding box center [475, 314] width 7 height 9
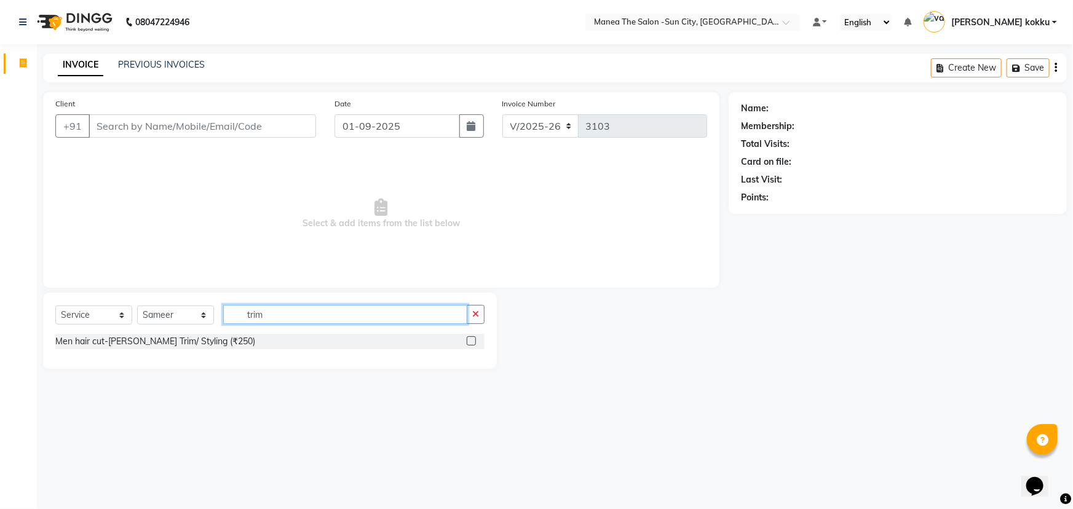
type input "trim"
click at [472, 341] on label at bounding box center [471, 340] width 9 height 9
click at [472, 341] on input "checkbox" at bounding box center [471, 342] width 8 height 8
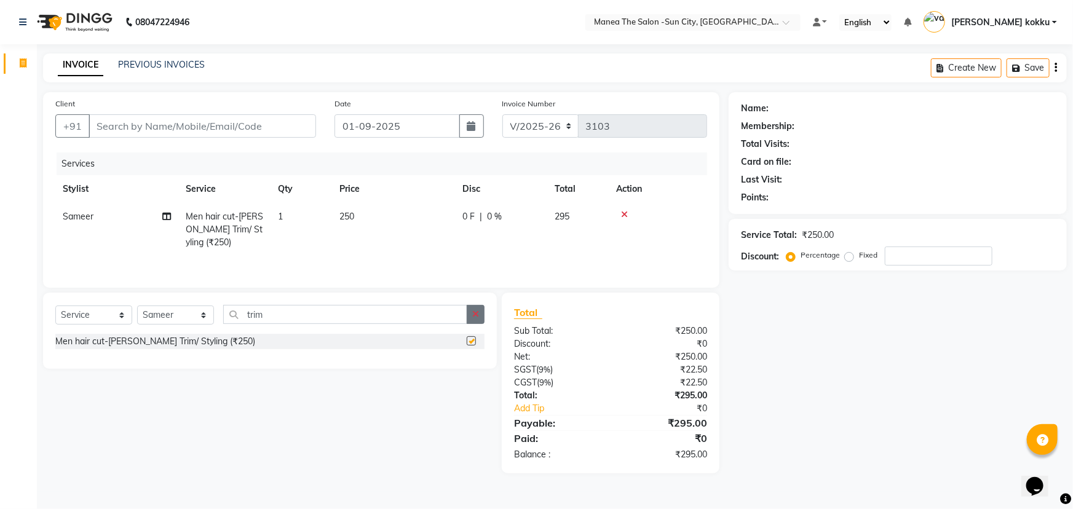
checkbox input "false"
click at [472, 307] on button "button" at bounding box center [476, 314] width 18 height 19
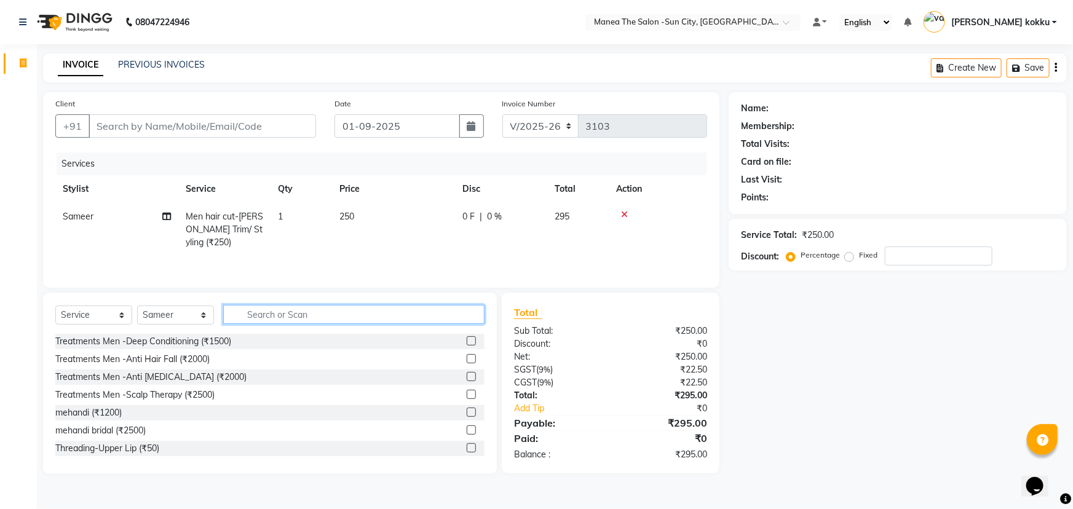
click at [363, 312] on input "text" at bounding box center [353, 314] width 261 height 19
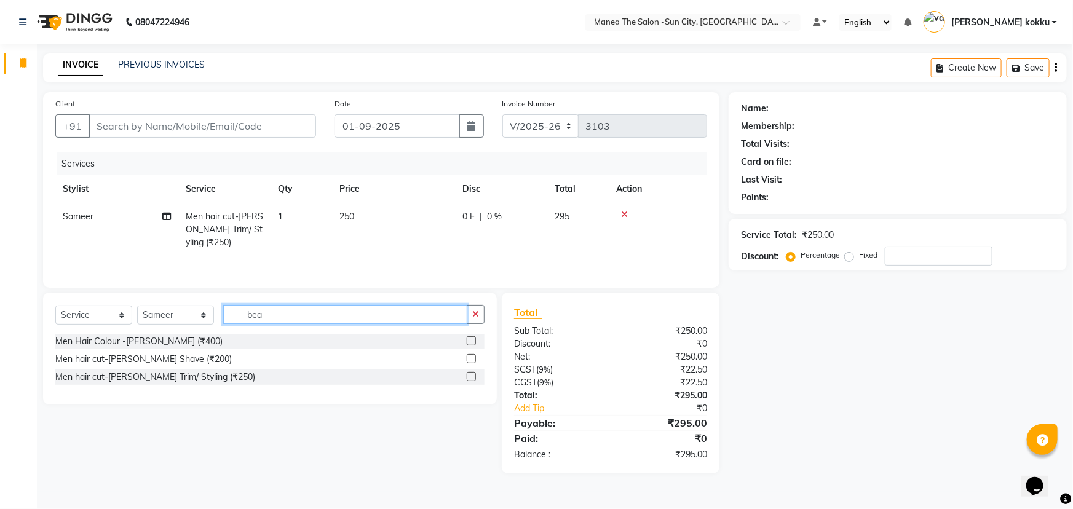
type input "bea"
click at [469, 338] on label at bounding box center [471, 340] width 9 height 9
click at [469, 338] on input "checkbox" at bounding box center [471, 342] width 8 height 8
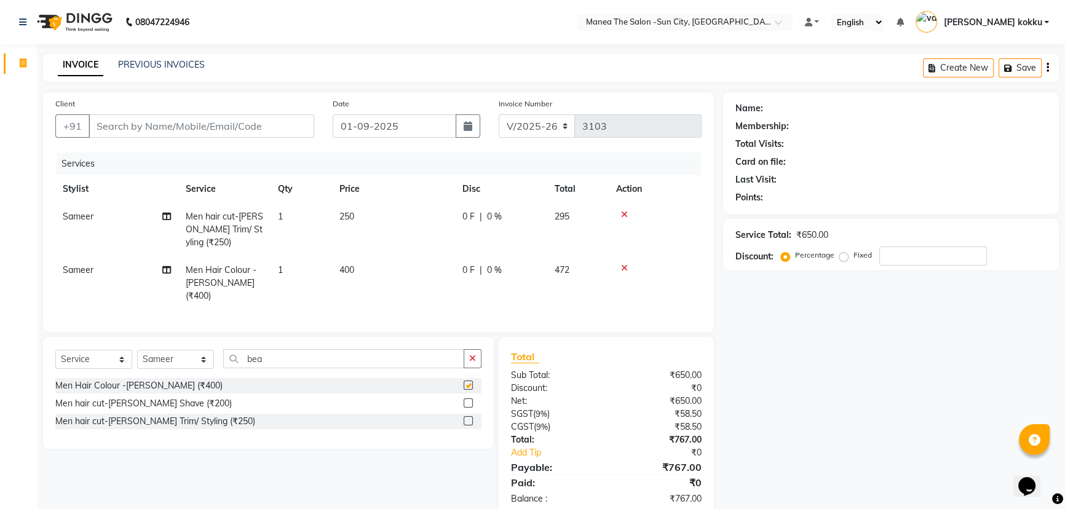
checkbox input "false"
click at [292, 122] on input "Client" at bounding box center [202, 125] width 226 height 23
type input "9"
type input "0"
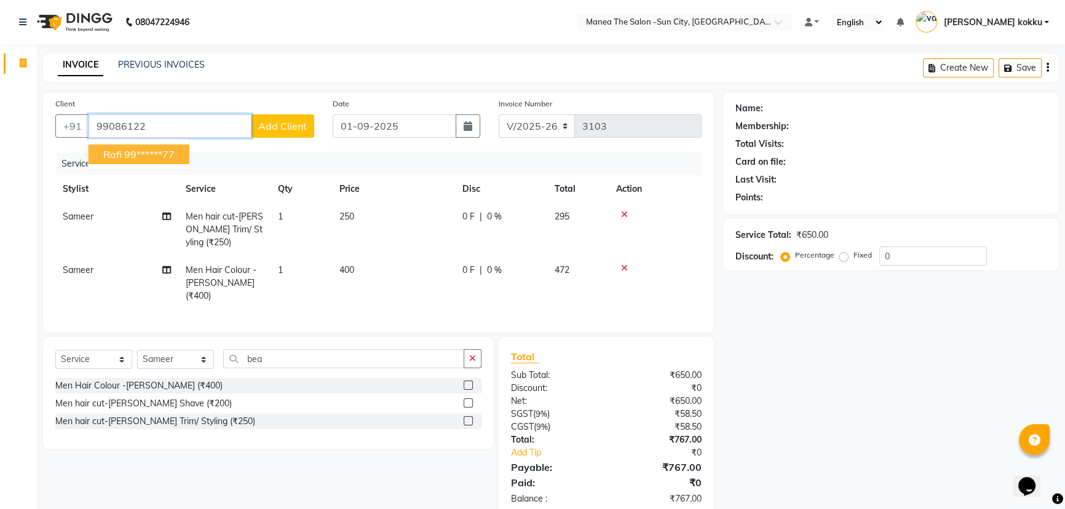
click at [166, 160] on ngb-highlight "99******77" at bounding box center [149, 154] width 50 height 12
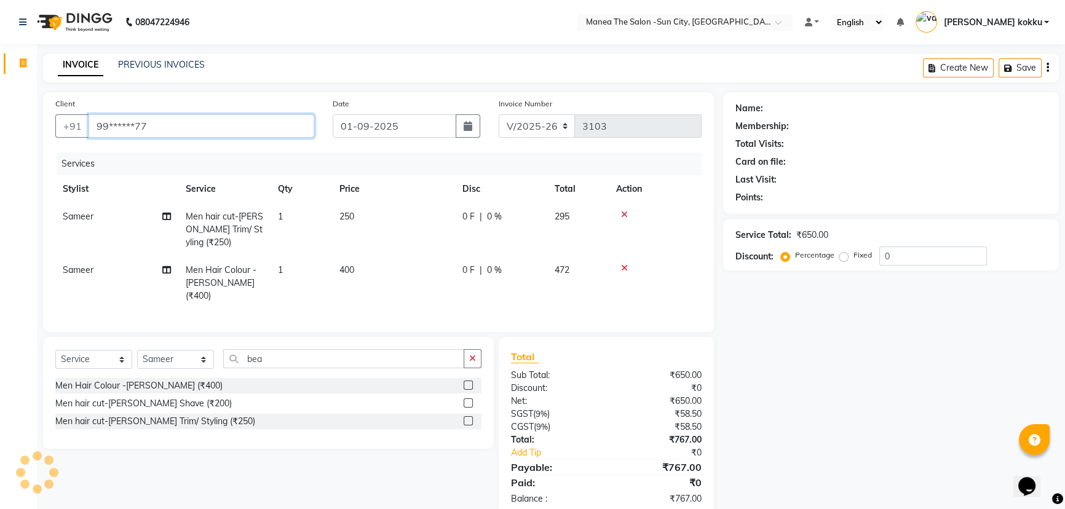
type input "99******77"
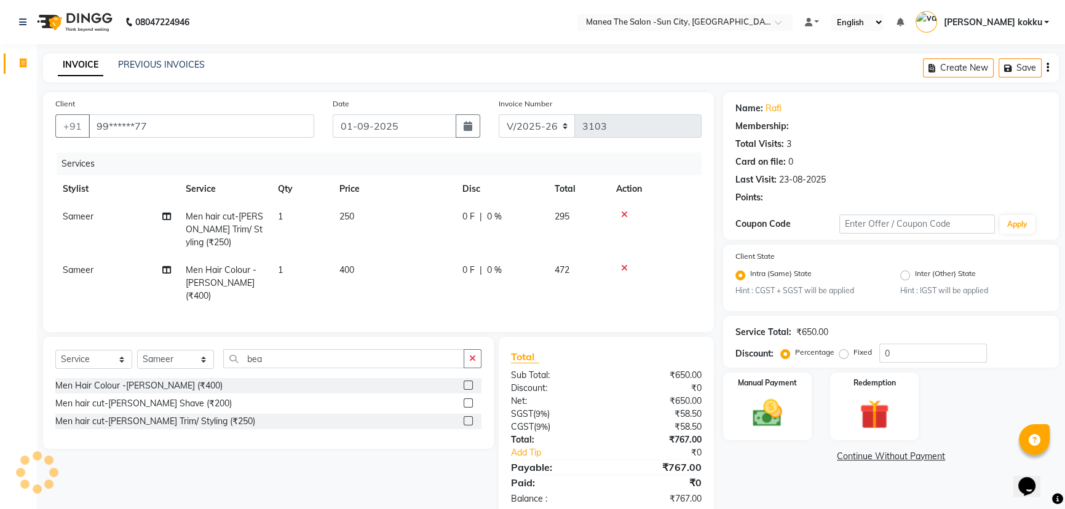
select select "1: Object"
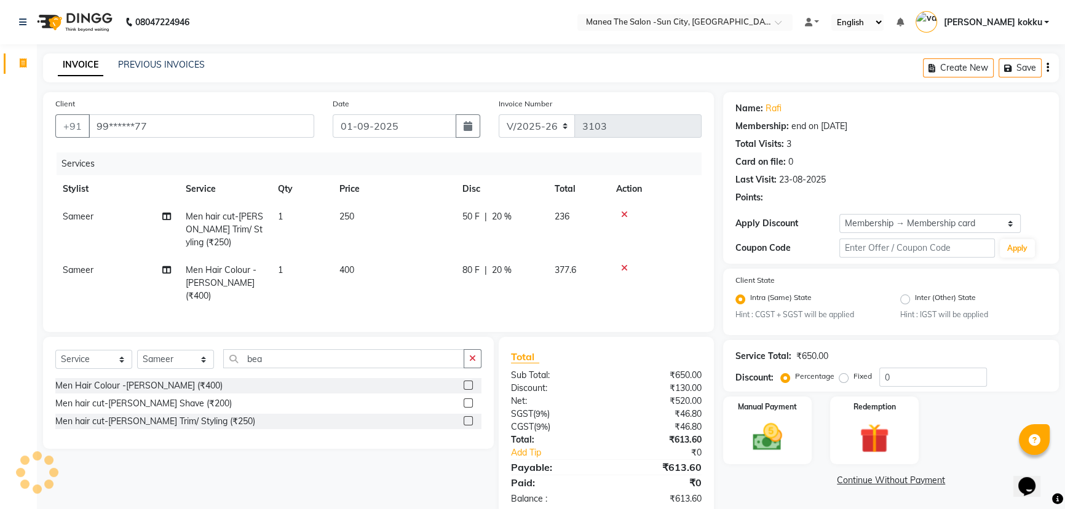
type input "20"
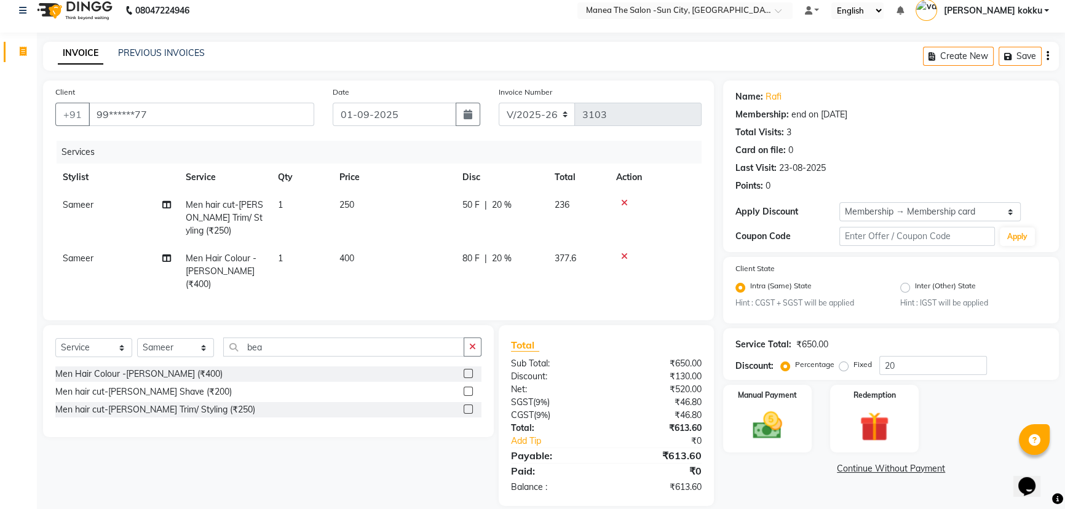
scroll to position [23, 0]
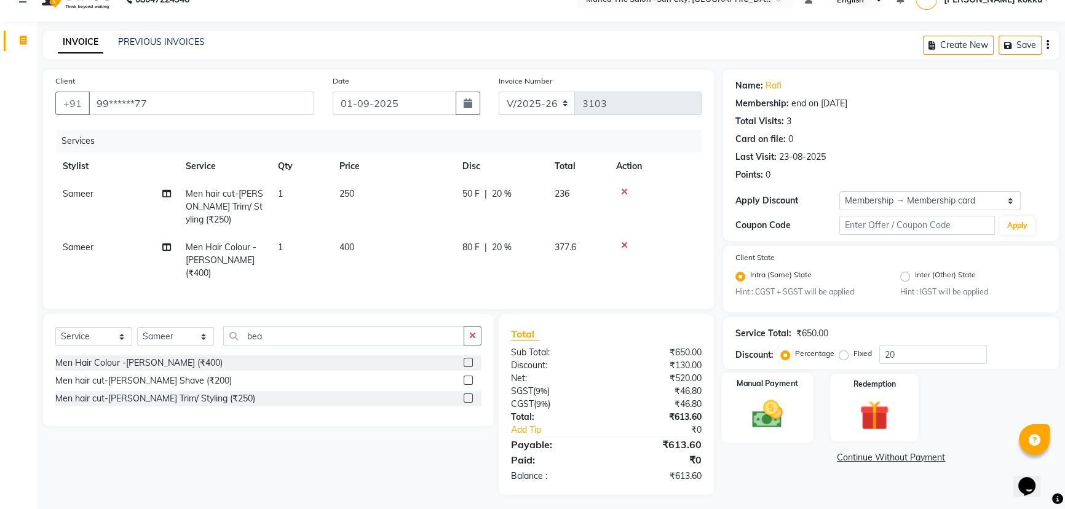
click at [751, 414] on img at bounding box center [768, 414] width 50 height 35
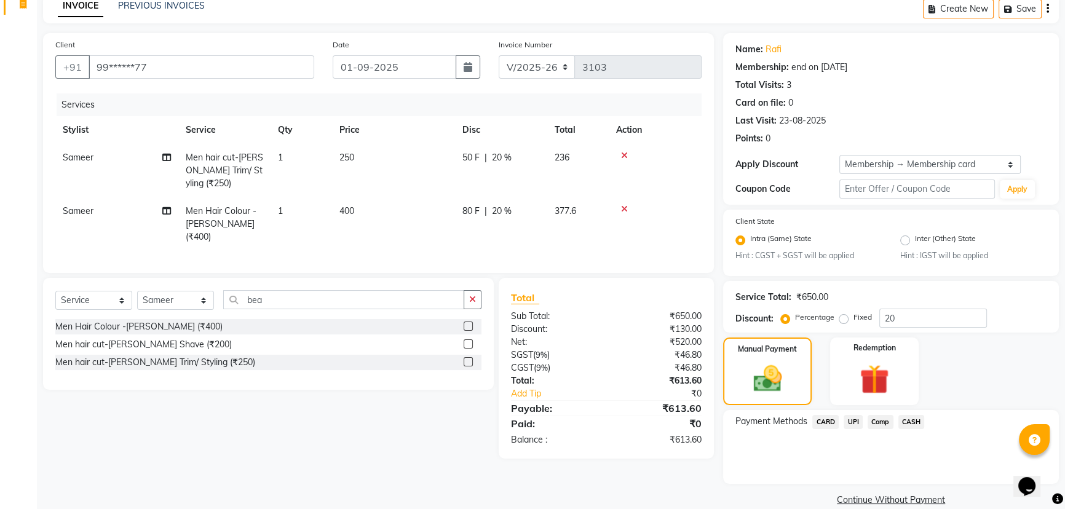
scroll to position [78, 0]
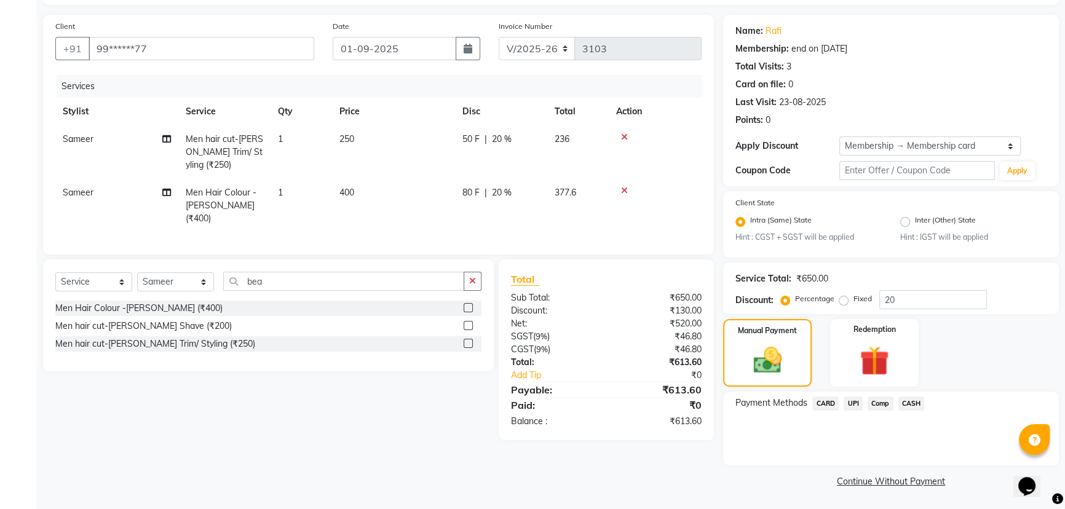
click at [855, 402] on span "UPI" at bounding box center [853, 404] width 19 height 14
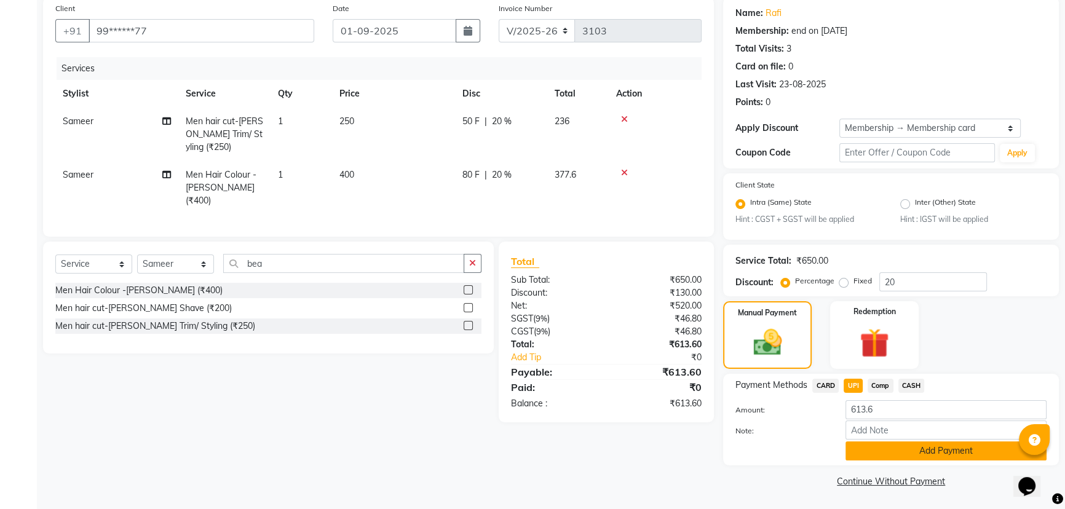
click at [867, 457] on button "Add Payment" at bounding box center [945, 450] width 201 height 19
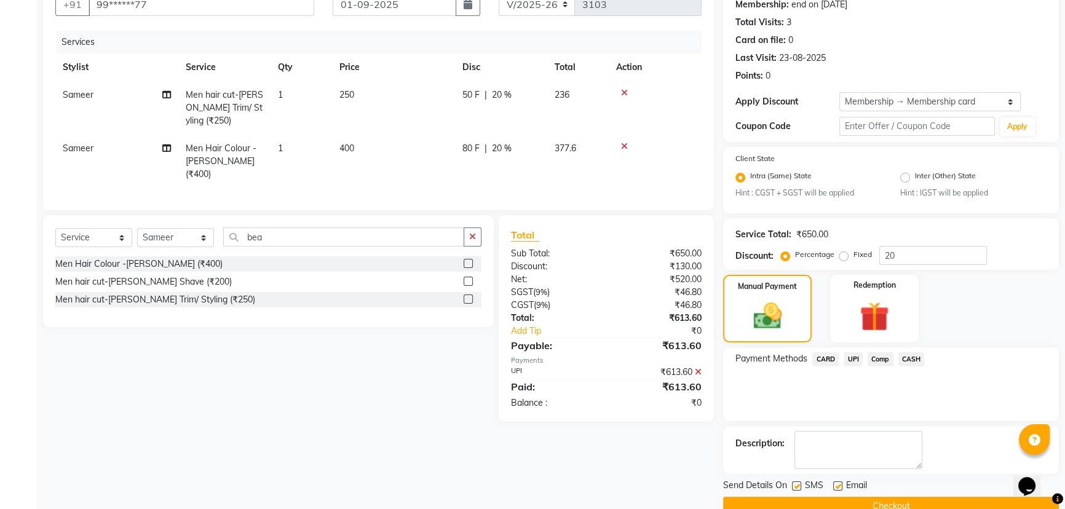
scroll to position [147, 0]
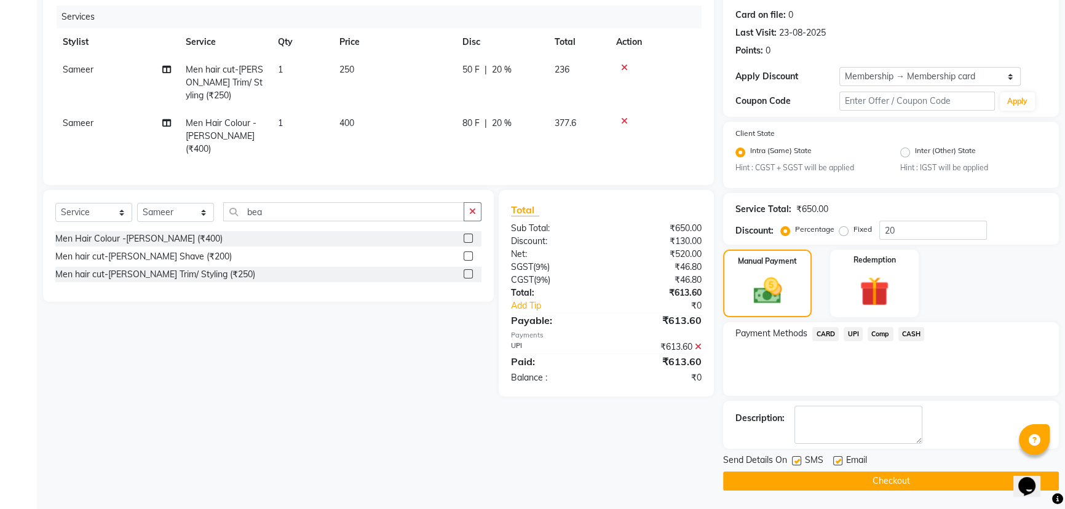
click at [794, 463] on label at bounding box center [796, 460] width 9 height 9
click at [794, 463] on input "checkbox" at bounding box center [796, 461] width 8 height 8
checkbox input "false"
click at [824, 481] on button "Checkout" at bounding box center [891, 481] width 336 height 19
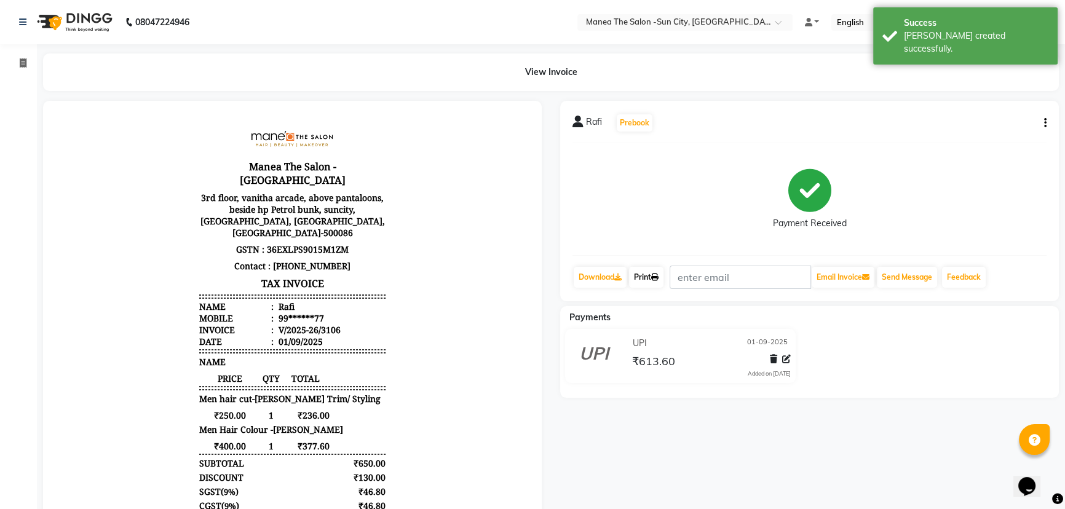
click at [659, 281] on link "Print" at bounding box center [646, 277] width 34 height 21
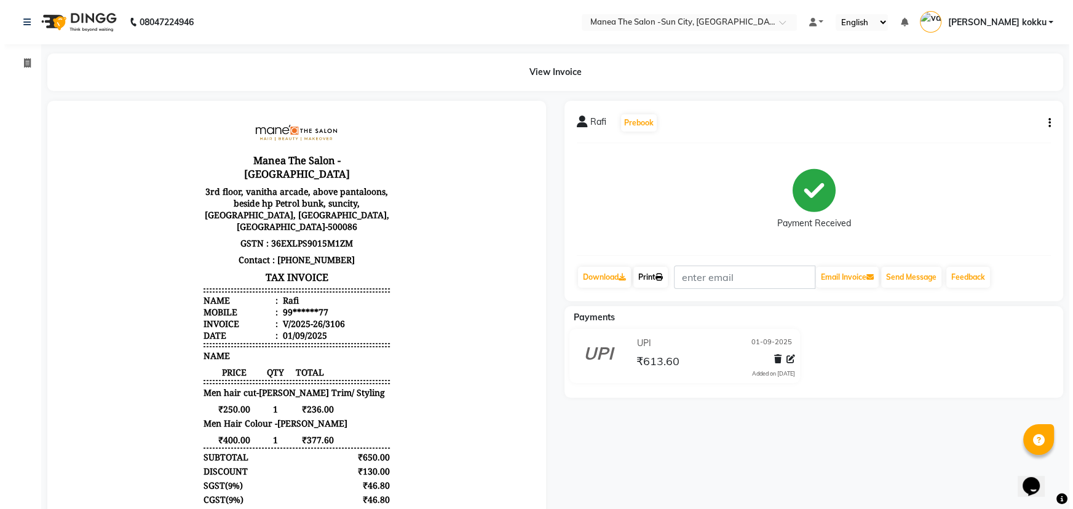
scroll to position [10, 0]
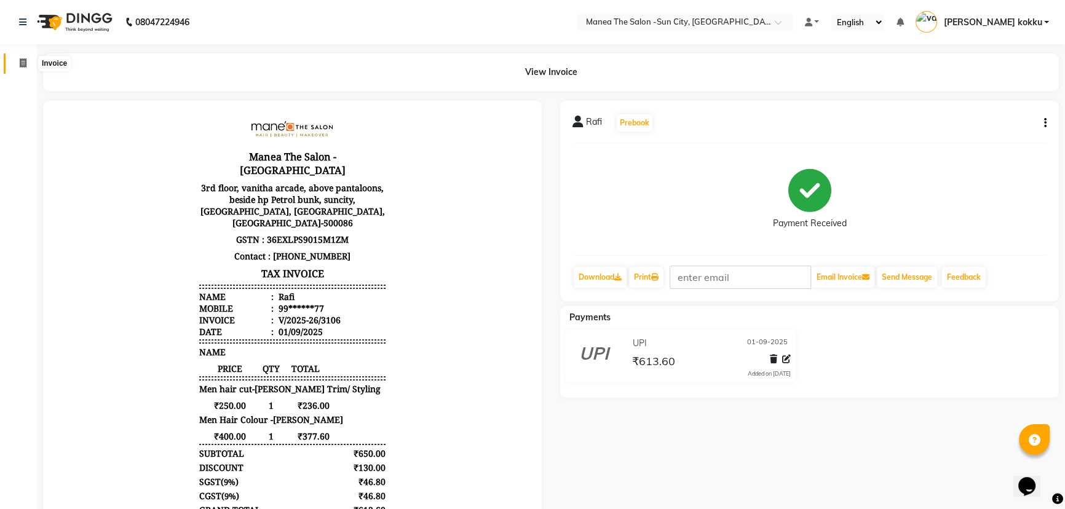
drag, startPoint x: 20, startPoint y: 66, endPoint x: 132, endPoint y: 2, distance: 129.4
click at [20, 66] on icon at bounding box center [23, 62] width 7 height 9
select select "service"
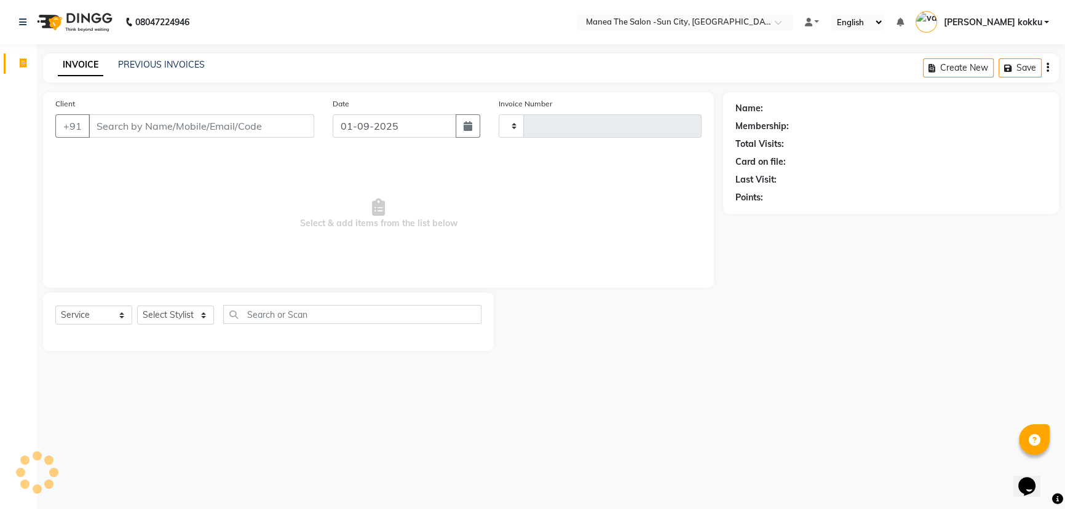
type input "3107"
select select "5822"
click at [171, 312] on select "Select Stylist [PERSON_NAME] [PERSON_NAME] [PERSON_NAME] Ikrar [PERSON_NAME] K …" at bounding box center [175, 315] width 77 height 19
select select "60026"
click at [137, 306] on select "Select Stylist [PERSON_NAME] [PERSON_NAME] [PERSON_NAME] Ikrar [PERSON_NAME] K …" at bounding box center [175, 315] width 77 height 19
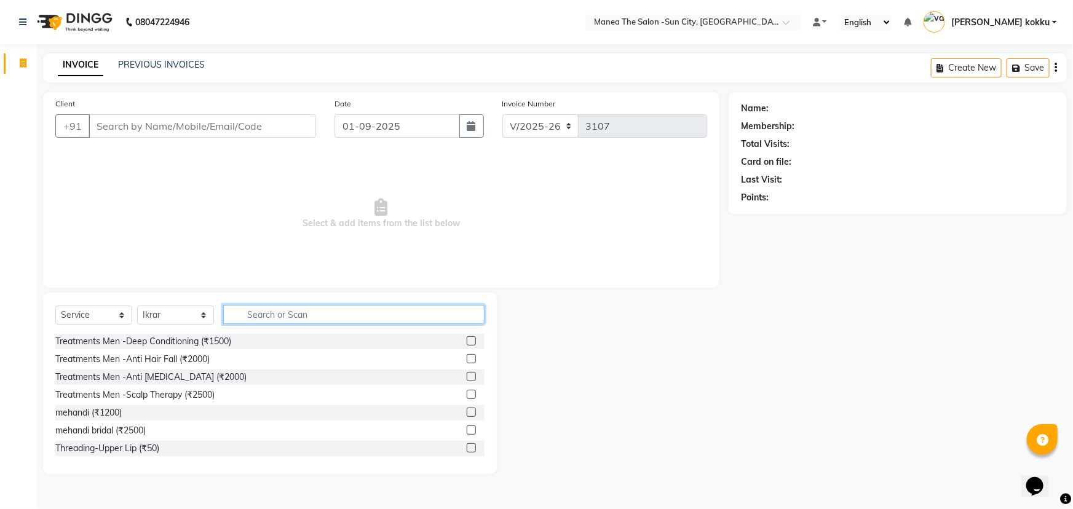
click at [319, 318] on input "text" at bounding box center [353, 314] width 261 height 19
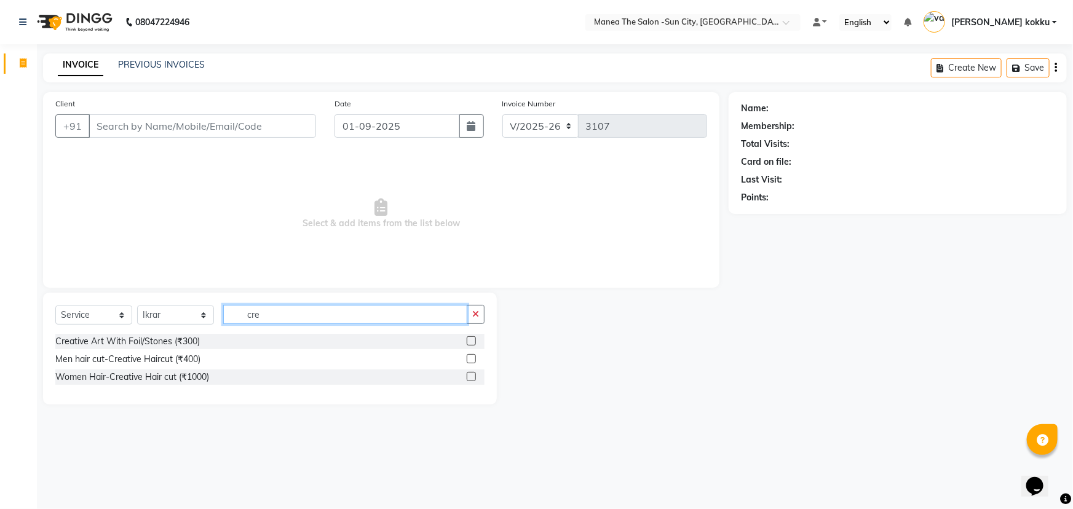
type input "cre"
click at [473, 357] on label at bounding box center [471, 358] width 9 height 9
click at [473, 357] on input "checkbox" at bounding box center [471, 359] width 8 height 8
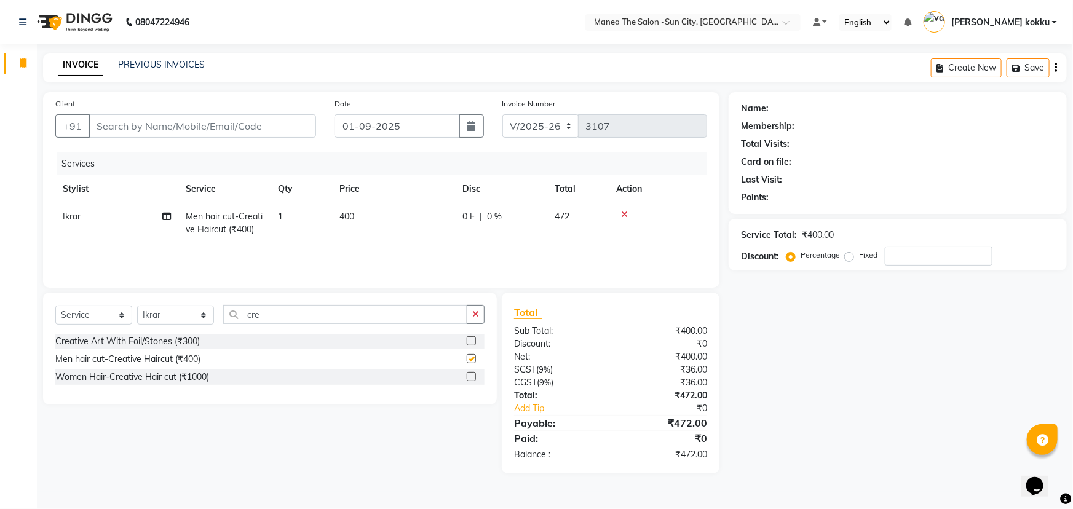
checkbox input "false"
click at [275, 317] on input "cre" at bounding box center [345, 314] width 244 height 19
type input "bear"
click at [470, 376] on label at bounding box center [471, 376] width 9 height 9
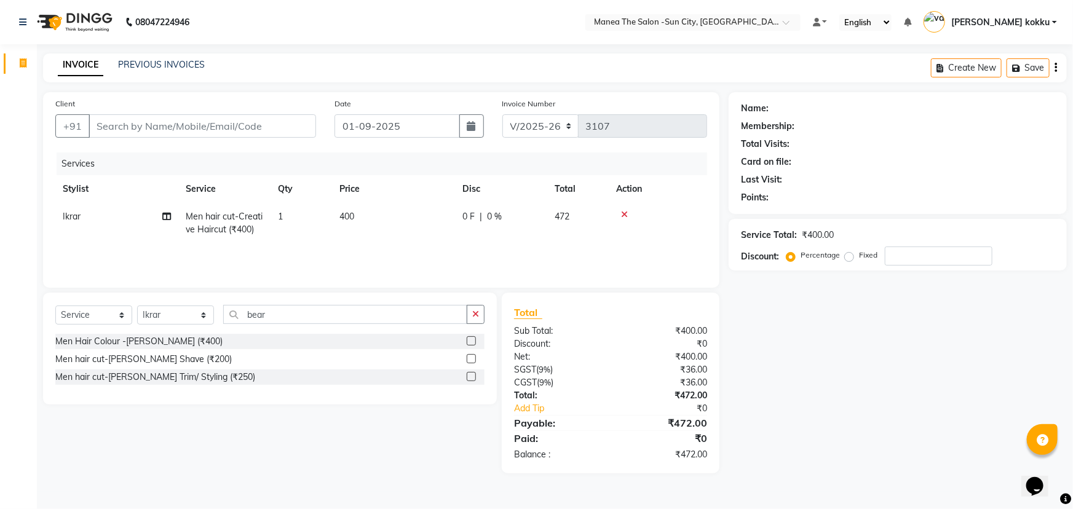
click at [470, 376] on input "checkbox" at bounding box center [471, 377] width 8 height 8
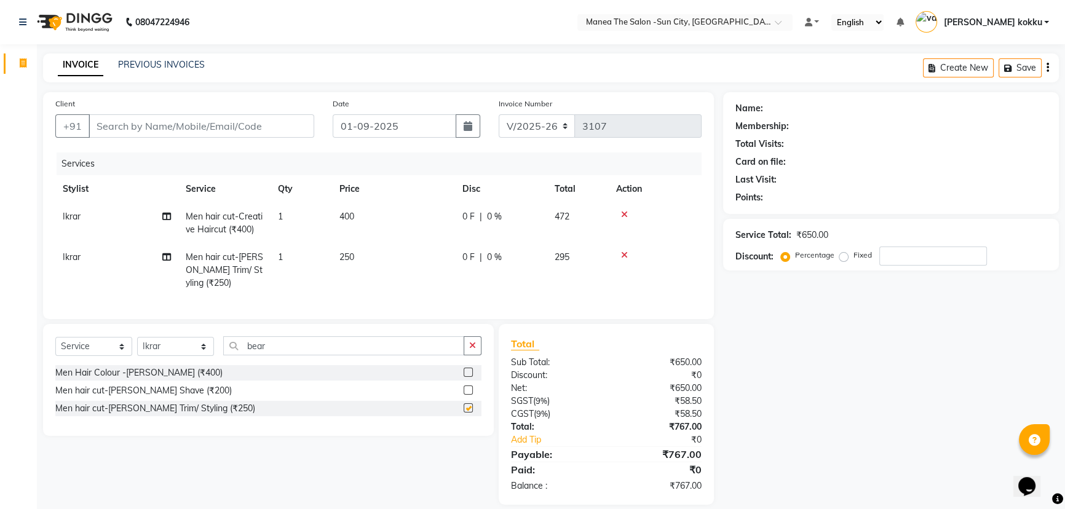
checkbox input "false"
click at [479, 350] on button "button" at bounding box center [473, 345] width 18 height 19
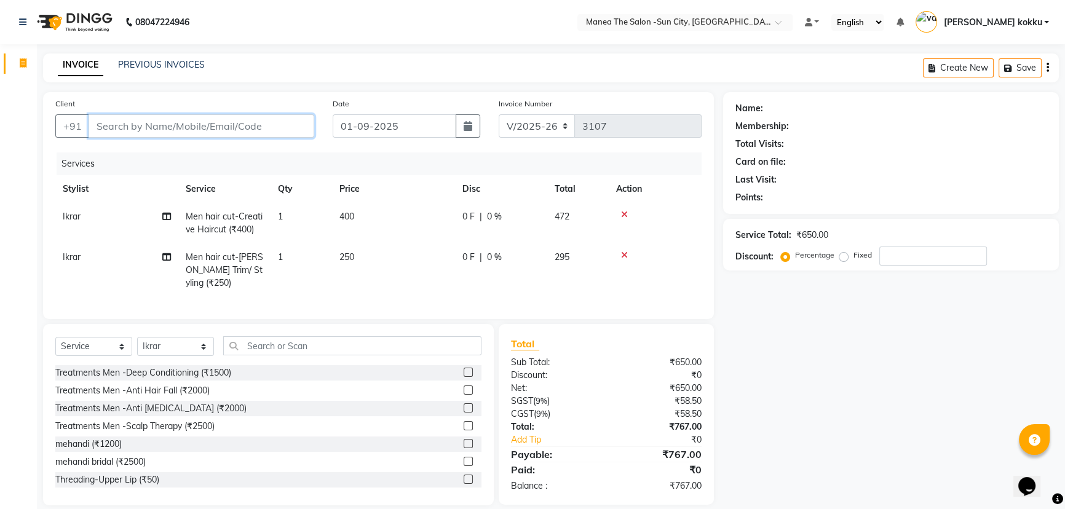
click at [220, 124] on input "Client" at bounding box center [202, 125] width 226 height 23
click at [226, 133] on input "Client" at bounding box center [202, 125] width 226 height 23
type input "8"
type input "0"
type input "8686482290"
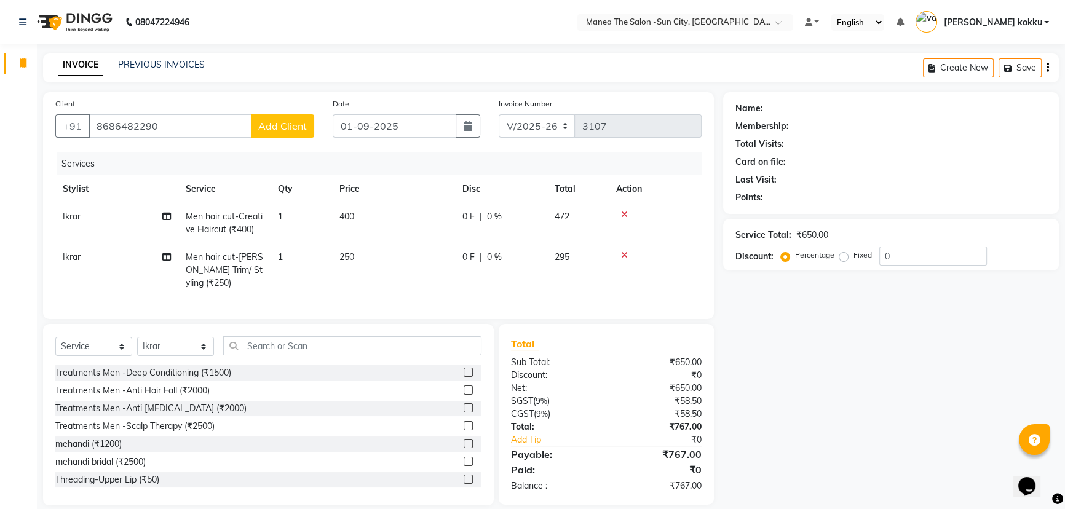
click at [287, 127] on span "Add Client" at bounding box center [282, 126] width 49 height 12
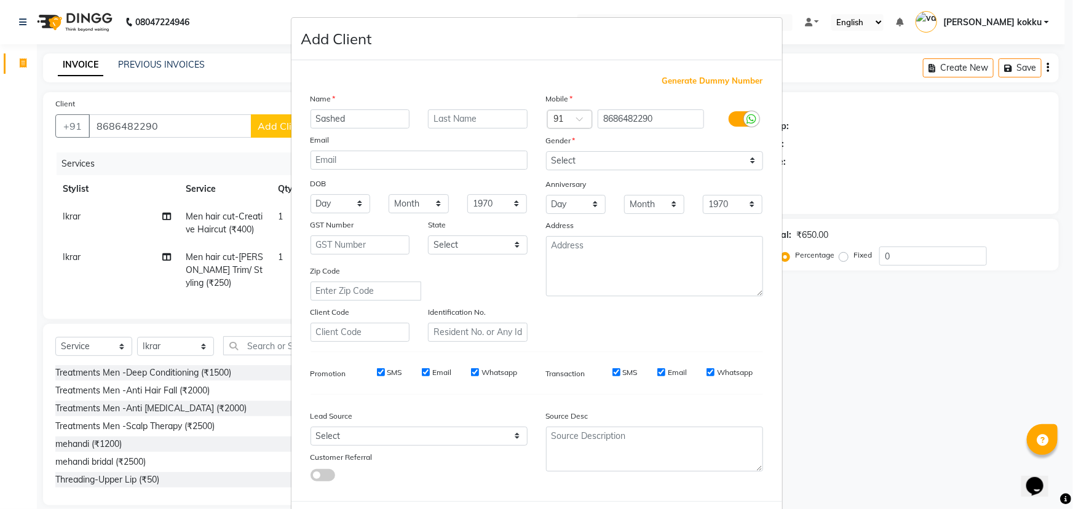
type input "Sashed"
click at [615, 160] on select "Select Male Female Other Prefer Not To Say" at bounding box center [654, 160] width 217 height 19
select select "male"
click at [546, 151] on select "Select Male Female Other Prefer Not To Say" at bounding box center [654, 160] width 217 height 19
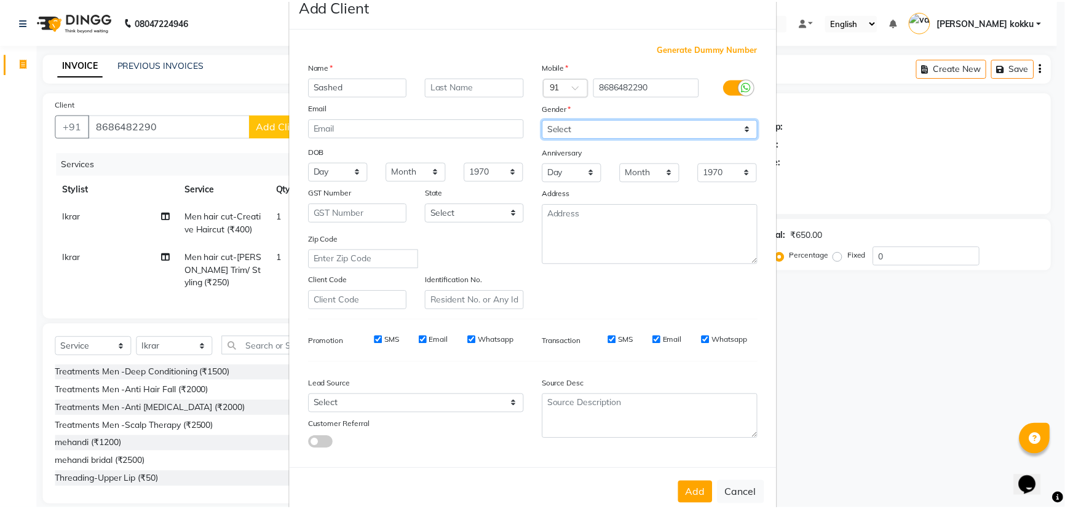
scroll to position [61, 0]
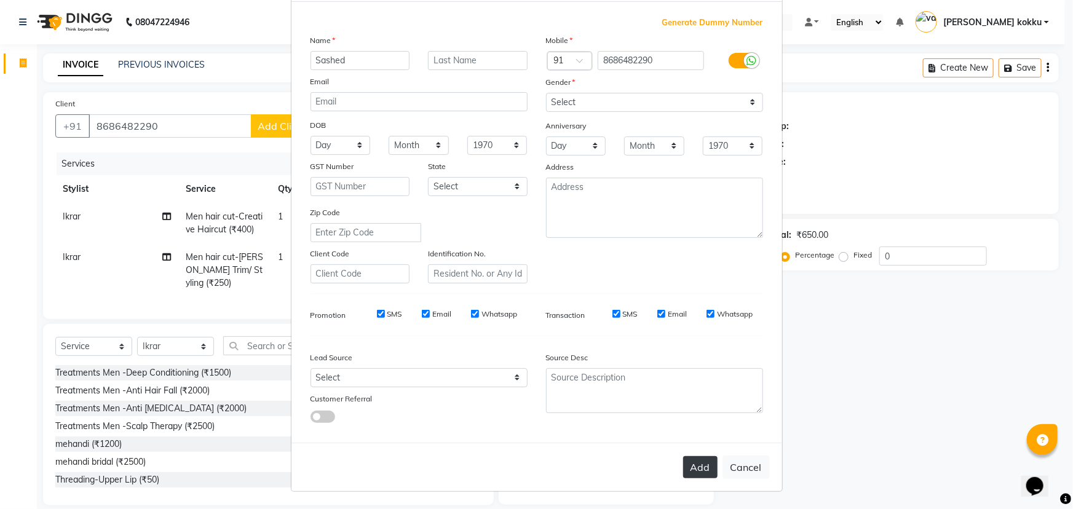
click at [701, 475] on button "Add" at bounding box center [700, 467] width 34 height 22
type input "86******90"
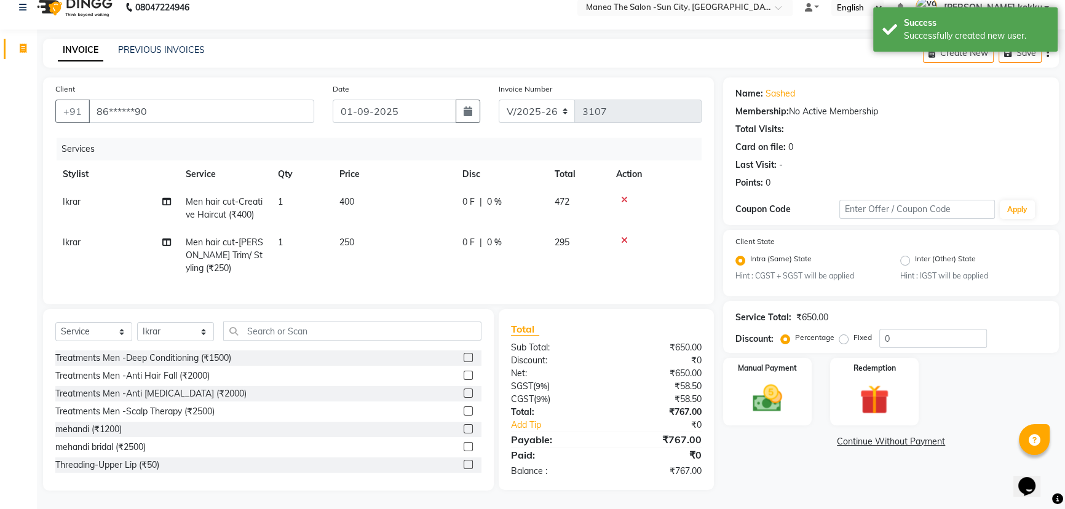
scroll to position [23, 0]
click at [767, 395] on img at bounding box center [768, 398] width 50 height 35
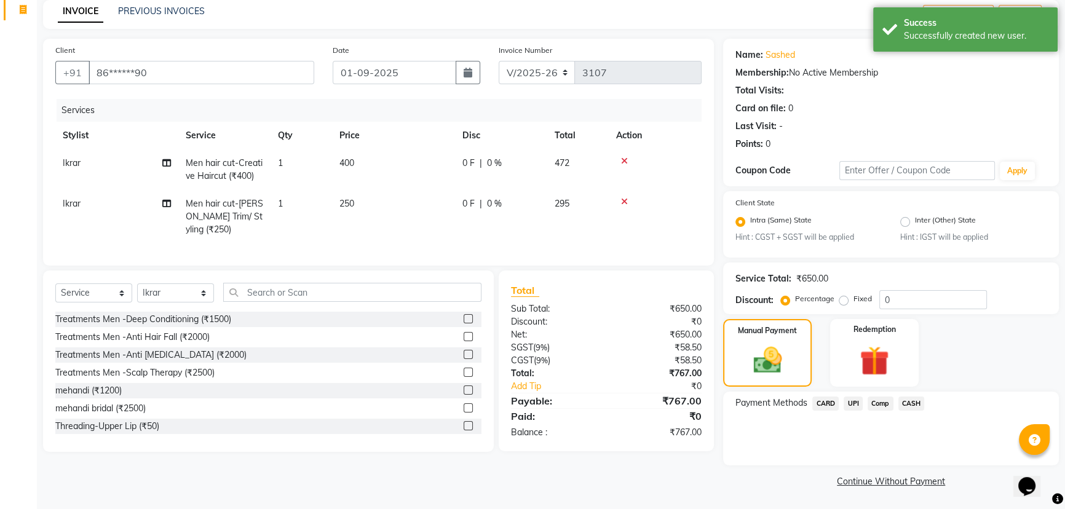
scroll to position [54, 0]
click at [855, 403] on span "UPI" at bounding box center [853, 404] width 19 height 14
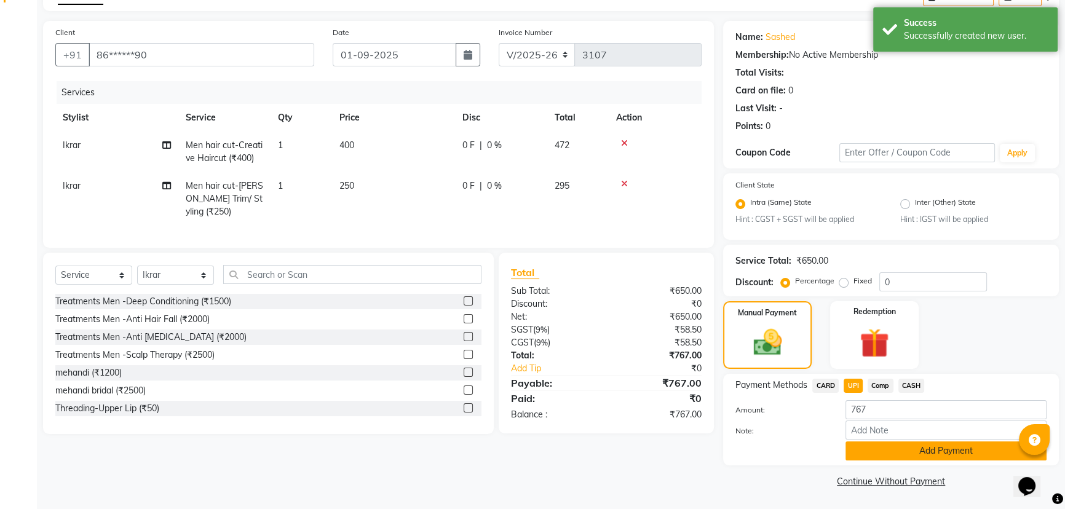
click at [868, 458] on button "Add Payment" at bounding box center [945, 450] width 201 height 19
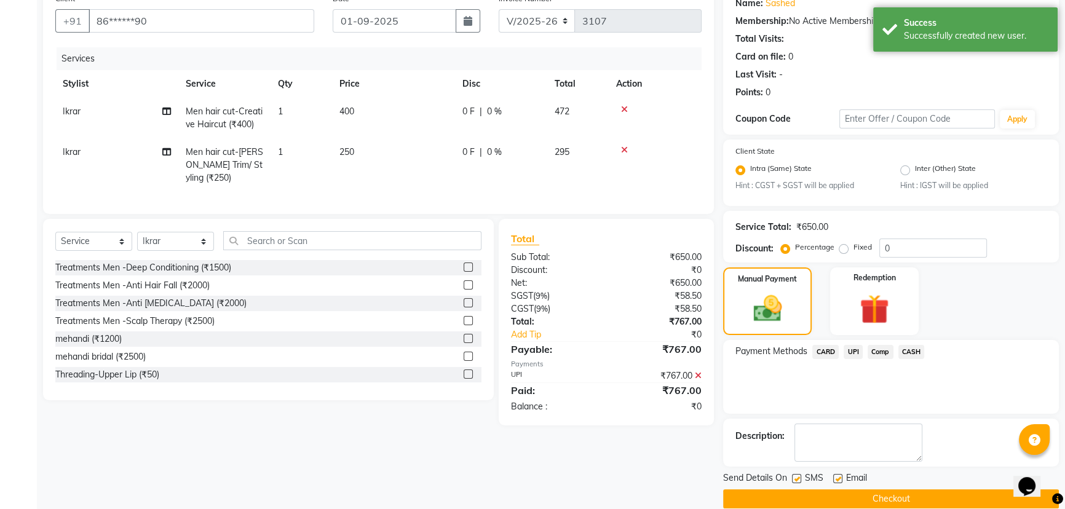
scroll to position [123, 0]
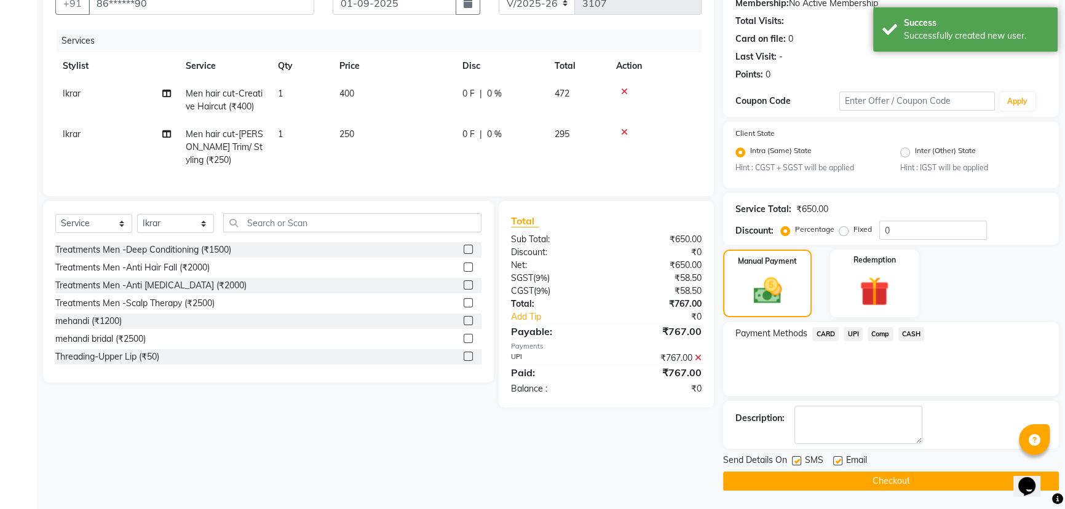
click at [799, 462] on label at bounding box center [796, 460] width 9 height 9
click at [799, 462] on input "checkbox" at bounding box center [796, 461] width 8 height 8
checkbox input "false"
click at [832, 486] on button "Checkout" at bounding box center [891, 481] width 336 height 19
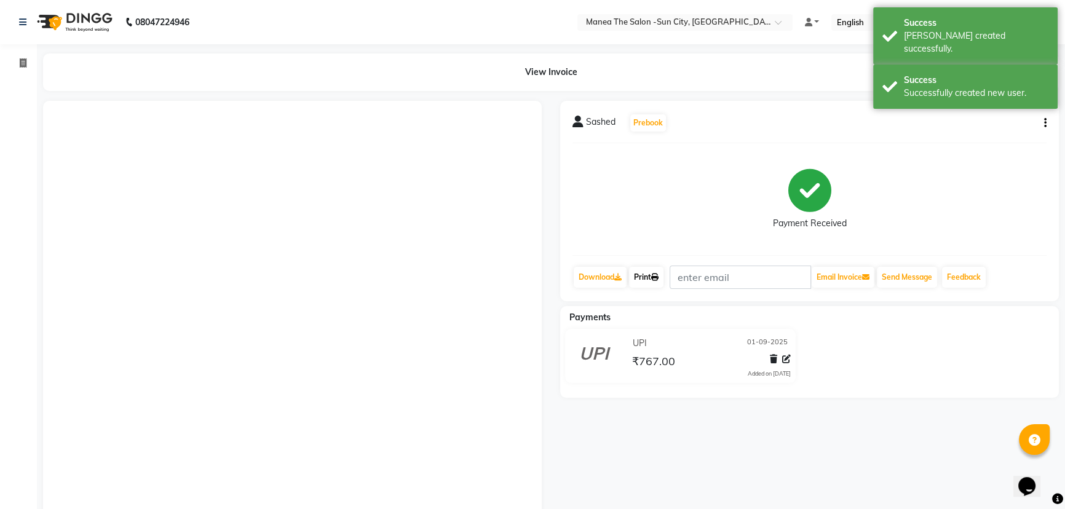
click at [651, 283] on link "Print" at bounding box center [646, 277] width 34 height 21
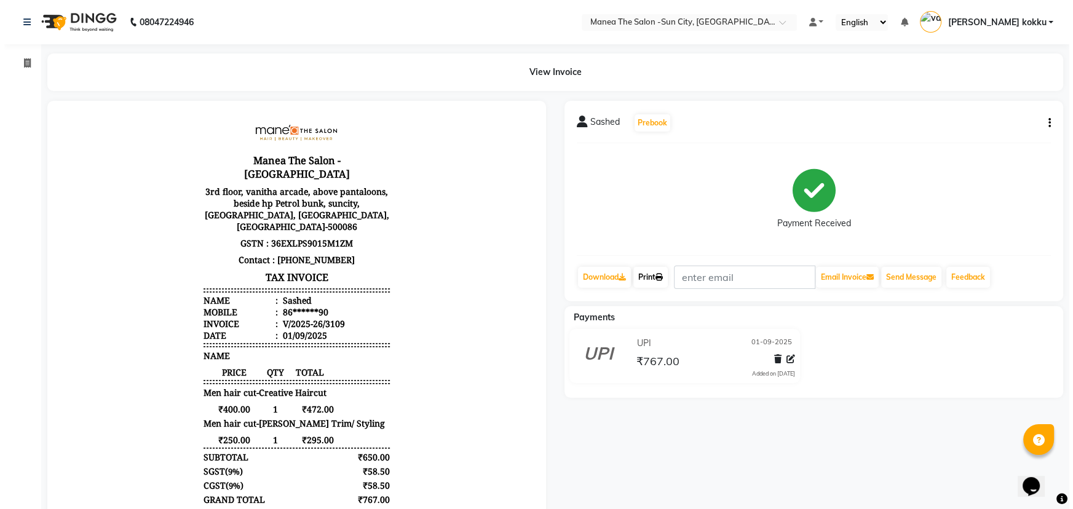
scroll to position [9, 0]
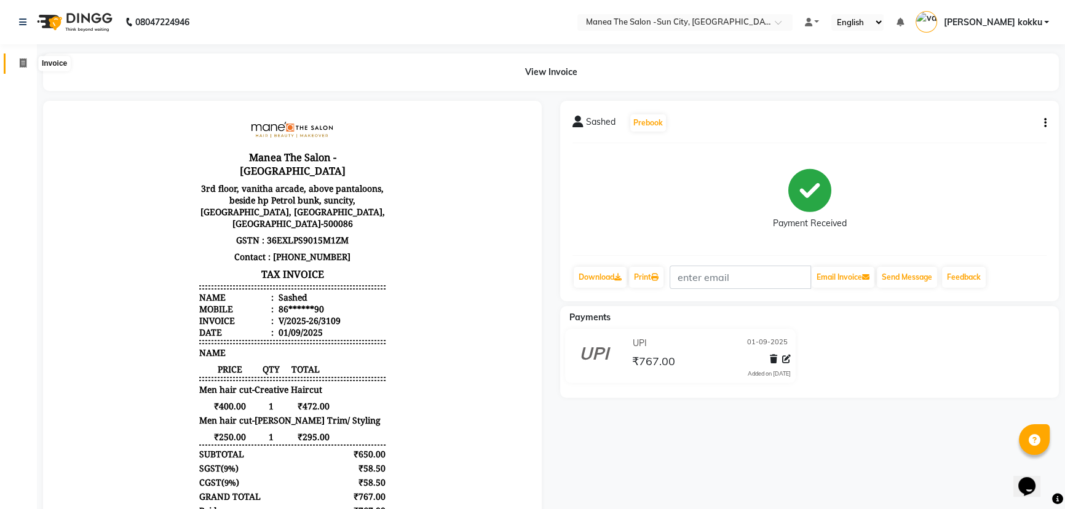
click at [25, 59] on icon at bounding box center [23, 62] width 7 height 9
select select "service"
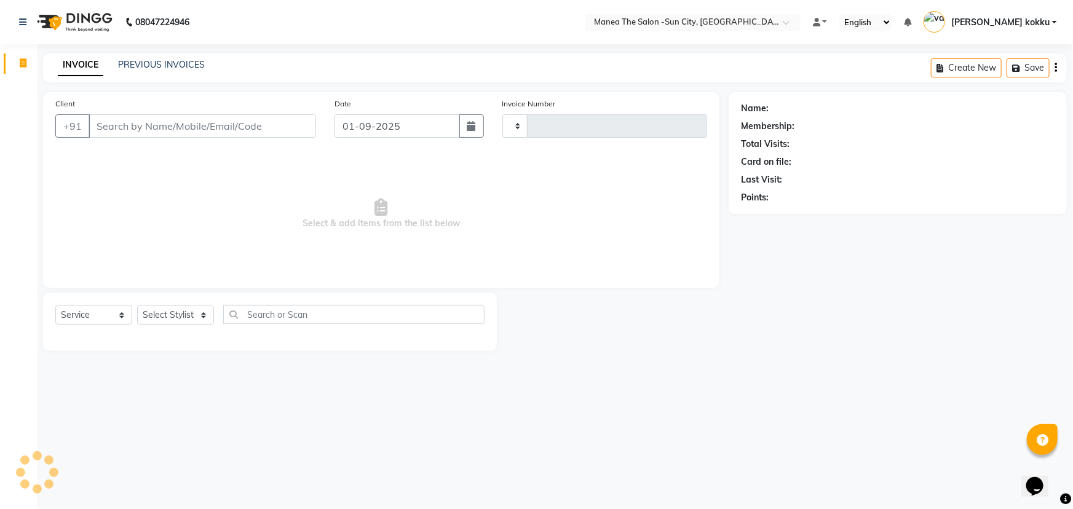
type input "3111"
select select "5822"
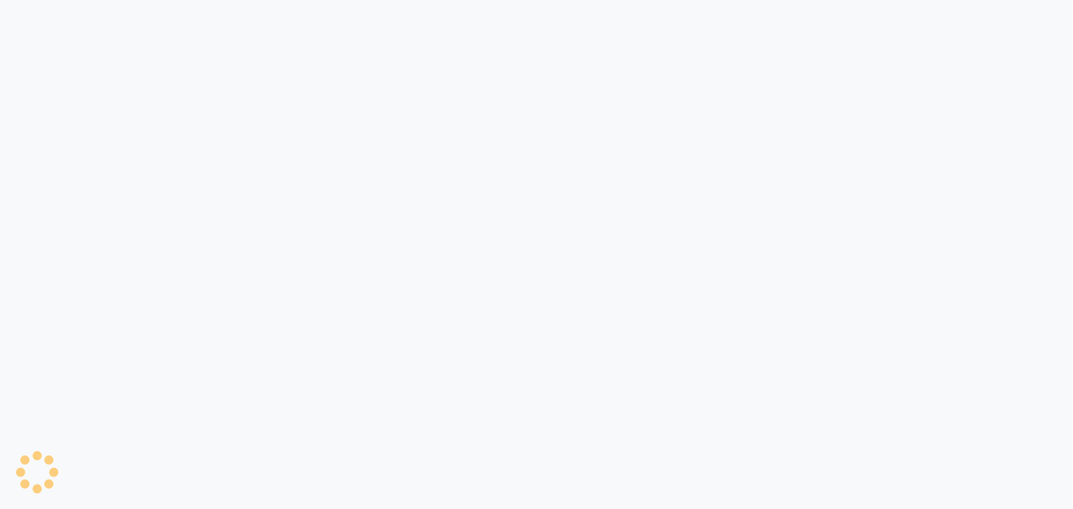
select select "service"
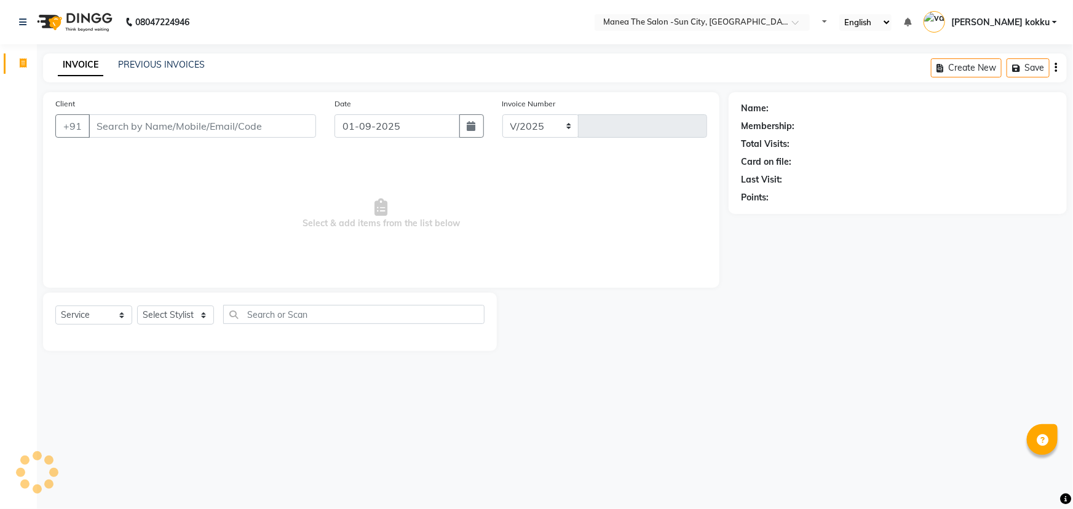
select select "5822"
type input "3103"
click at [172, 307] on select "Select Stylist [PERSON_NAME] [PERSON_NAME] [PERSON_NAME] Ikrar [PERSON_NAME] K …" at bounding box center [175, 315] width 77 height 19
select select "84191"
click at [137, 306] on select "Select Stylist [PERSON_NAME] [PERSON_NAME] [PERSON_NAME] Ikrar [PERSON_NAME] K …" at bounding box center [175, 315] width 77 height 19
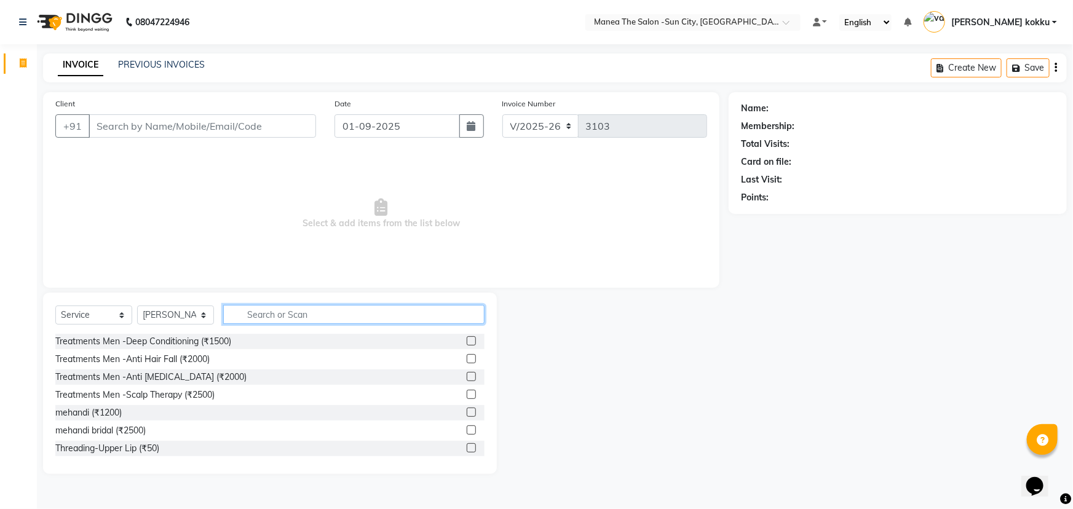
click at [275, 311] on input "text" at bounding box center [353, 314] width 261 height 19
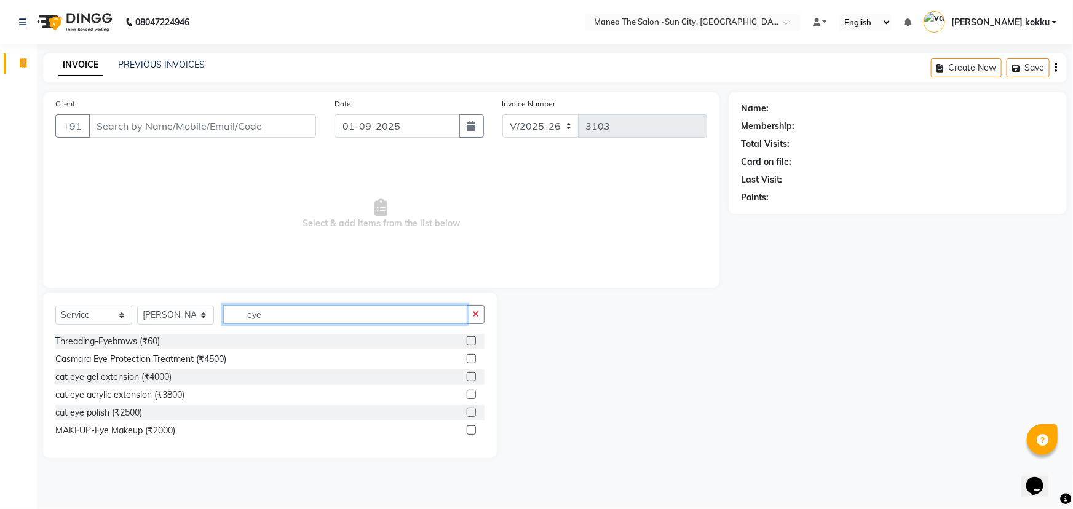
type input "eye"
click at [467, 338] on label at bounding box center [471, 340] width 9 height 9
click at [467, 338] on input "checkbox" at bounding box center [471, 342] width 8 height 8
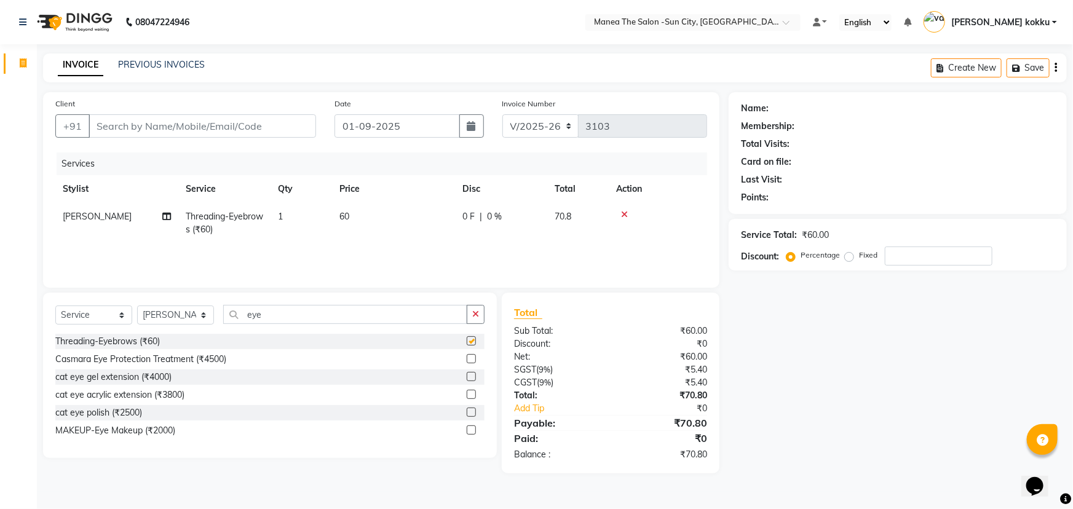
checkbox input "false"
click at [195, 132] on input "Client" at bounding box center [202, 125] width 227 height 23
click at [215, 126] on input "Client" at bounding box center [202, 125] width 227 height 23
type input "9"
type input "0"
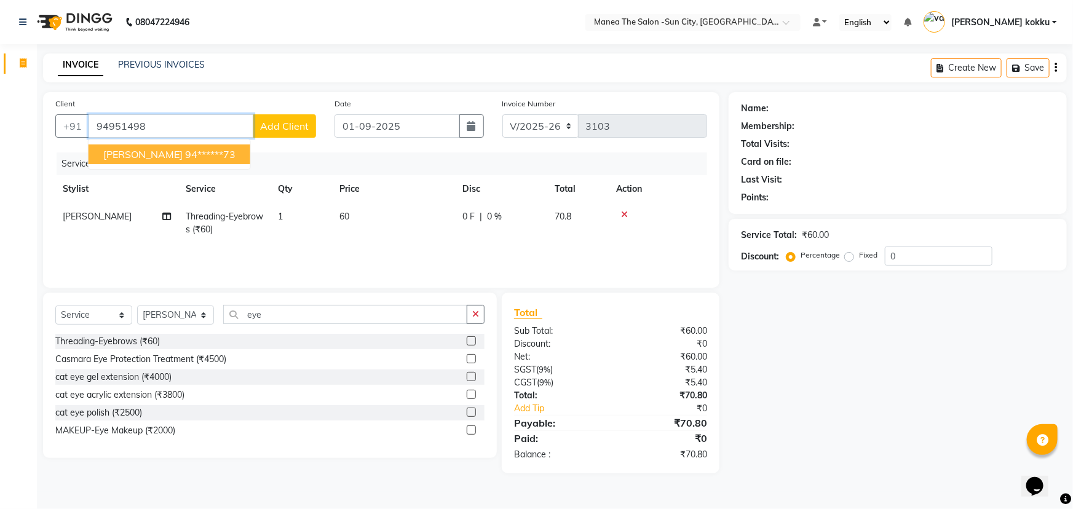
click at [127, 155] on span "[PERSON_NAME]" at bounding box center [142, 154] width 79 height 12
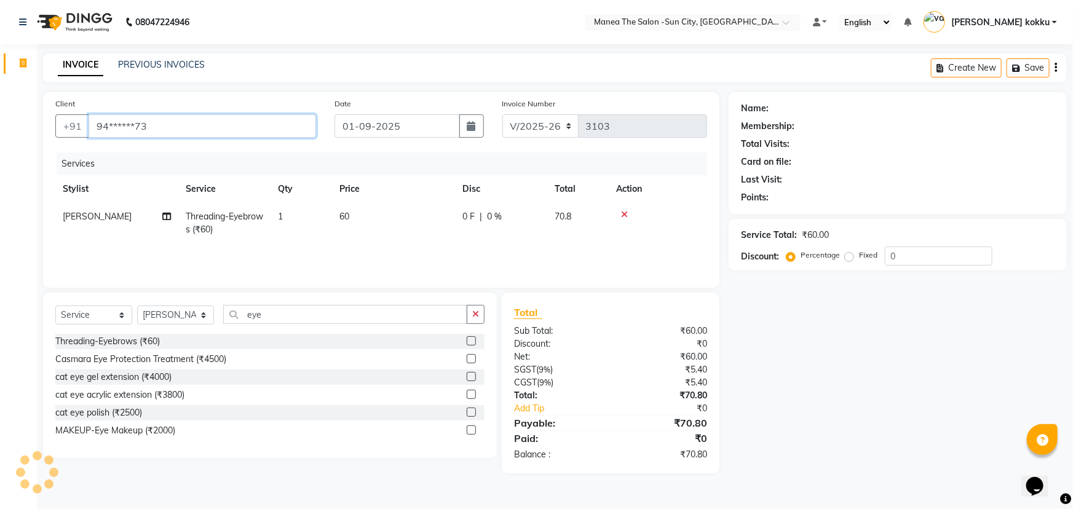
type input "94******73"
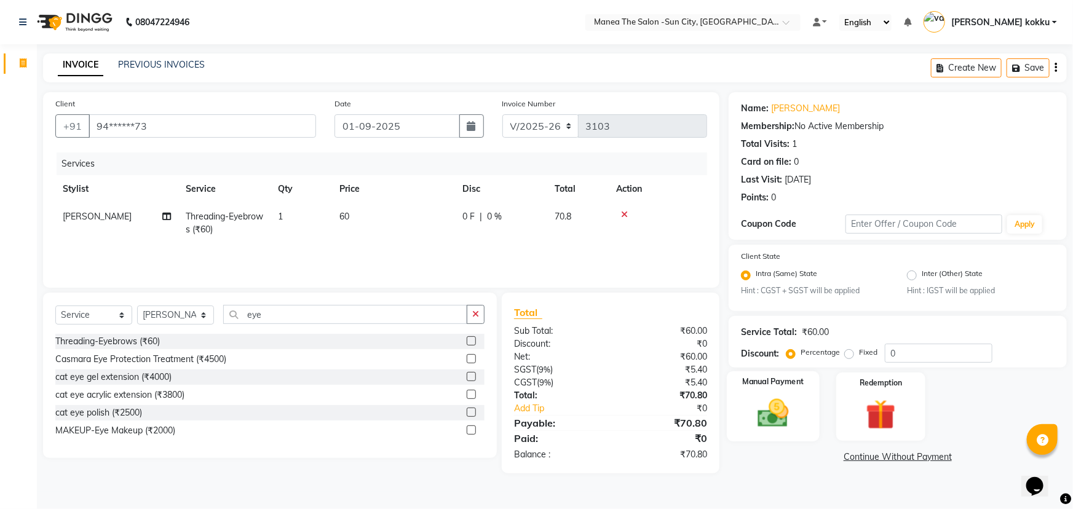
click at [768, 417] on img at bounding box center [773, 414] width 50 height 36
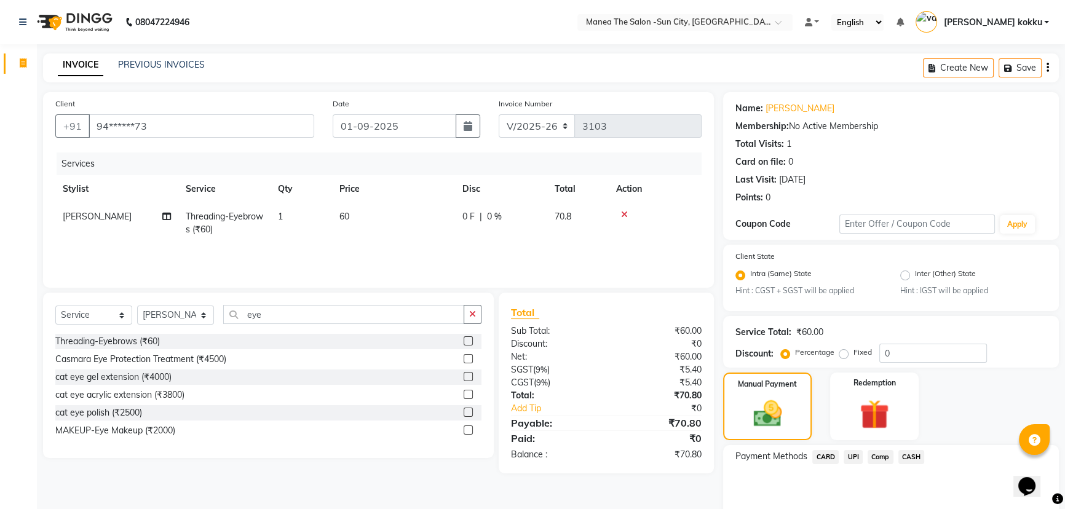
click at [850, 457] on span "UPI" at bounding box center [853, 457] width 19 height 14
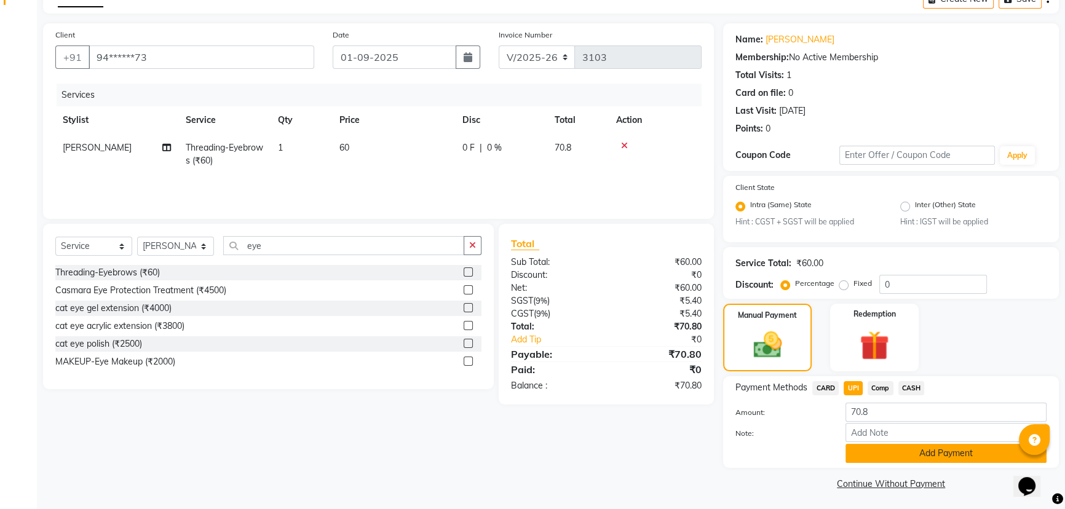
scroll to position [72, 0]
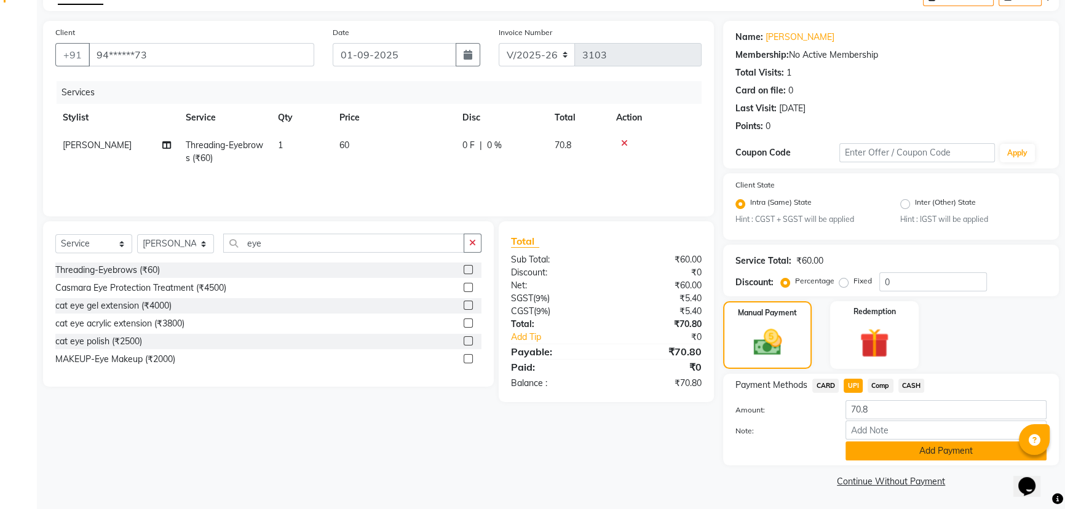
click at [871, 452] on button "Add Payment" at bounding box center [945, 450] width 201 height 19
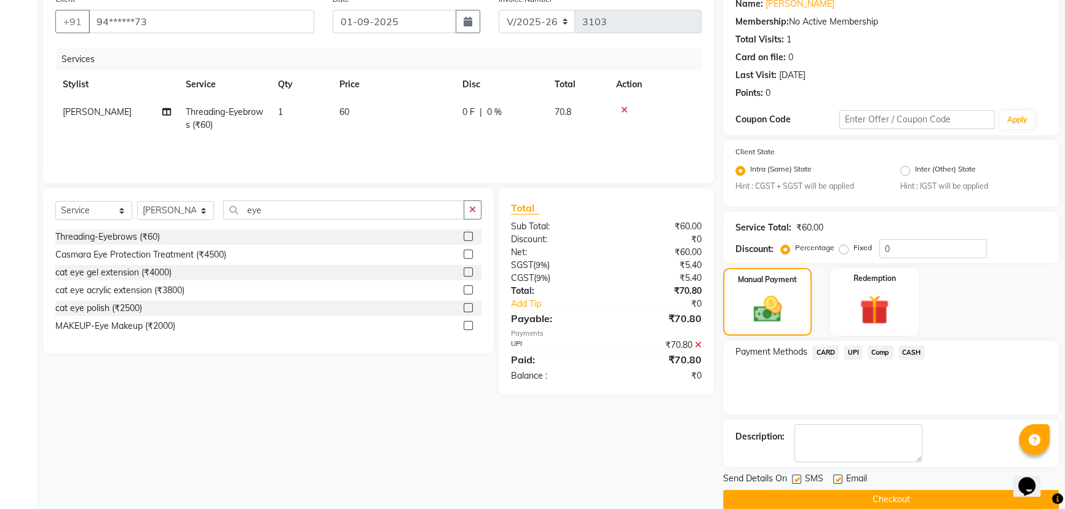
scroll to position [123, 0]
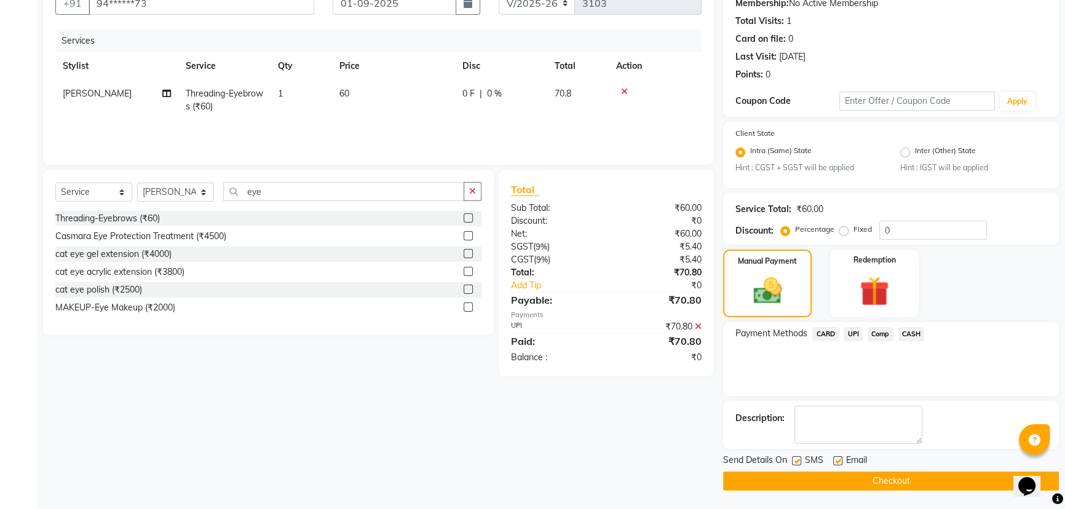
click at [794, 460] on label at bounding box center [796, 460] width 9 height 9
click at [794, 460] on input "checkbox" at bounding box center [796, 461] width 8 height 8
checkbox input "false"
click at [861, 480] on button "Checkout" at bounding box center [891, 481] width 336 height 19
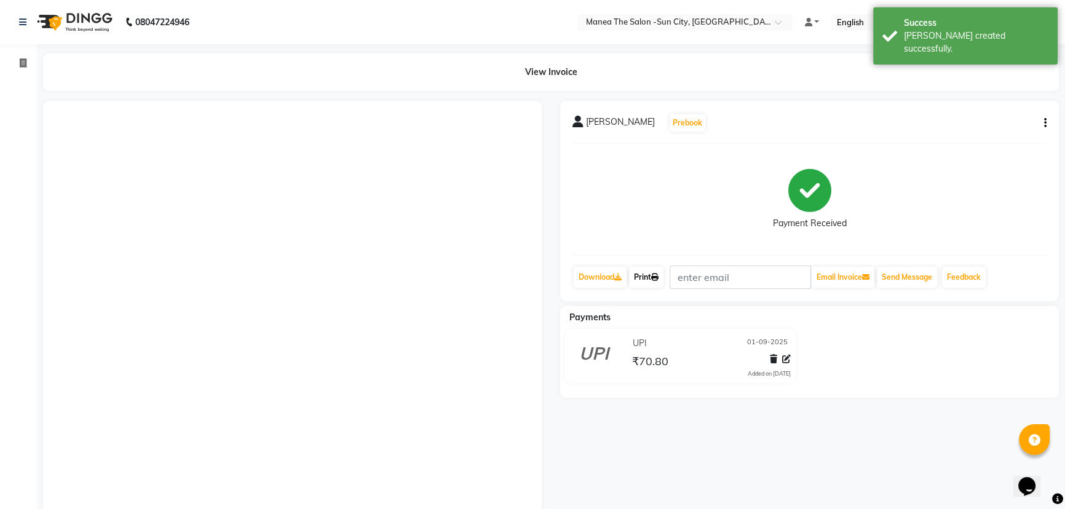
click at [644, 278] on link "Print" at bounding box center [646, 277] width 34 height 21
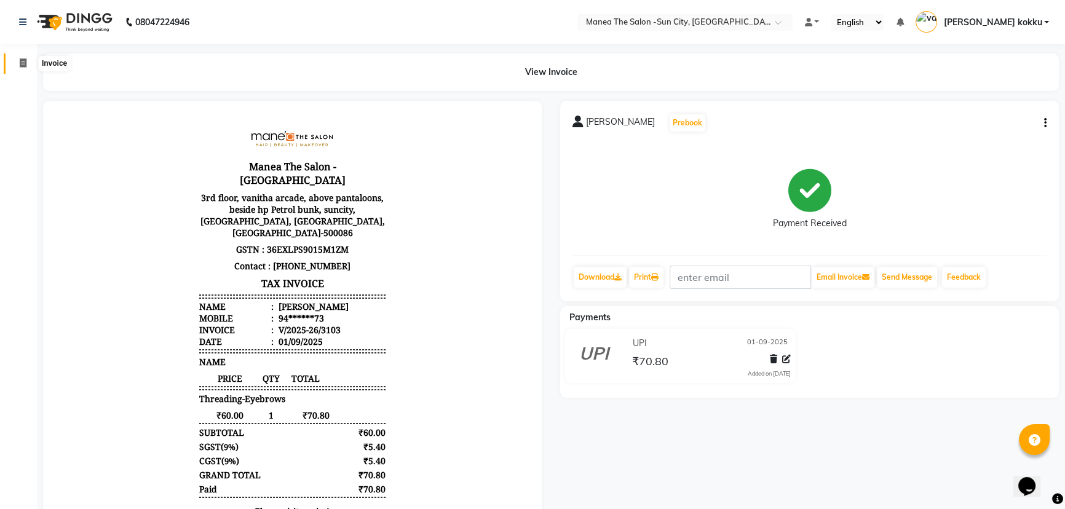
click at [22, 60] on icon at bounding box center [23, 62] width 7 height 9
select select "service"
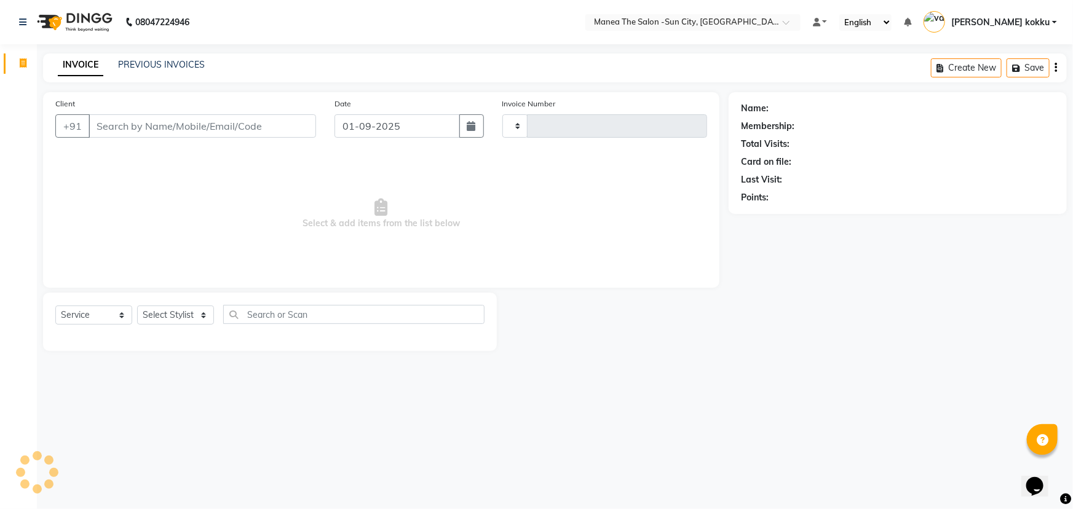
type input "3104"
select select "5822"
click at [172, 315] on select "Select Stylist basanth kumar BHURA KHAN Chandrika Ikrar Kavya K sai sruthi Lali…" at bounding box center [175, 315] width 77 height 19
select select "40515"
click at [137, 306] on select "Select Stylist basanth kumar BHURA KHAN Chandrika Ikrar Kavya K sai sruthi Lali…" at bounding box center [175, 315] width 77 height 19
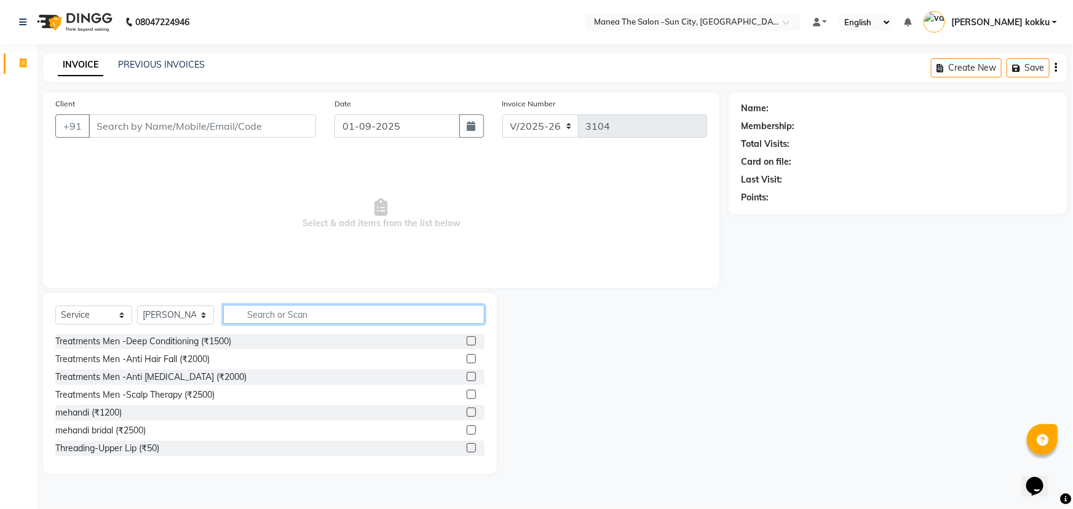
click at [256, 319] on input "text" at bounding box center [353, 314] width 261 height 19
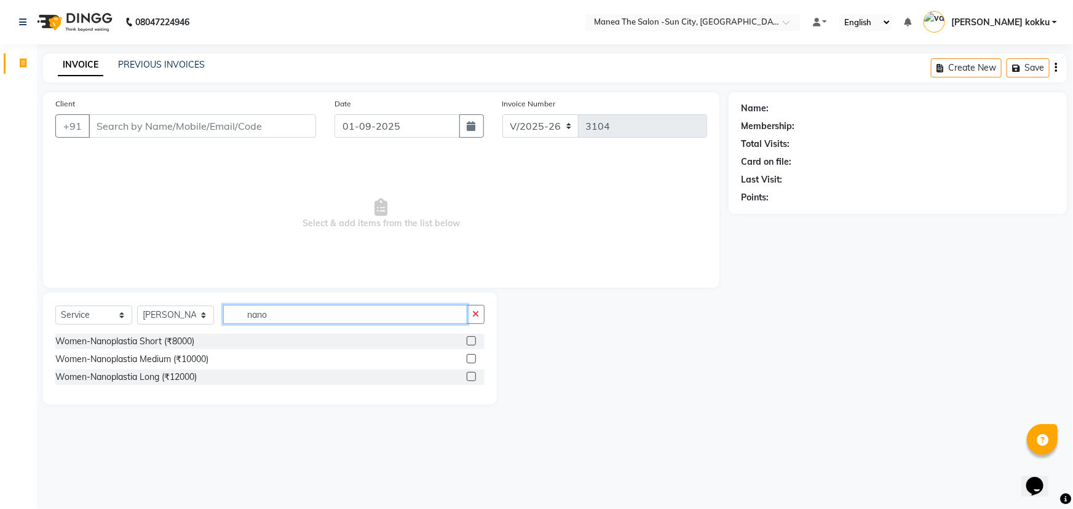
type input "nano"
click at [473, 359] on label at bounding box center [471, 358] width 9 height 9
click at [473, 359] on input "checkbox" at bounding box center [471, 359] width 8 height 8
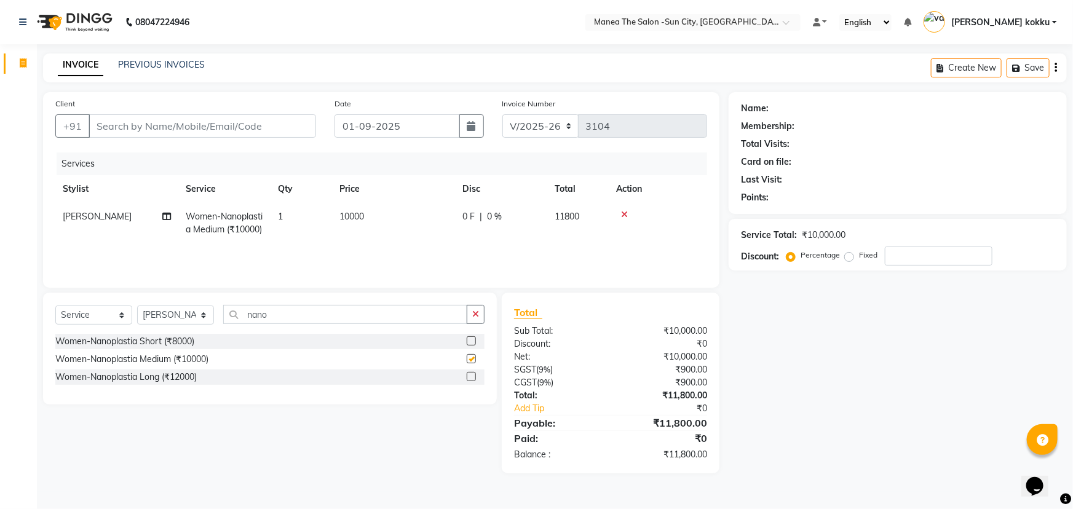
checkbox input "false"
click at [479, 312] on icon "button" at bounding box center [475, 314] width 7 height 9
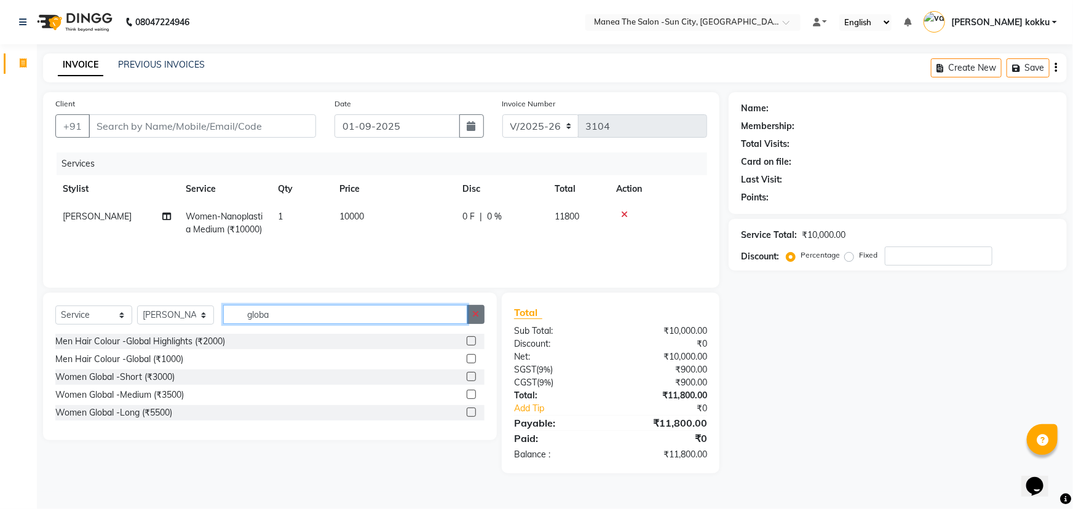
type input "globa"
click at [473, 312] on icon "button" at bounding box center [475, 314] width 7 height 9
type input "ammo"
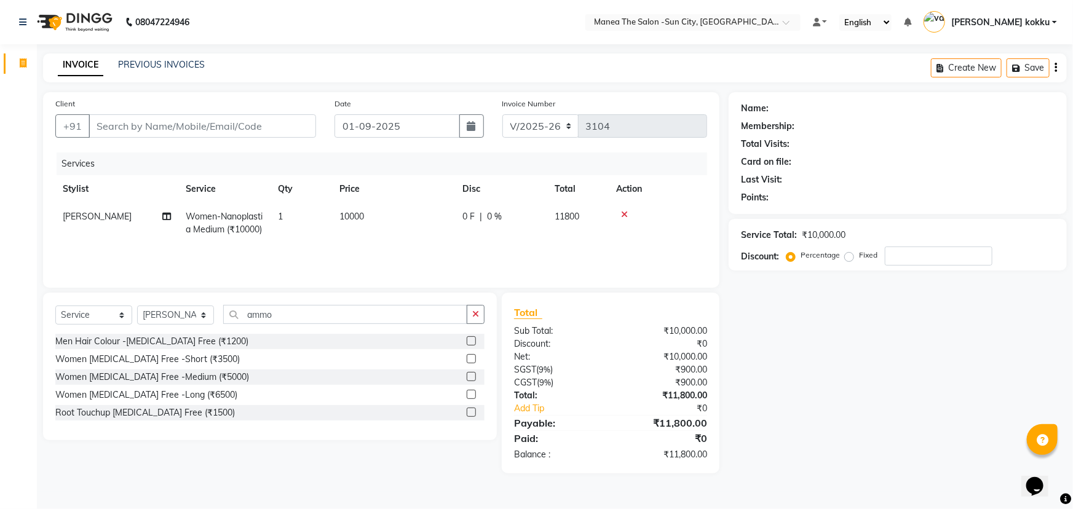
click at [470, 377] on label at bounding box center [471, 376] width 9 height 9
click at [470, 377] on input "checkbox" at bounding box center [471, 377] width 8 height 8
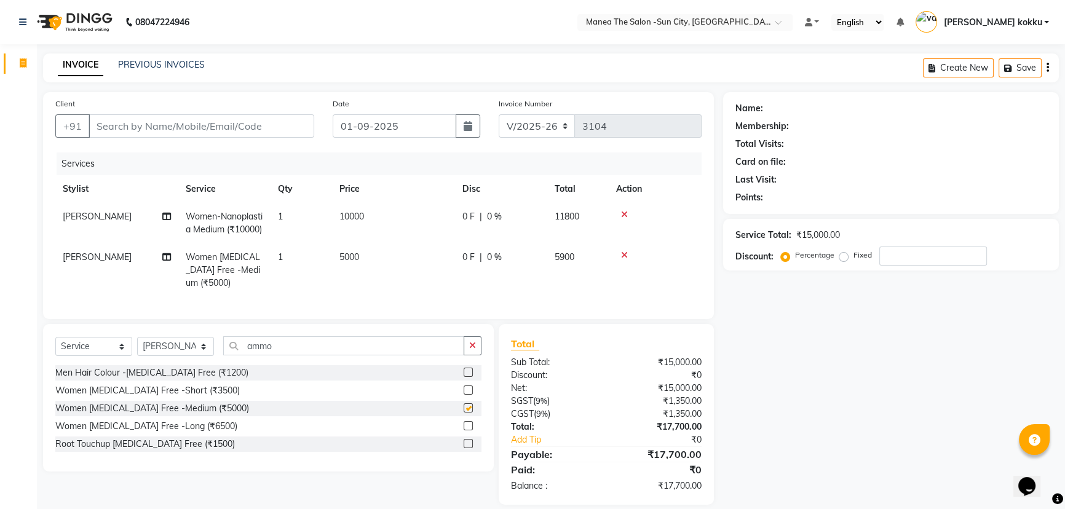
checkbox input "false"
click at [354, 263] on span "5000" at bounding box center [349, 256] width 20 height 11
select select "40515"
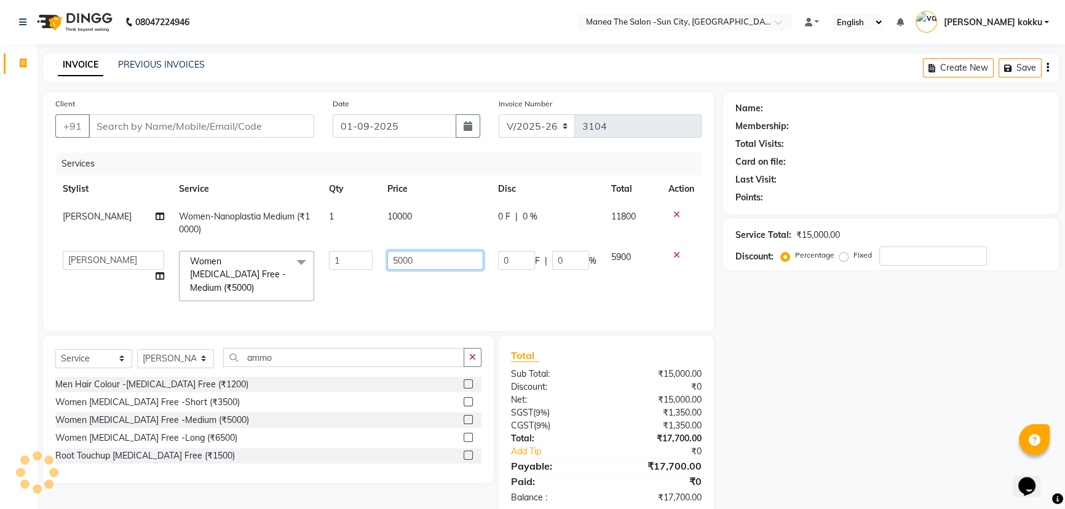
drag, startPoint x: 421, startPoint y: 259, endPoint x: 371, endPoint y: 260, distance: 50.4
click at [371, 260] on tr "basanth kumar BHURA KHAN Chandrika Ikrar Kavya K sai sruthi Lalitha RAJITHA ran…" at bounding box center [378, 275] width 646 height 65
type input "5500"
click at [836, 409] on div "Name: Membership: Total Visits: Card on file: Last Visit: Points: Service Total…" at bounding box center [895, 304] width 345 height 424
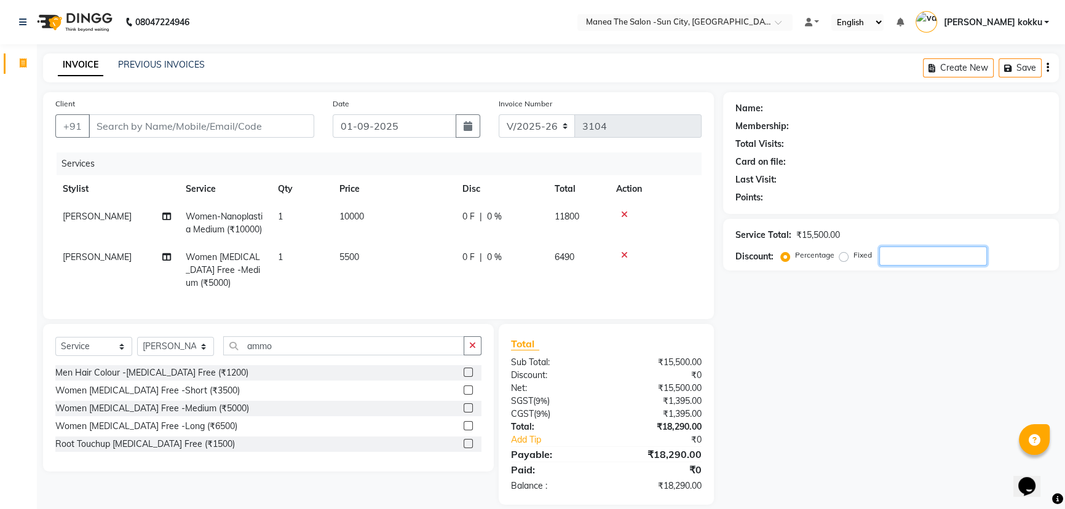
click at [898, 255] on input "number" at bounding box center [933, 256] width 108 height 19
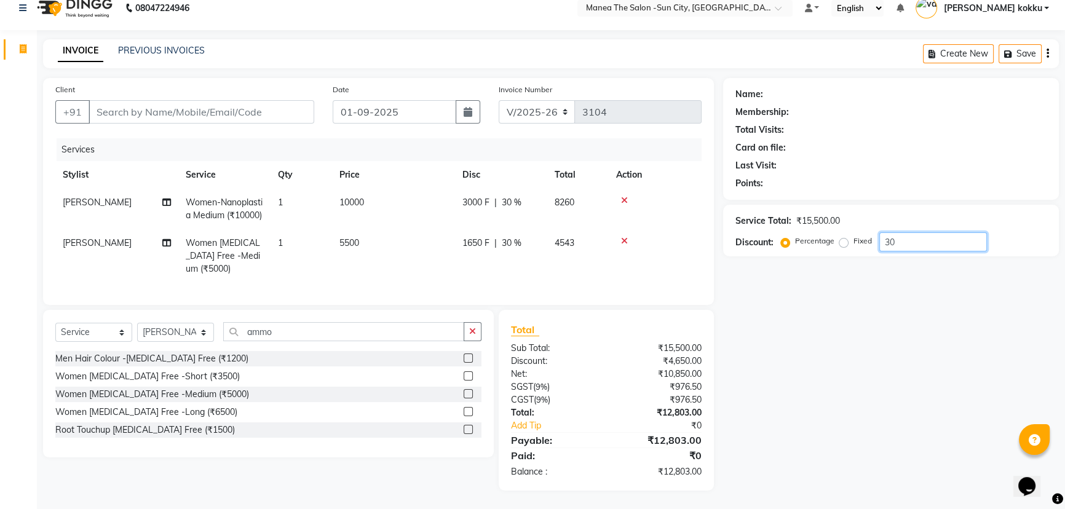
type input "3"
type input "31.6"
click at [196, 100] on input "Client" at bounding box center [202, 111] width 226 height 23
type input "s"
type input "0"
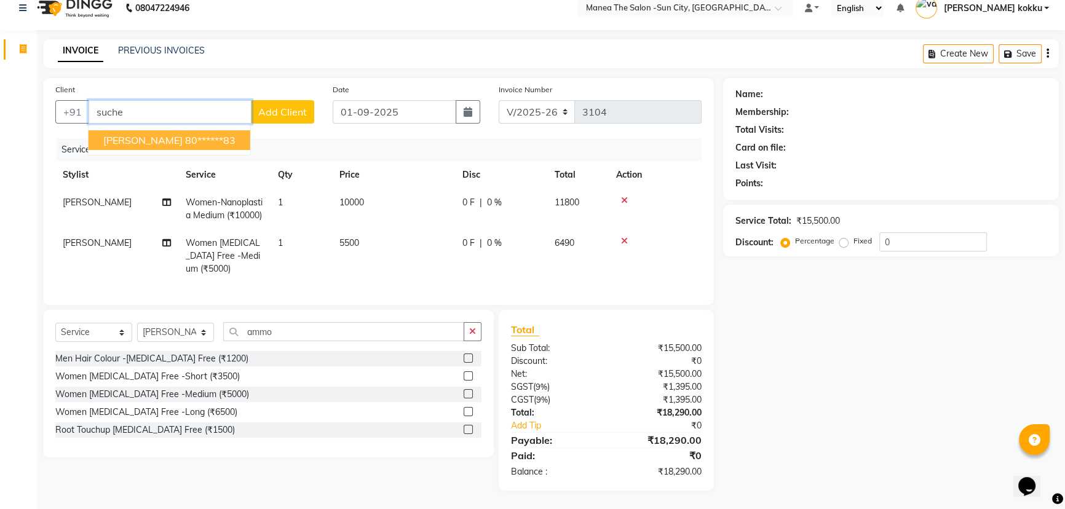
click at [185, 134] on ngb-highlight "80******83" at bounding box center [210, 140] width 50 height 12
type input "80******83"
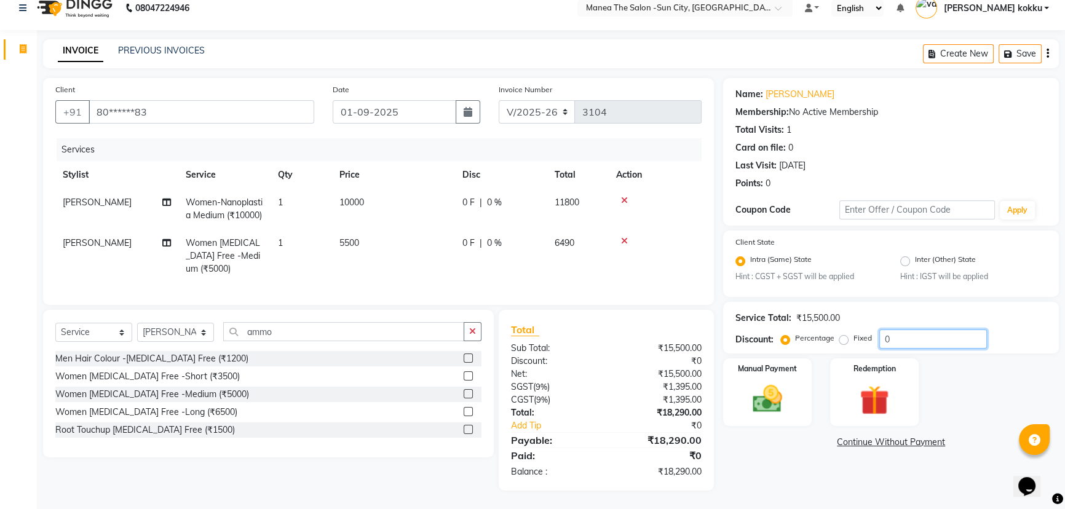
click at [901, 330] on input "0" at bounding box center [933, 339] width 108 height 19
type input "031.65"
click at [774, 382] on img at bounding box center [768, 399] width 50 height 35
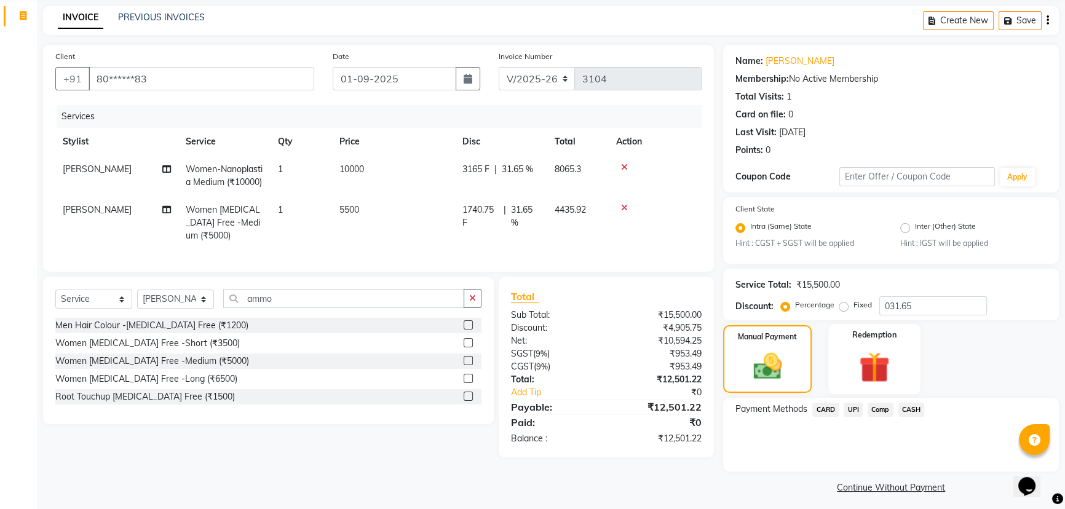
scroll to position [54, 0]
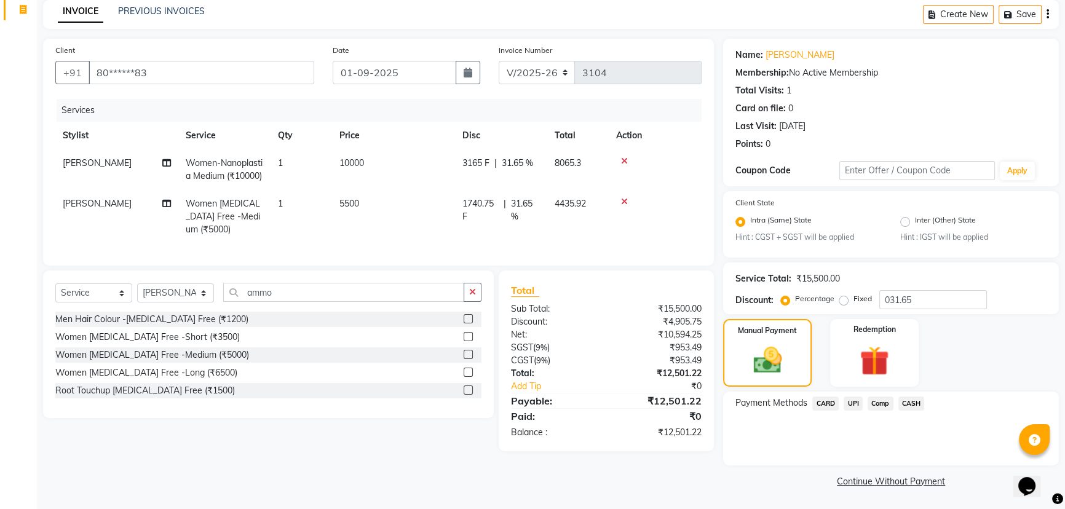
click at [848, 402] on span "UPI" at bounding box center [853, 404] width 19 height 14
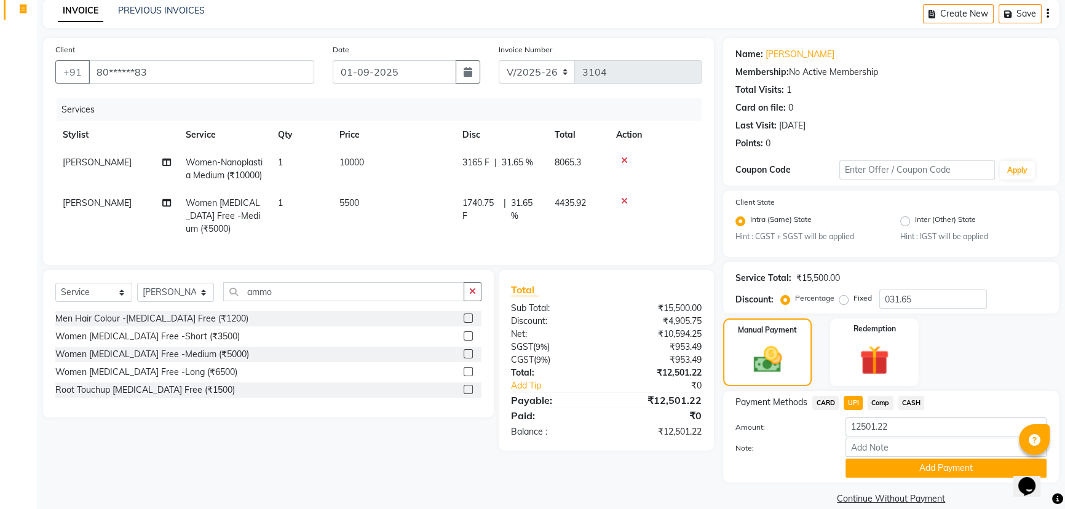
scroll to position [72, 0]
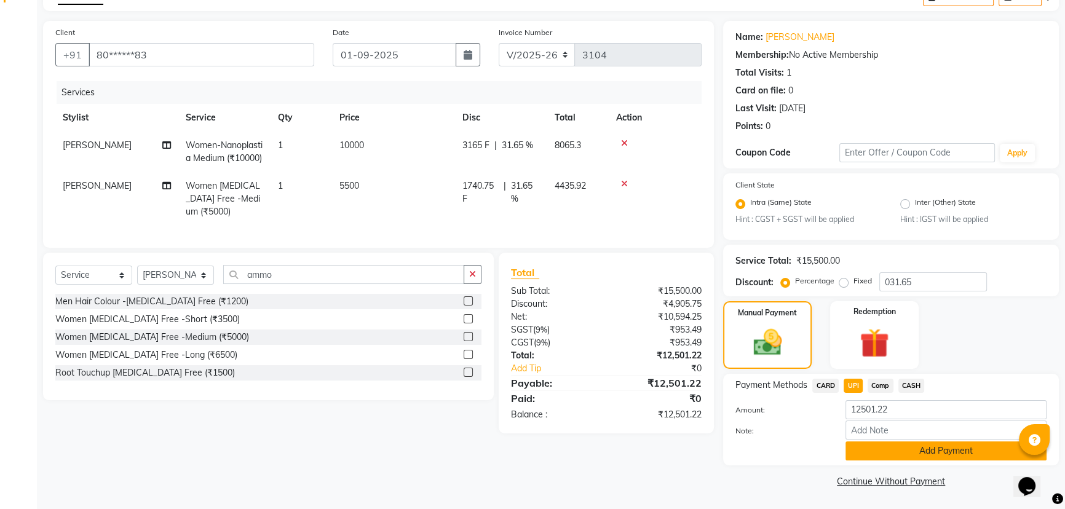
click at [944, 451] on button "Add Payment" at bounding box center [945, 450] width 201 height 19
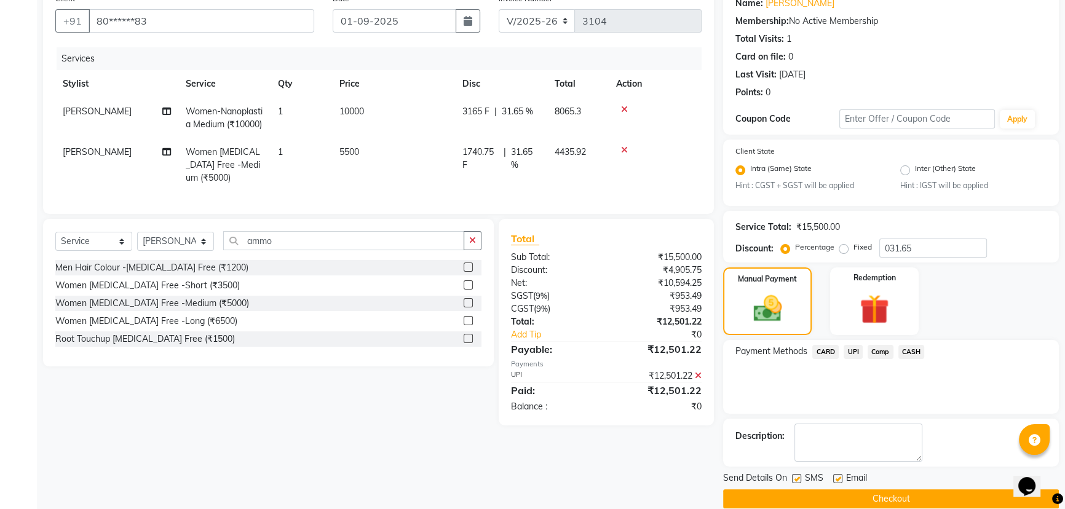
scroll to position [123, 0]
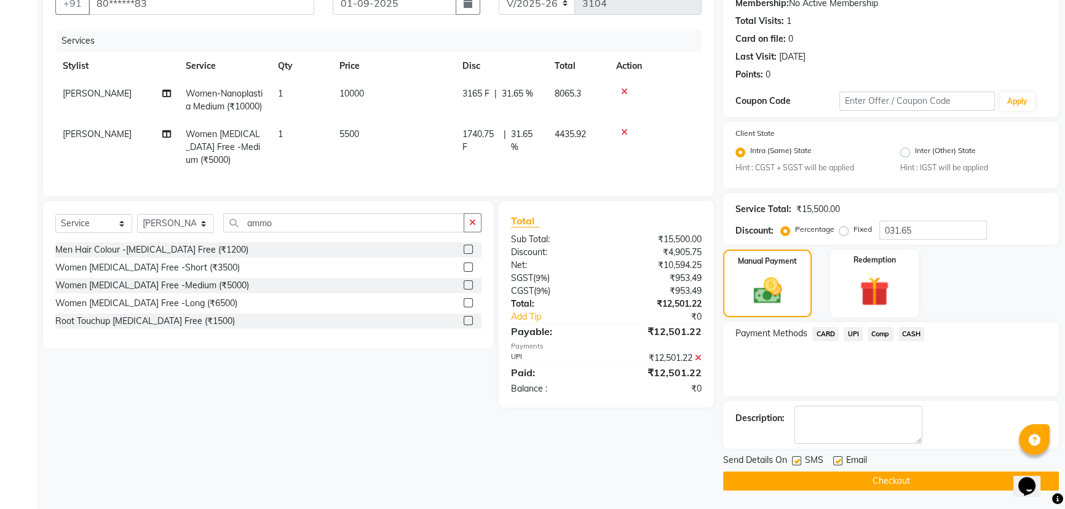
click at [797, 460] on label at bounding box center [796, 460] width 9 height 9
click at [797, 460] on input "checkbox" at bounding box center [796, 461] width 8 height 8
checkbox input "false"
click at [839, 461] on label at bounding box center [837, 460] width 9 height 9
click at [839, 461] on input "checkbox" at bounding box center [837, 461] width 8 height 8
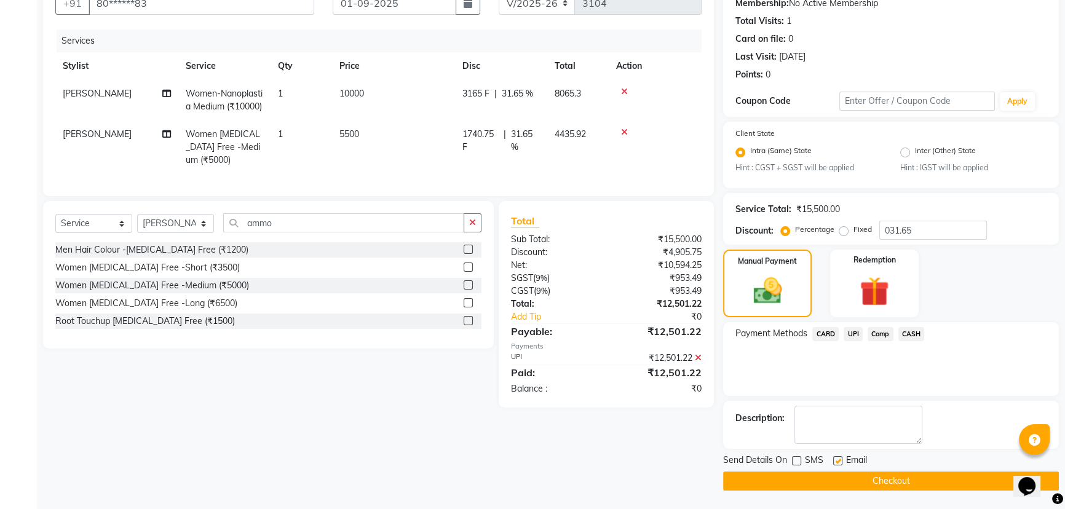
checkbox input "false"
click at [848, 480] on button "Checkout" at bounding box center [891, 481] width 336 height 19
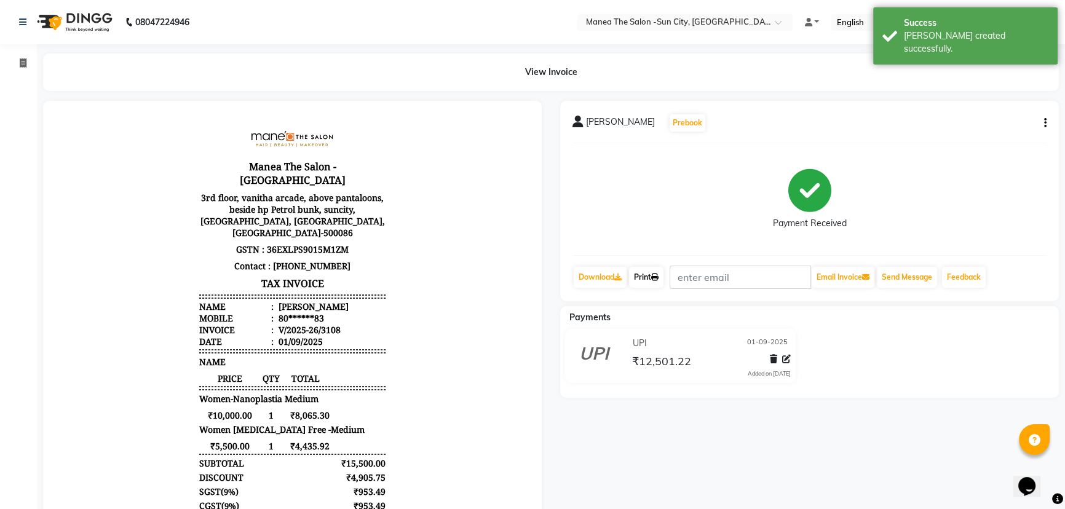
drag, startPoint x: 651, startPoint y: 276, endPoint x: 554, endPoint y: 355, distance: 125.4
click at [651, 276] on link "Print" at bounding box center [646, 277] width 34 height 21
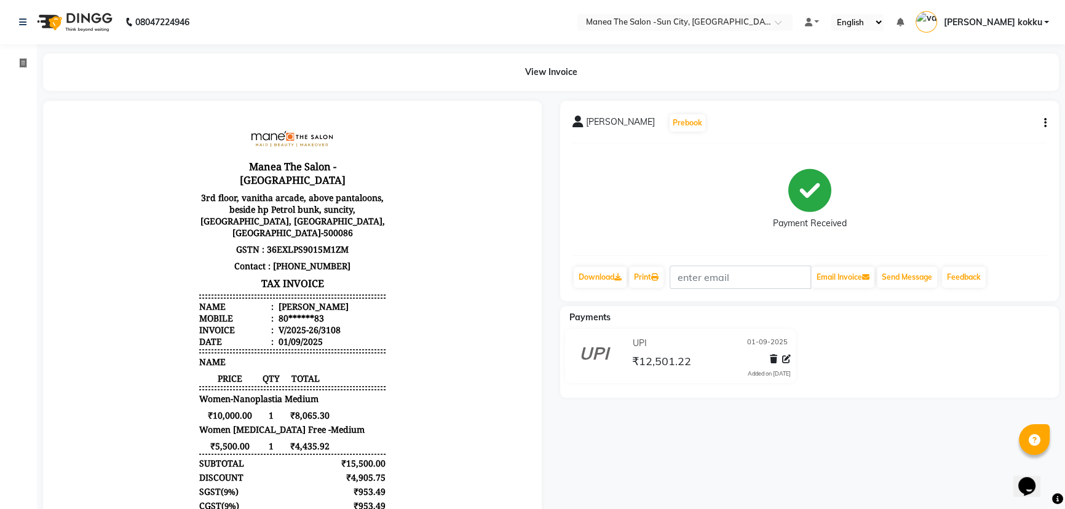
click at [1045, 123] on icon "button" at bounding box center [1045, 123] width 2 height 1
click at [990, 151] on div "Edit Invoice" at bounding box center [983, 145] width 84 height 15
select select "service"
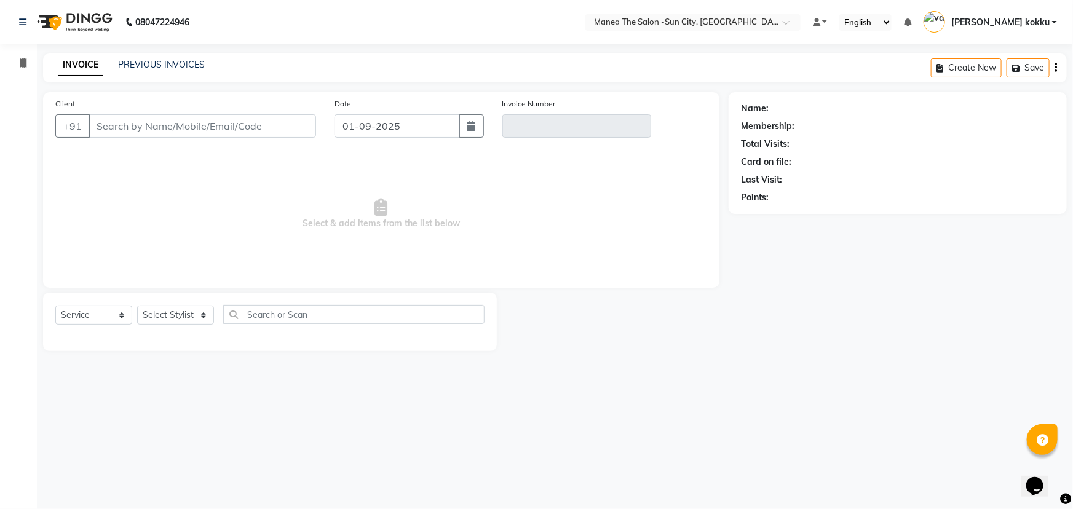
type input "80******83"
type input "V/2025-26/3108"
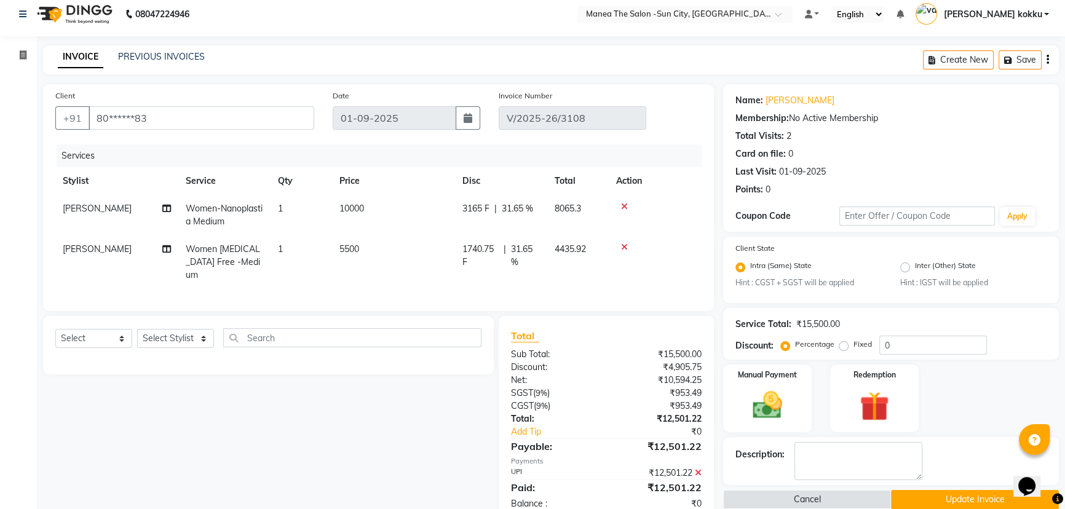
scroll to position [36, 0]
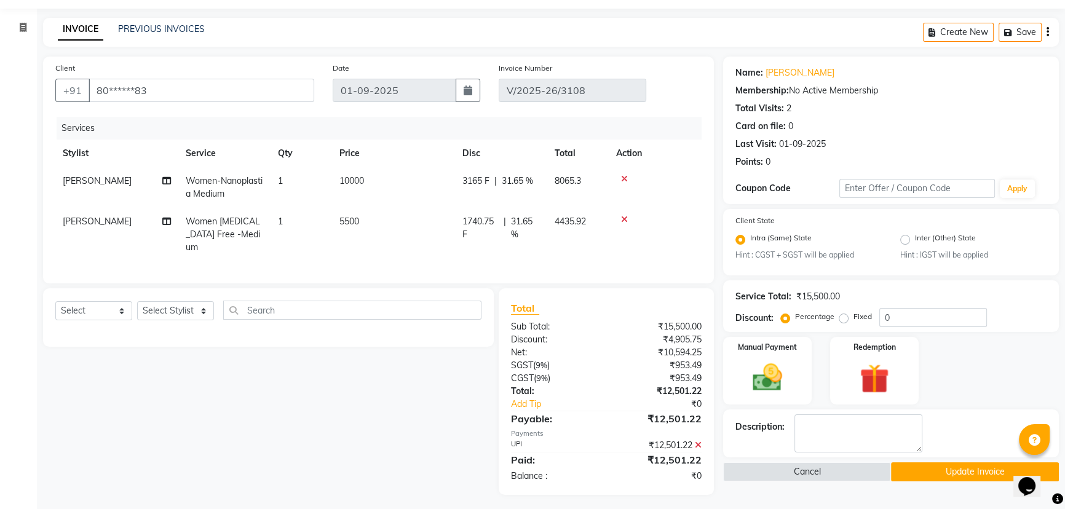
click at [700, 441] on icon at bounding box center [698, 445] width 7 height 9
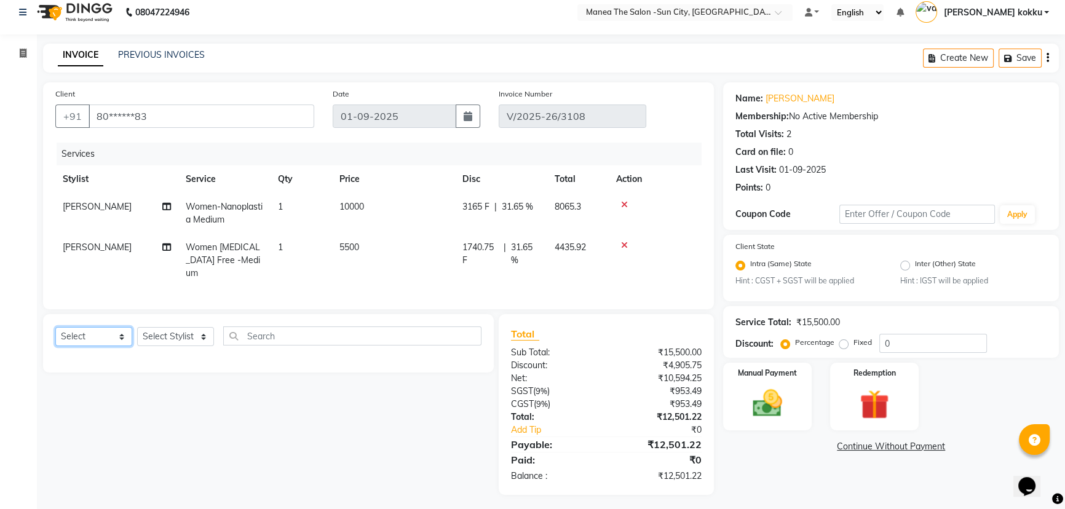
click at [73, 329] on select "Select Service Product Membership Package Voucher Prepaid Gift Card" at bounding box center [93, 336] width 77 height 19
select select "product"
click at [55, 327] on select "Select Service Product Membership Package Voucher Prepaid Gift Card" at bounding box center [93, 336] width 77 height 19
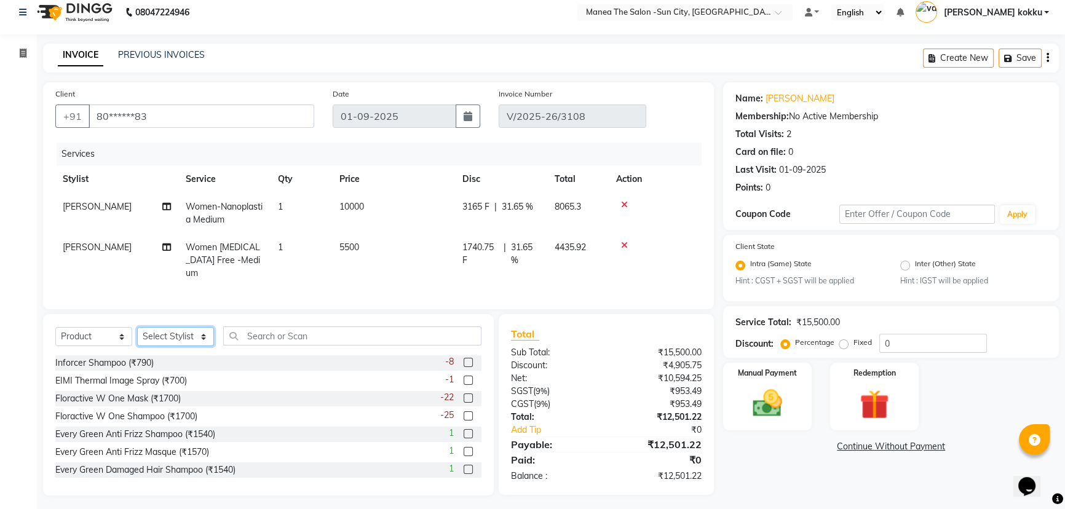
click at [180, 332] on select "Select Stylist [PERSON_NAME] [PERSON_NAME] [PERSON_NAME] Ikrar [PERSON_NAME] K …" at bounding box center [175, 336] width 77 height 19
select select "40515"
click at [137, 327] on select "Select Stylist [PERSON_NAME] [PERSON_NAME] [PERSON_NAME] Ikrar [PERSON_NAME] K …" at bounding box center [175, 336] width 77 height 19
click at [288, 334] on input "text" at bounding box center [352, 335] width 258 height 19
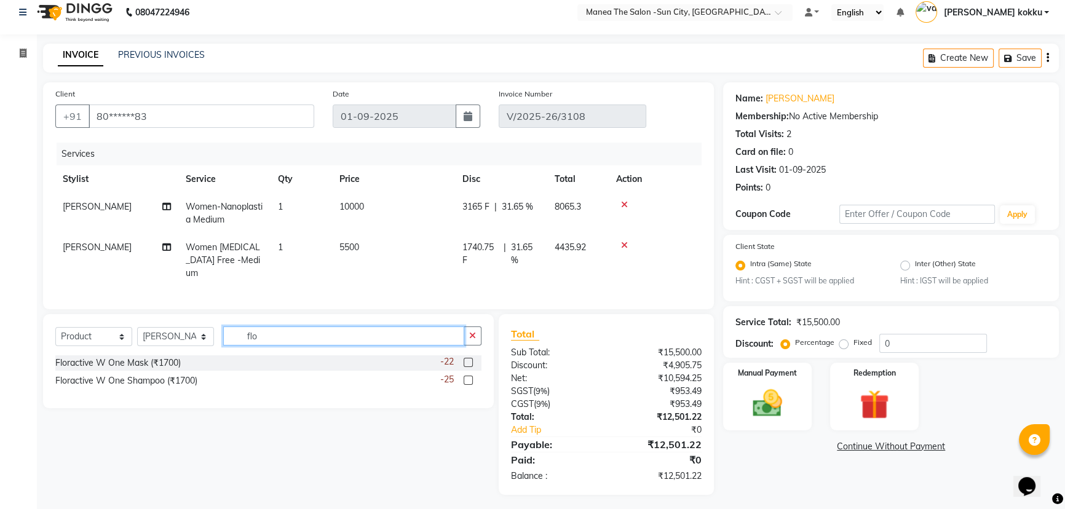
type input "flo"
click at [465, 358] on label at bounding box center [468, 362] width 9 height 9
click at [465, 359] on input "checkbox" at bounding box center [468, 363] width 8 height 8
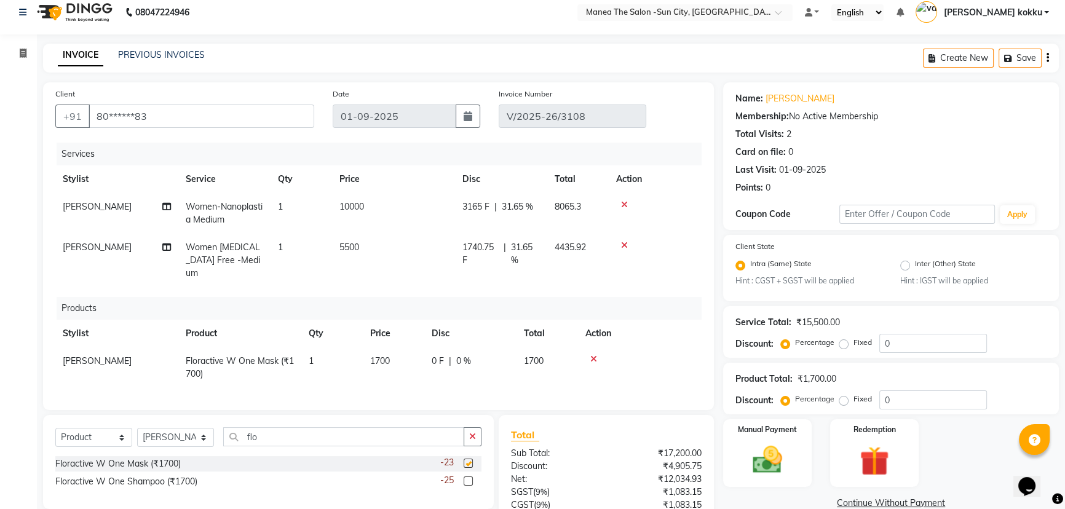
checkbox input "false"
click at [467, 476] on label at bounding box center [468, 480] width 9 height 9
click at [467, 478] on input "checkbox" at bounding box center [468, 482] width 8 height 8
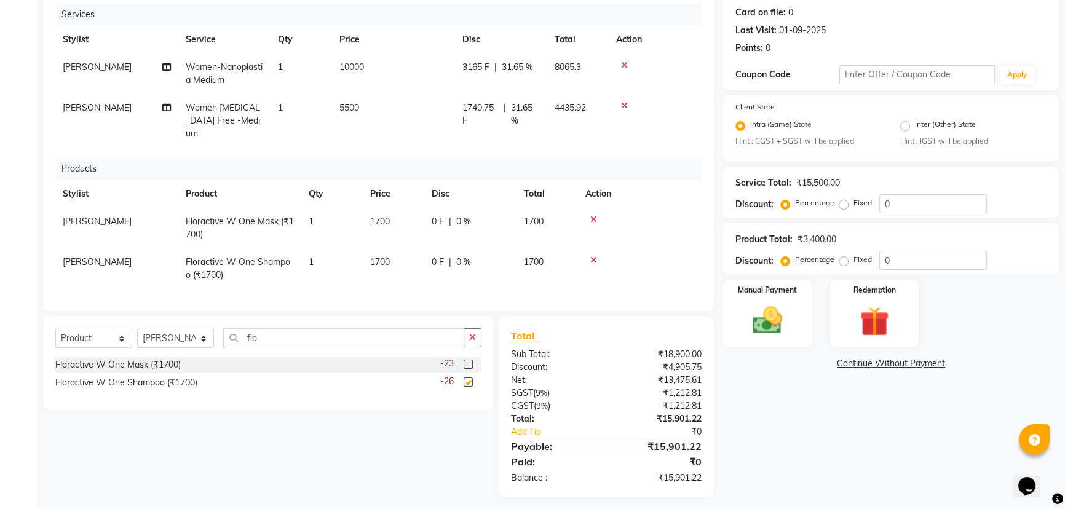
checkbox input "false"
click at [778, 326] on img at bounding box center [768, 318] width 50 height 35
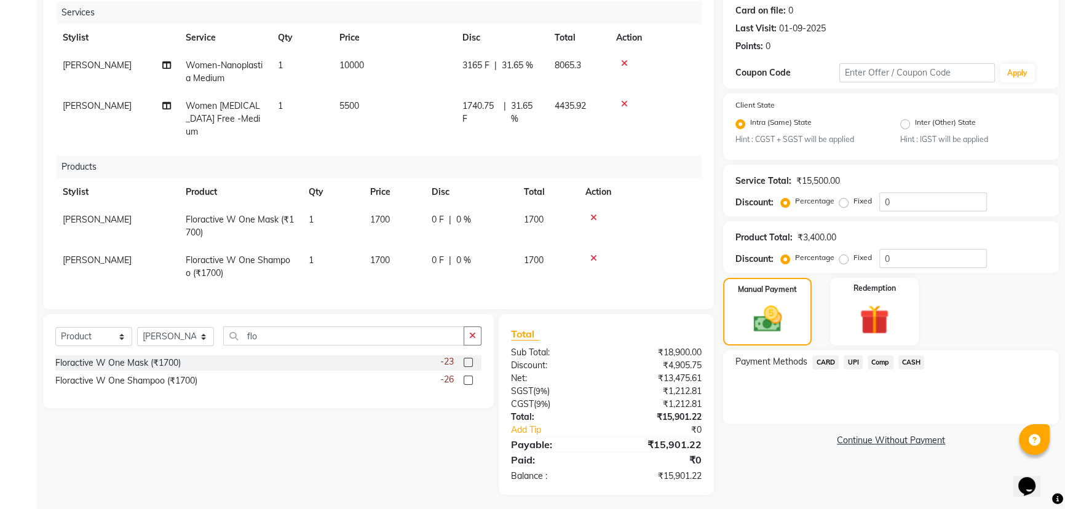
click at [831, 364] on span "CARD" at bounding box center [825, 362] width 26 height 14
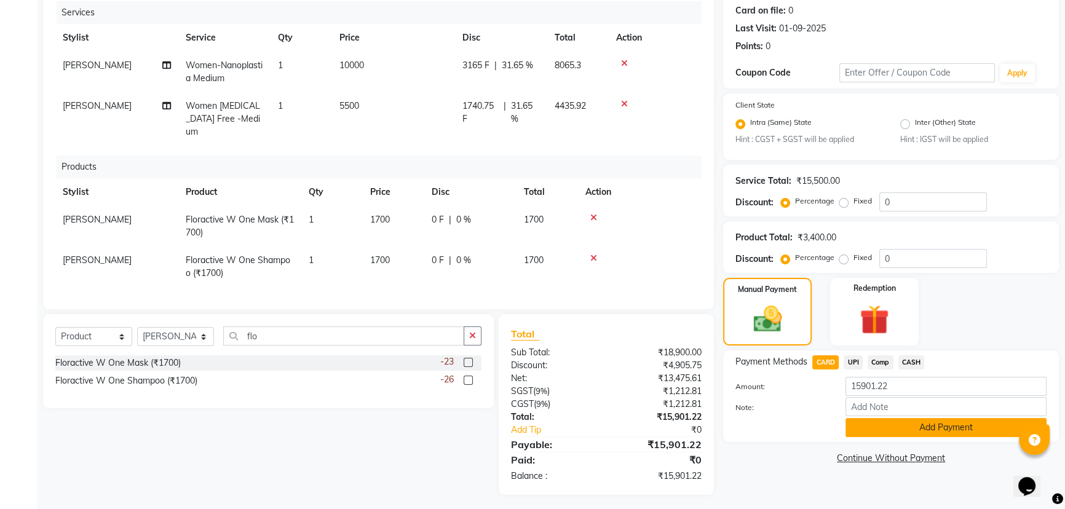
click at [922, 433] on button "Add Payment" at bounding box center [945, 427] width 201 height 19
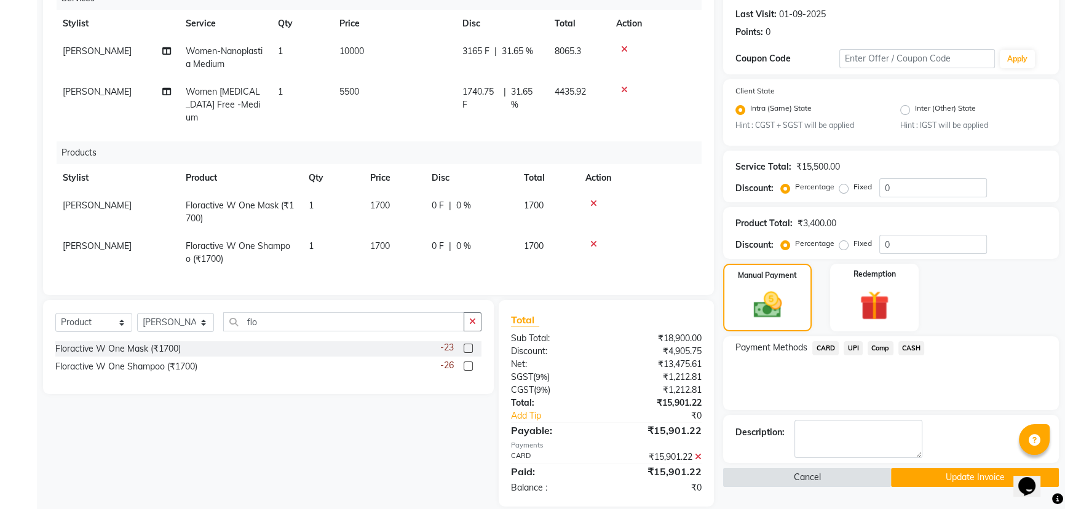
scroll to position [177, 0]
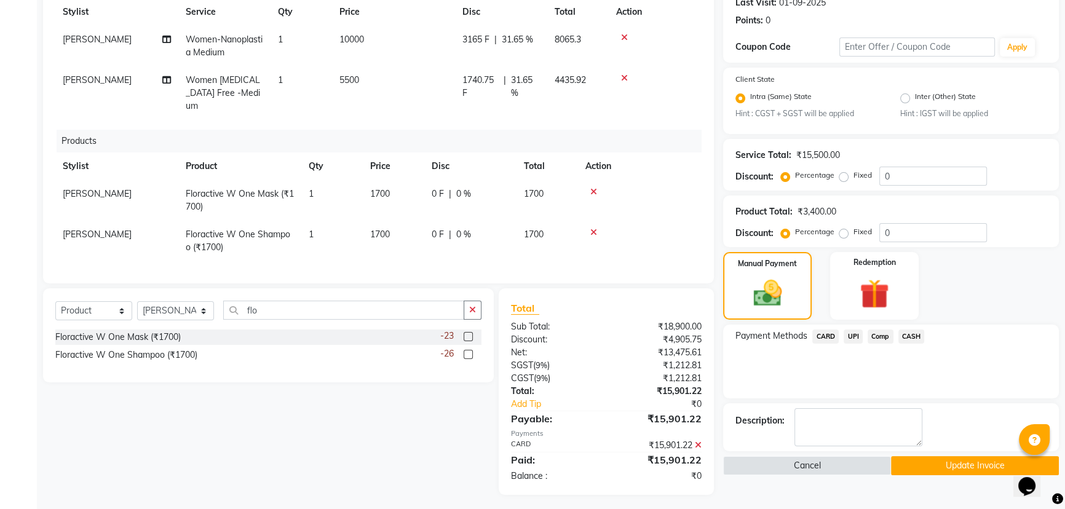
click at [923, 467] on button "Update Invoice" at bounding box center [975, 465] width 168 height 19
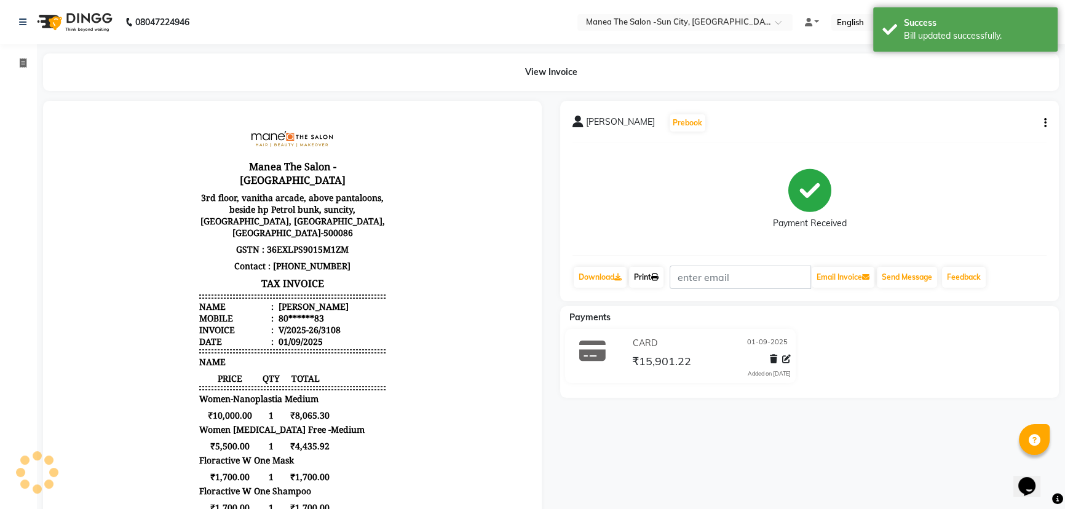
click at [655, 279] on icon at bounding box center [654, 277] width 7 height 7
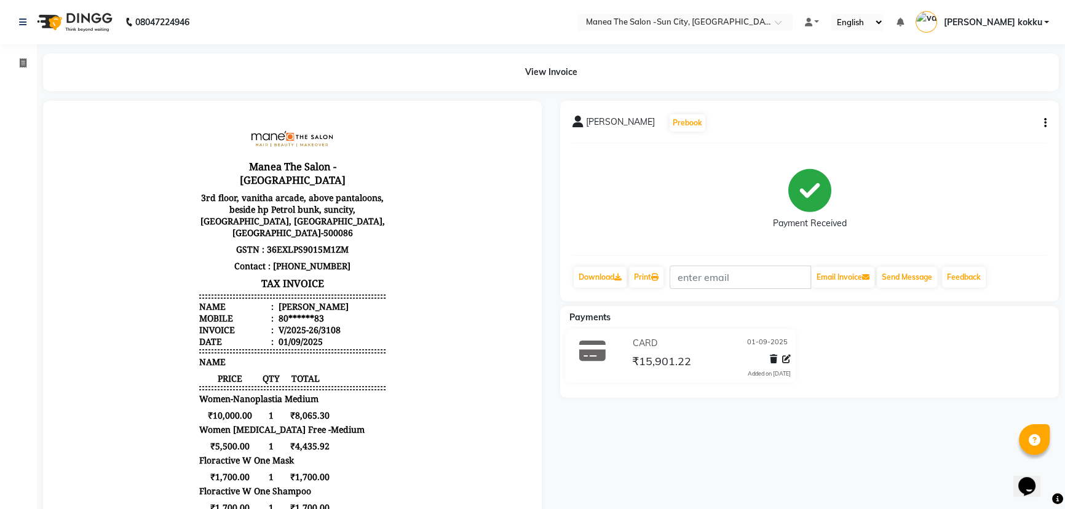
click at [1044, 123] on icon "button" at bounding box center [1045, 123] width 2 height 1
click at [1004, 147] on div "Edit Invoice" at bounding box center [983, 145] width 84 height 15
select select "service"
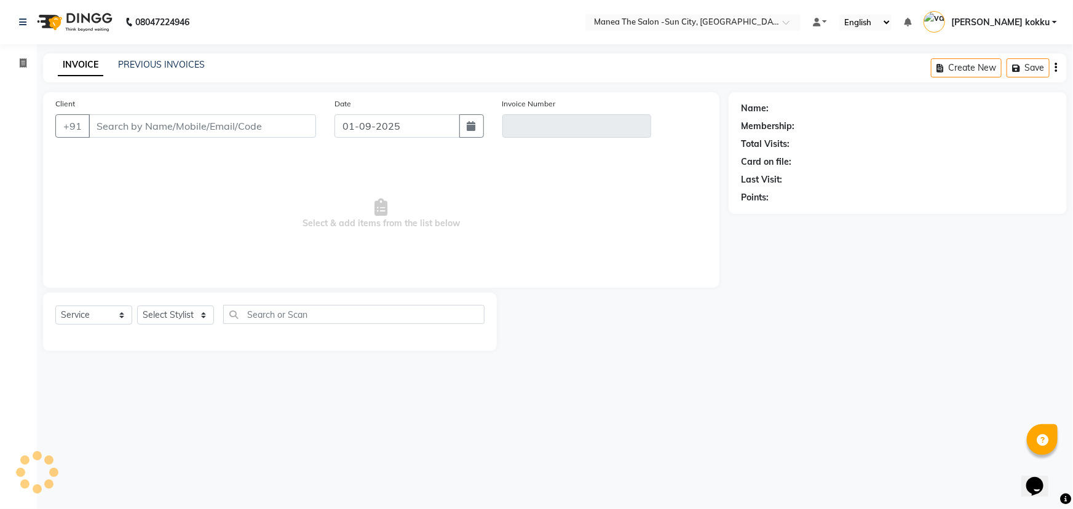
type input "80******83"
type input "V/2025-26/3108"
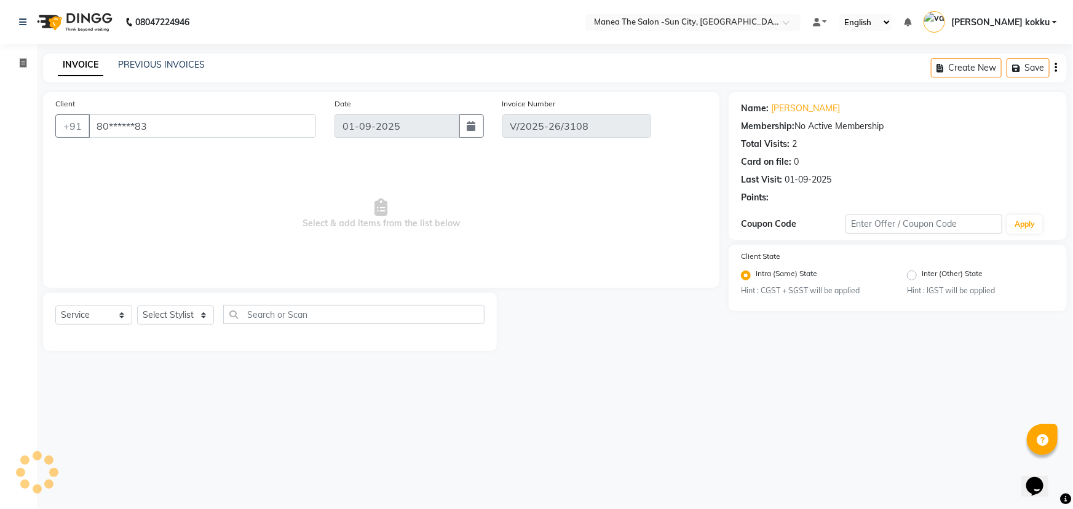
select select "select"
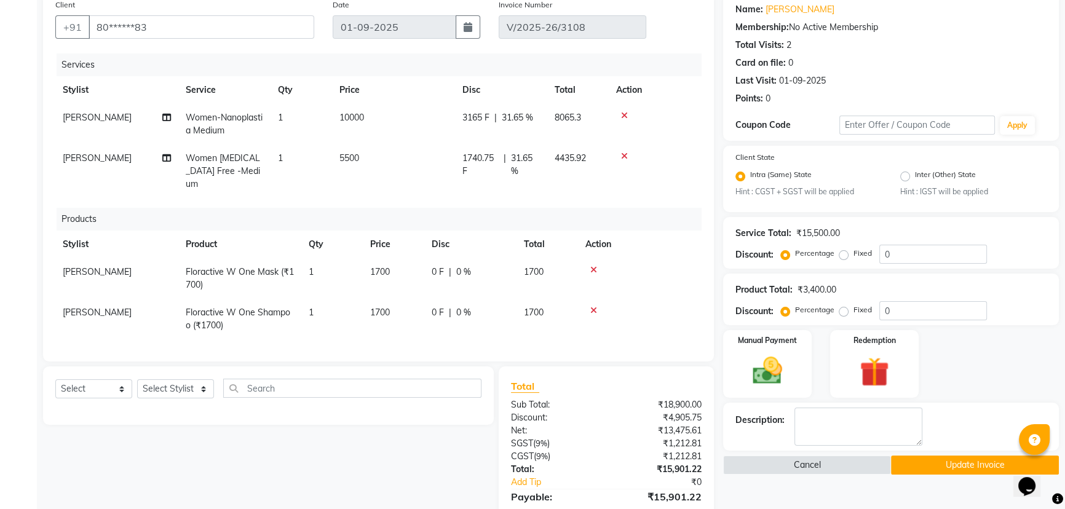
scroll to position [177, 0]
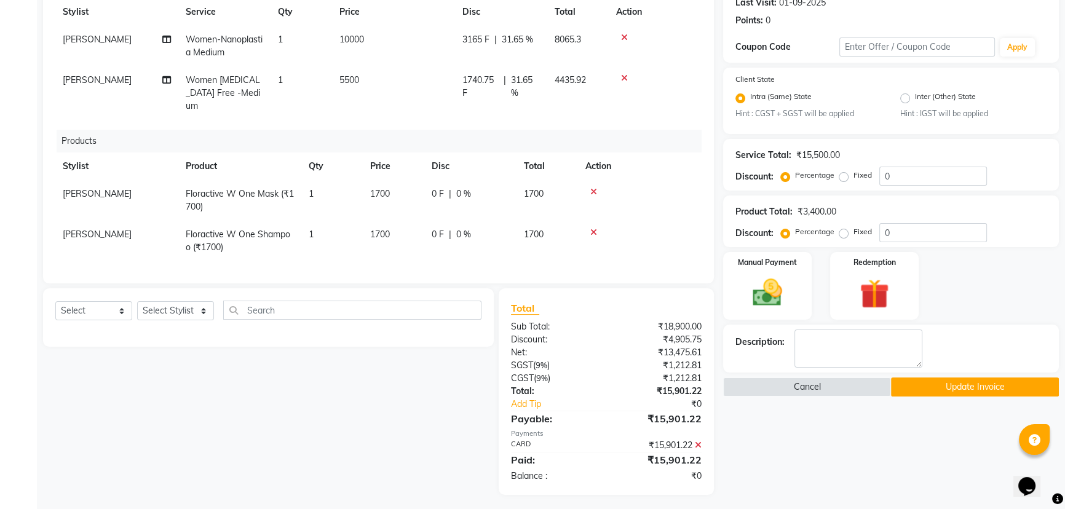
click at [960, 389] on button "Update Invoice" at bounding box center [975, 387] width 168 height 19
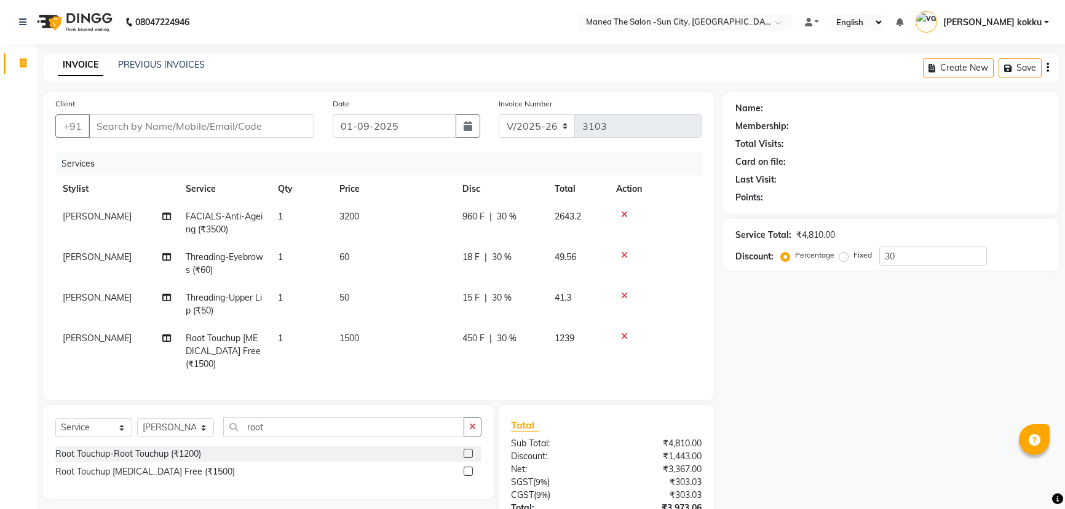
select select "5822"
select select "service"
select select "85914"
click at [227, 131] on input "Client" at bounding box center [202, 125] width 226 height 23
type input "9"
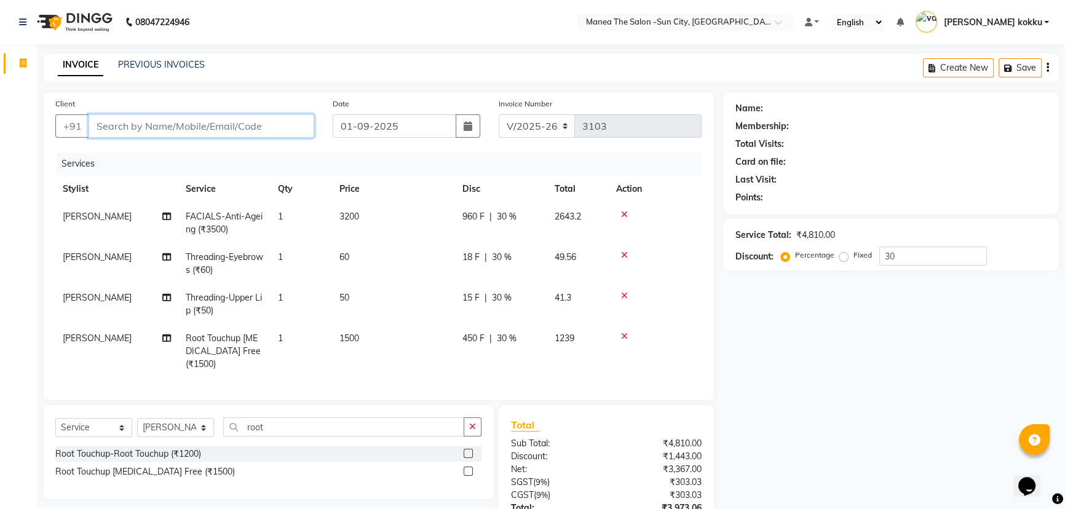
type input "0"
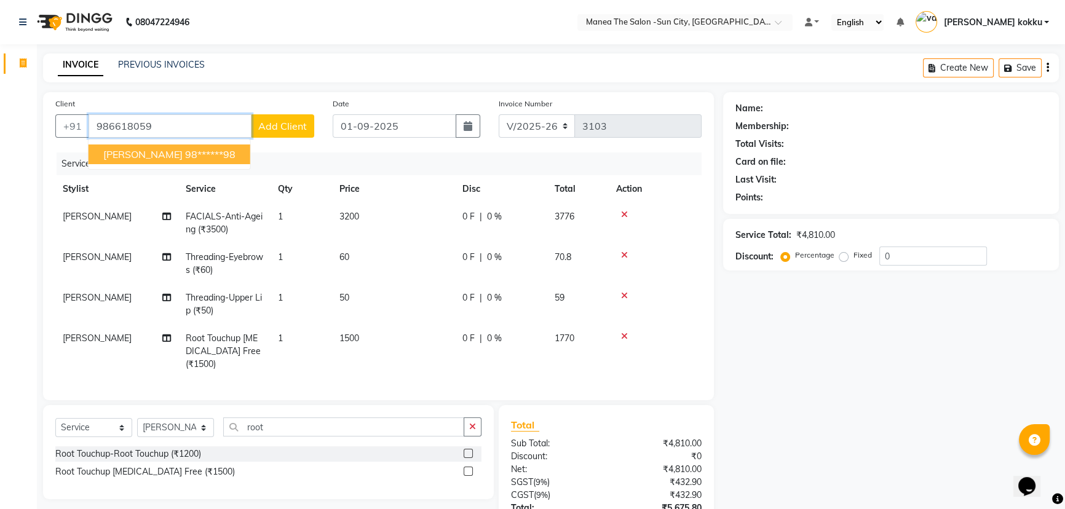
click at [213, 154] on button "[PERSON_NAME] 98******98" at bounding box center [170, 154] width 162 height 20
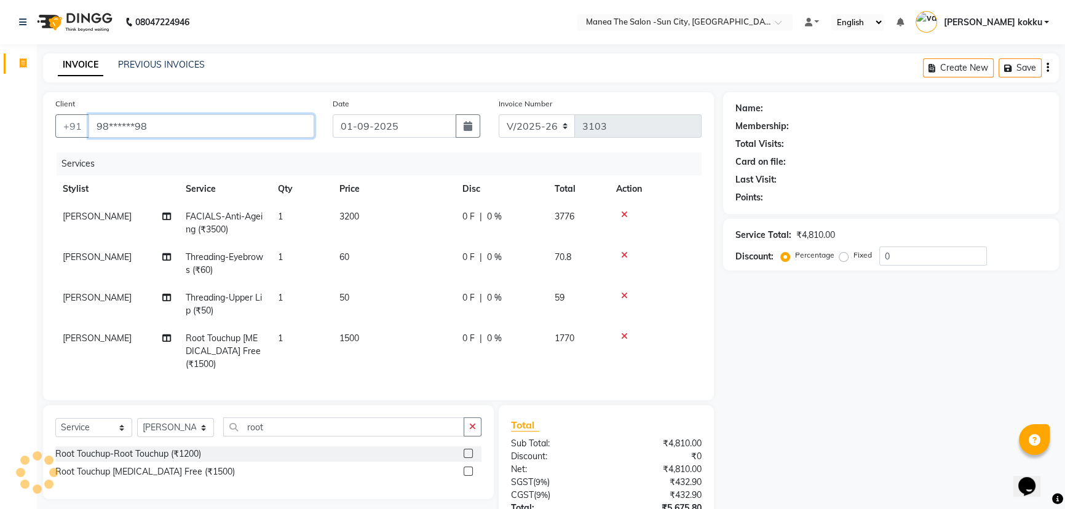
type input "98******98"
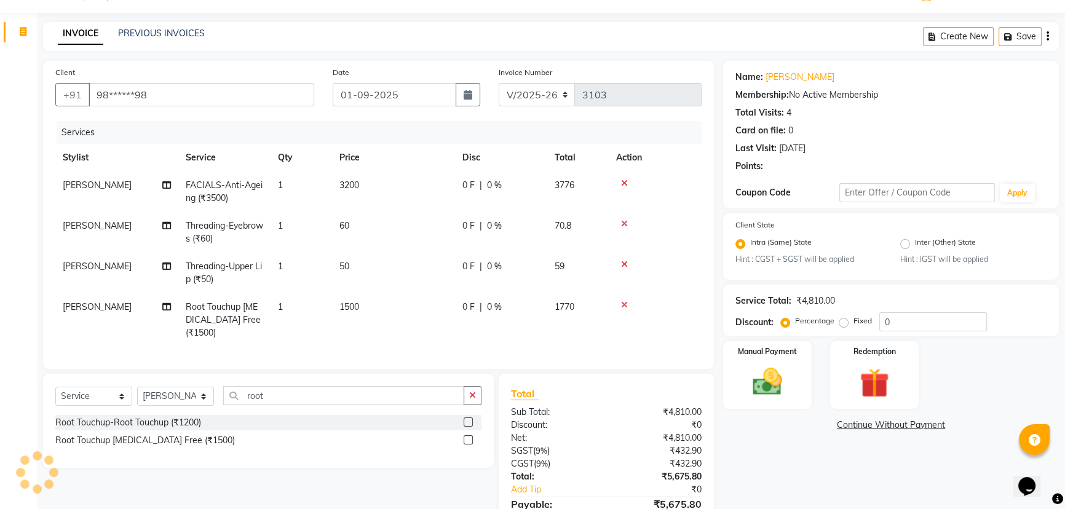
scroll to position [104, 0]
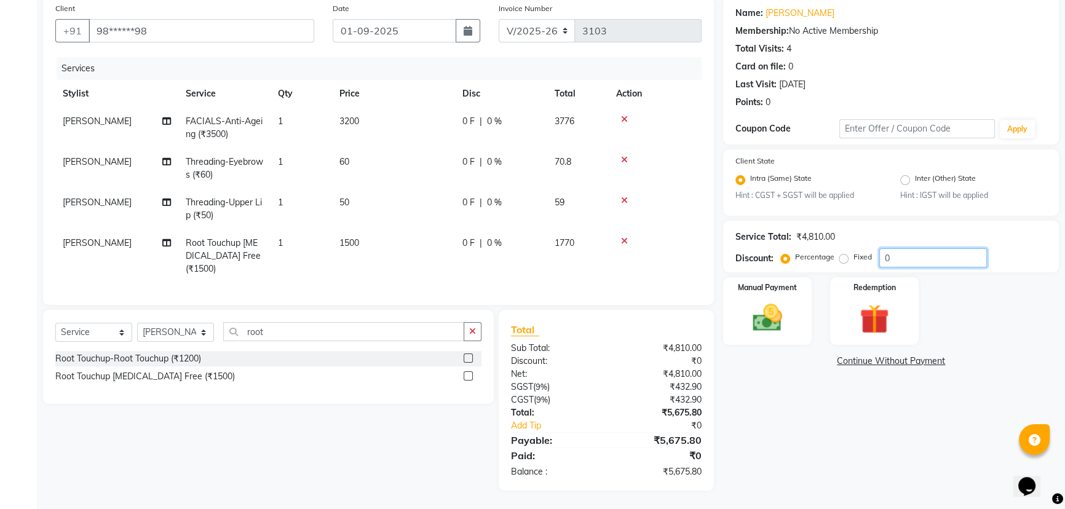
click at [906, 248] on input "0" at bounding box center [933, 257] width 108 height 19
type input "30"
click at [772, 321] on img at bounding box center [768, 318] width 50 height 35
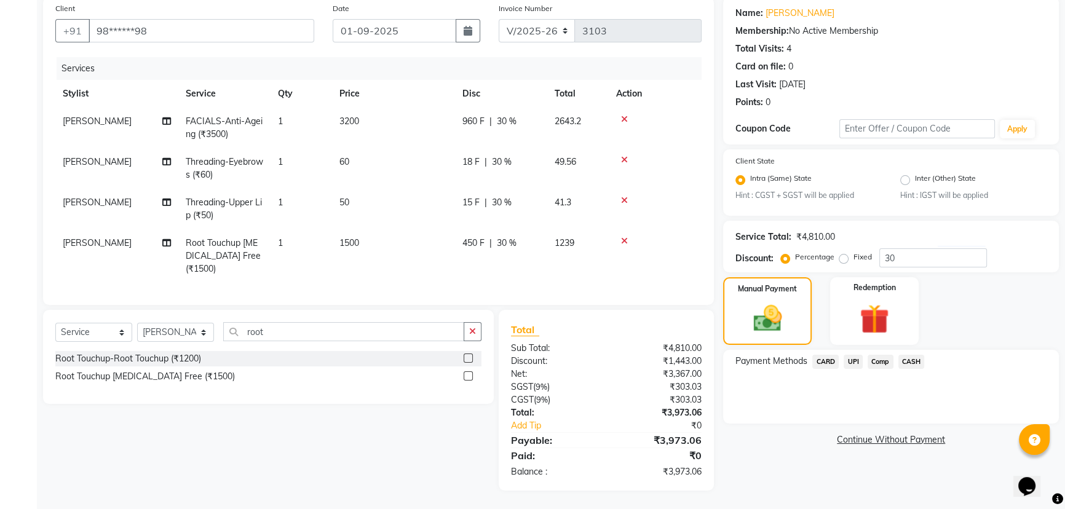
click at [852, 355] on span "UPI" at bounding box center [853, 362] width 19 height 14
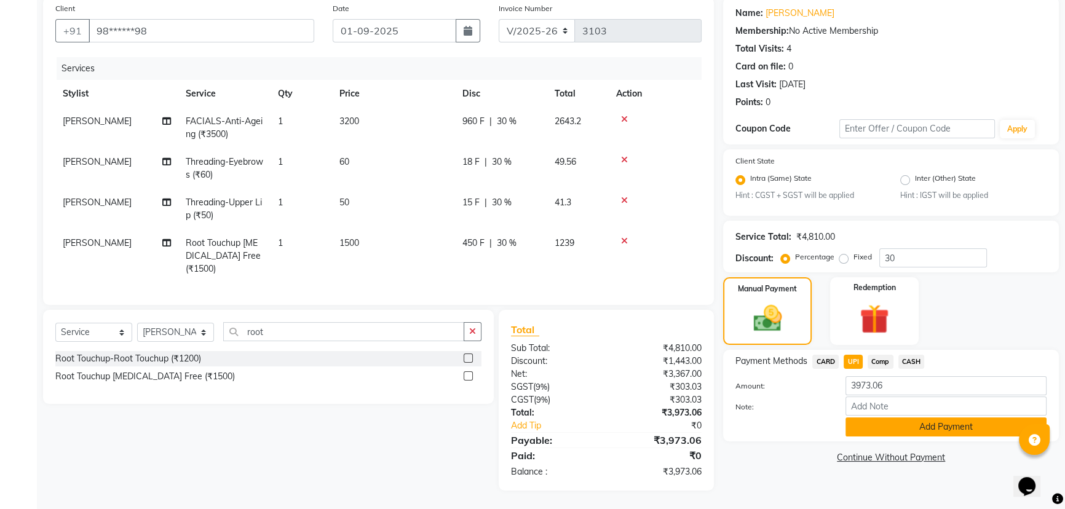
click at [887, 417] on button "Add Payment" at bounding box center [945, 426] width 201 height 19
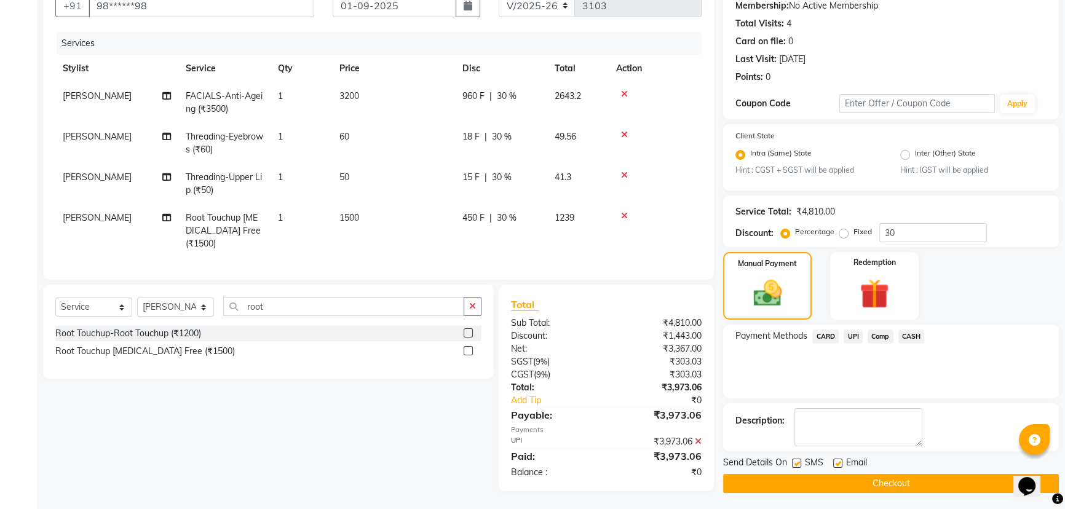
scroll to position [129, 0]
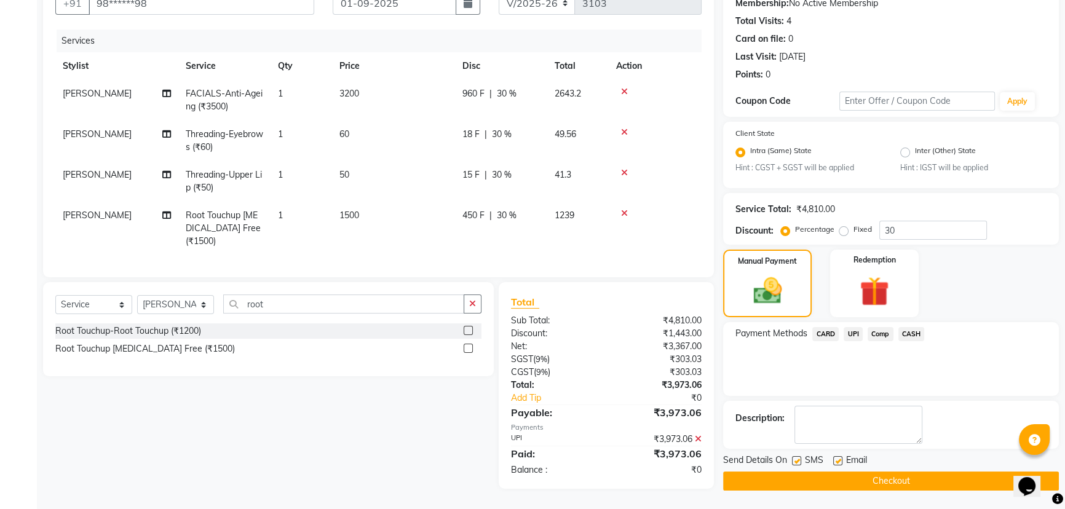
click at [794, 456] on label at bounding box center [796, 460] width 9 height 9
click at [794, 457] on input "checkbox" at bounding box center [796, 461] width 8 height 8
checkbox input "false"
click at [848, 476] on button "Checkout" at bounding box center [891, 481] width 336 height 19
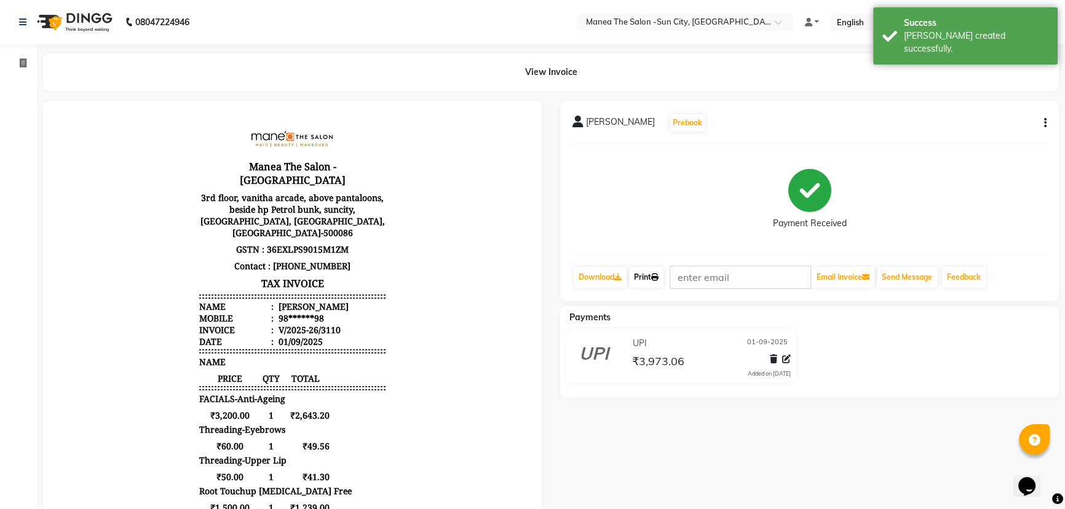
click at [652, 270] on link "Print" at bounding box center [646, 277] width 34 height 21
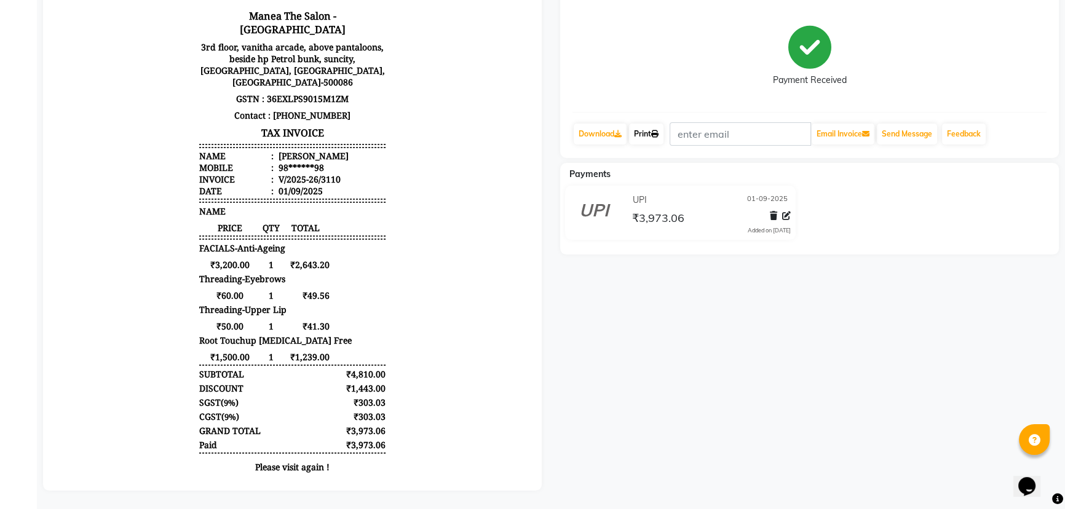
scroll to position [10, 0]
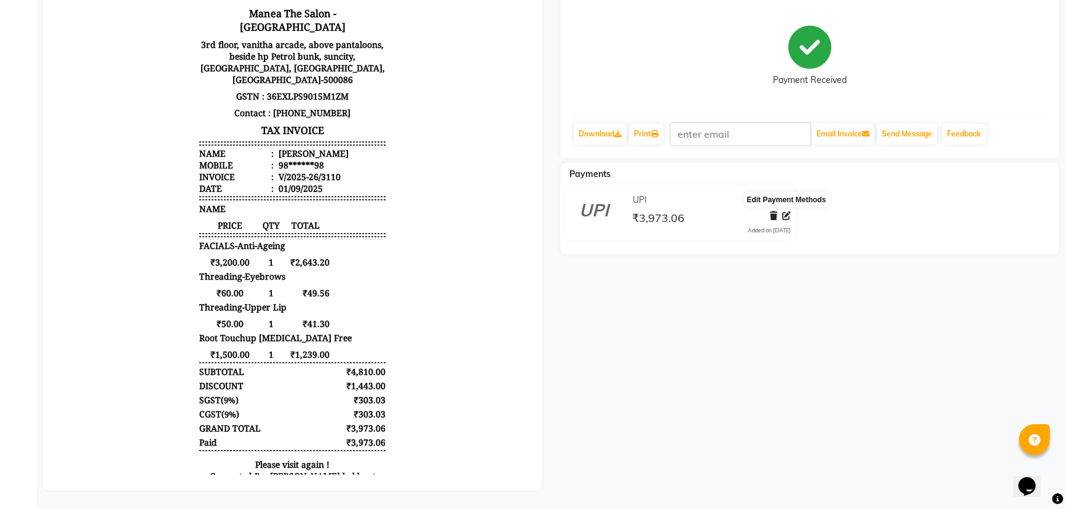
click at [787, 212] on icon at bounding box center [786, 216] width 9 height 9
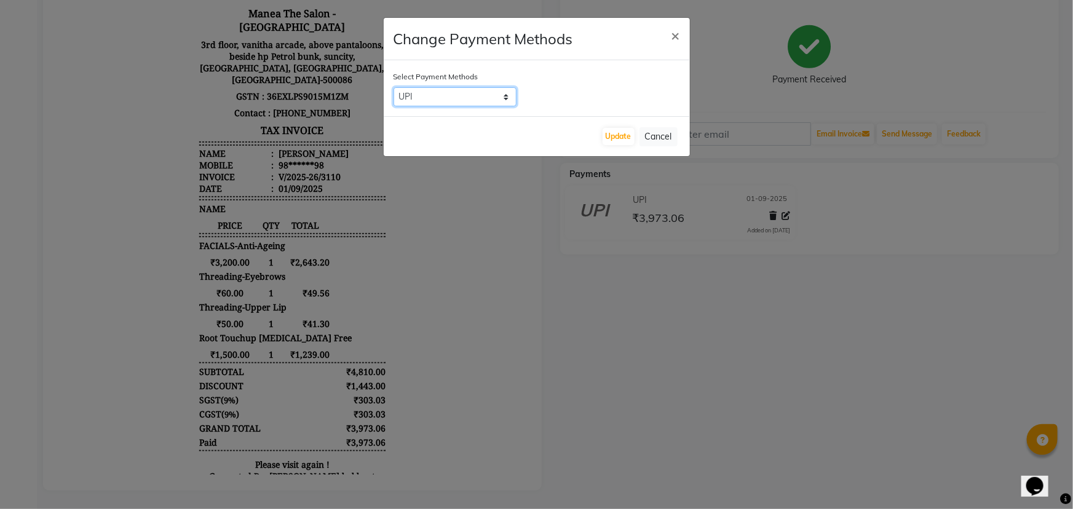
click at [493, 96] on select "CARD UPI Comp CASH" at bounding box center [454, 96] width 123 height 19
select select "1"
click at [393, 87] on select "CARD UPI Comp CASH" at bounding box center [454, 96] width 123 height 19
click at [611, 136] on button "Update" at bounding box center [619, 136] width 32 height 17
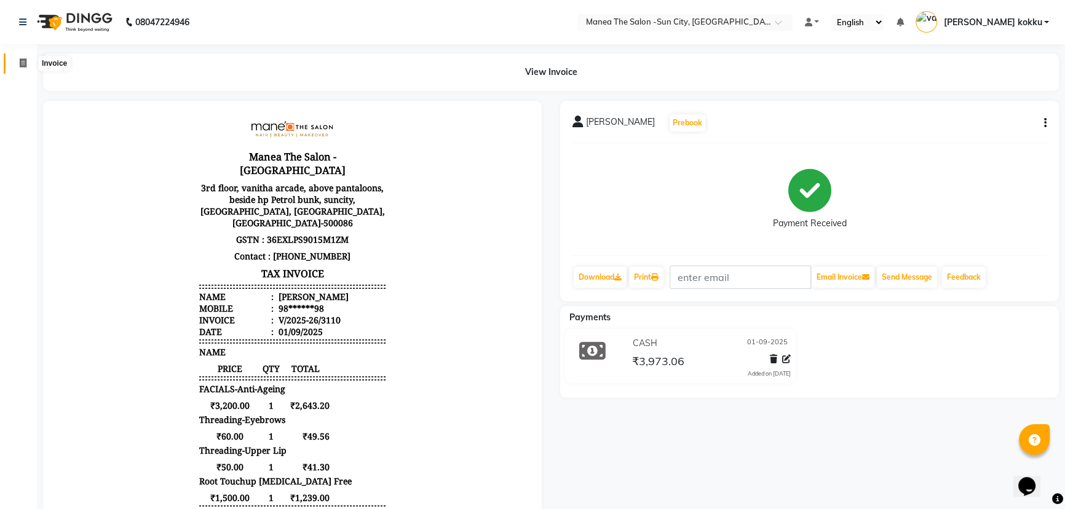
click at [25, 66] on icon at bounding box center [23, 62] width 7 height 9
select select "service"
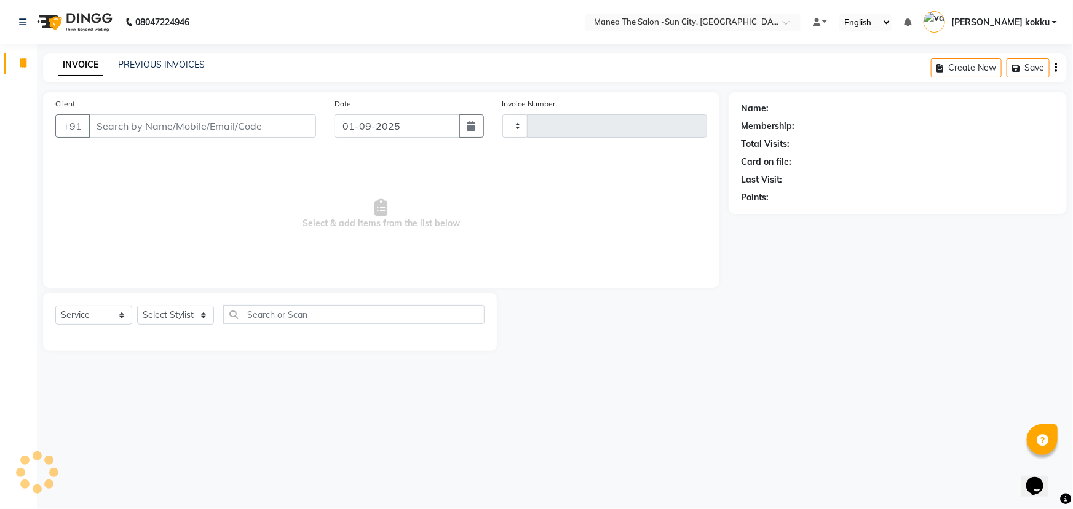
type input "3111"
select select "5822"
click at [188, 318] on select "Select Stylist" at bounding box center [175, 315] width 77 height 19
select select "84191"
click at [137, 306] on select "Select Stylist [PERSON_NAME] [PERSON_NAME] [PERSON_NAME] Ikrar [PERSON_NAME] K …" at bounding box center [175, 315] width 77 height 19
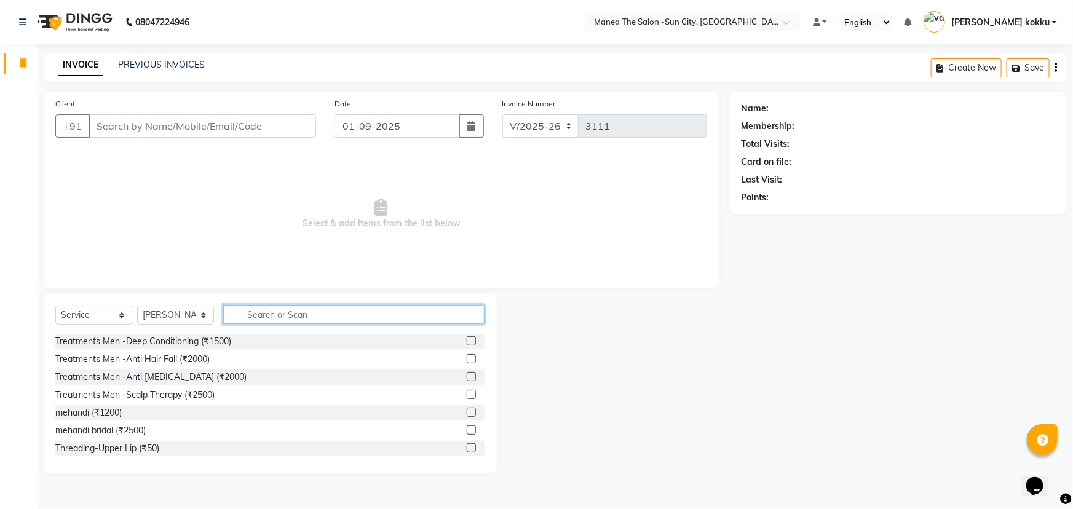
click at [291, 312] on input "text" at bounding box center [353, 314] width 261 height 19
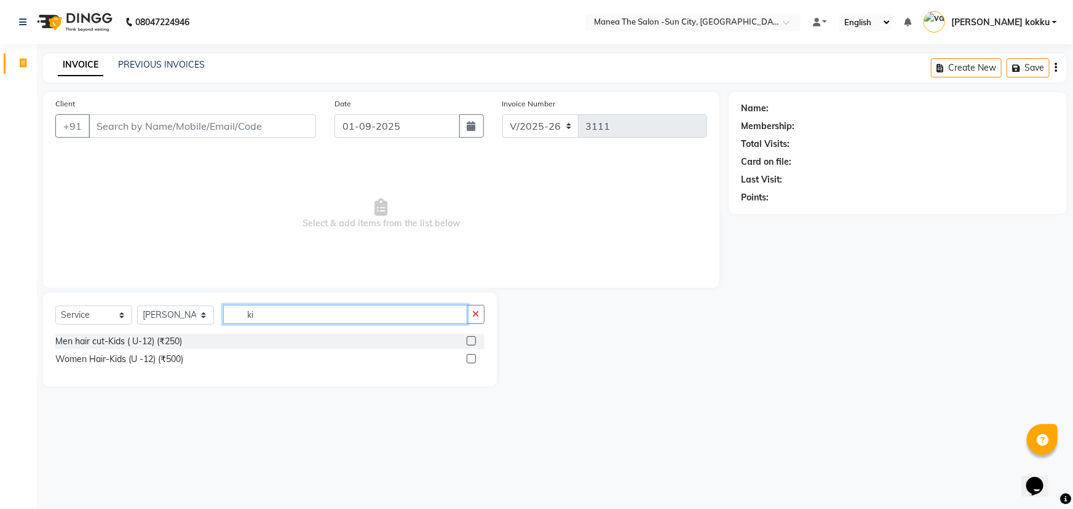
type input "k"
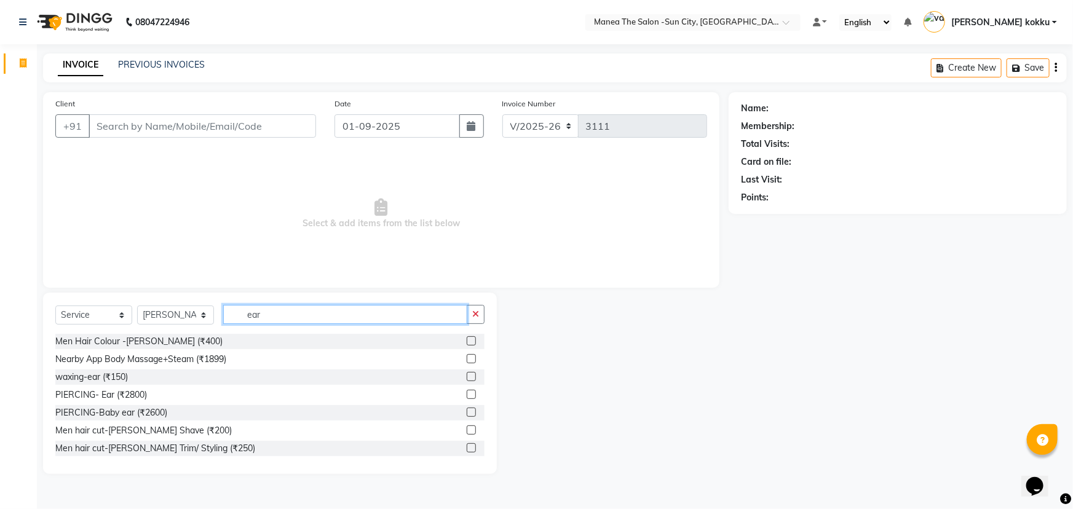
type input "ear"
click at [467, 413] on label at bounding box center [471, 412] width 9 height 9
click at [467, 413] on input "checkbox" at bounding box center [471, 413] width 8 height 8
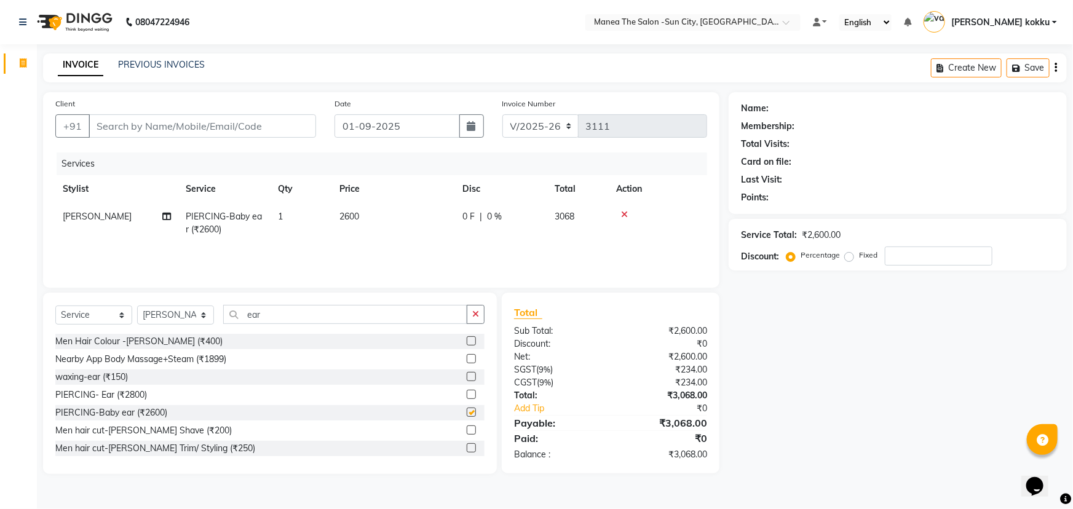
checkbox input "false"
click at [467, 393] on label at bounding box center [471, 394] width 9 height 9
click at [467, 393] on input "checkbox" at bounding box center [471, 395] width 8 height 8
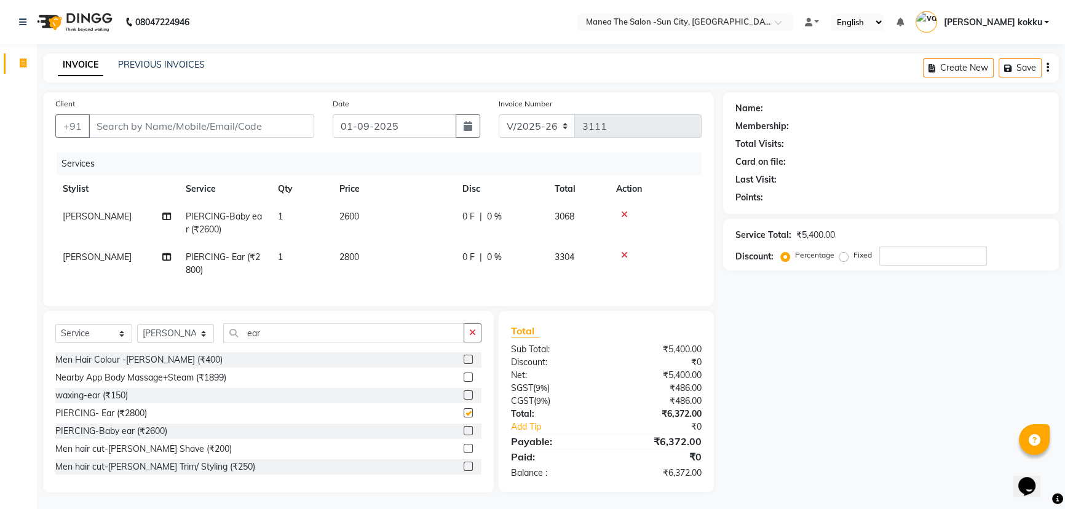
checkbox input "false"
click at [473, 337] on icon "button" at bounding box center [472, 332] width 7 height 9
